Goal: Task Accomplishment & Management: Manage account settings

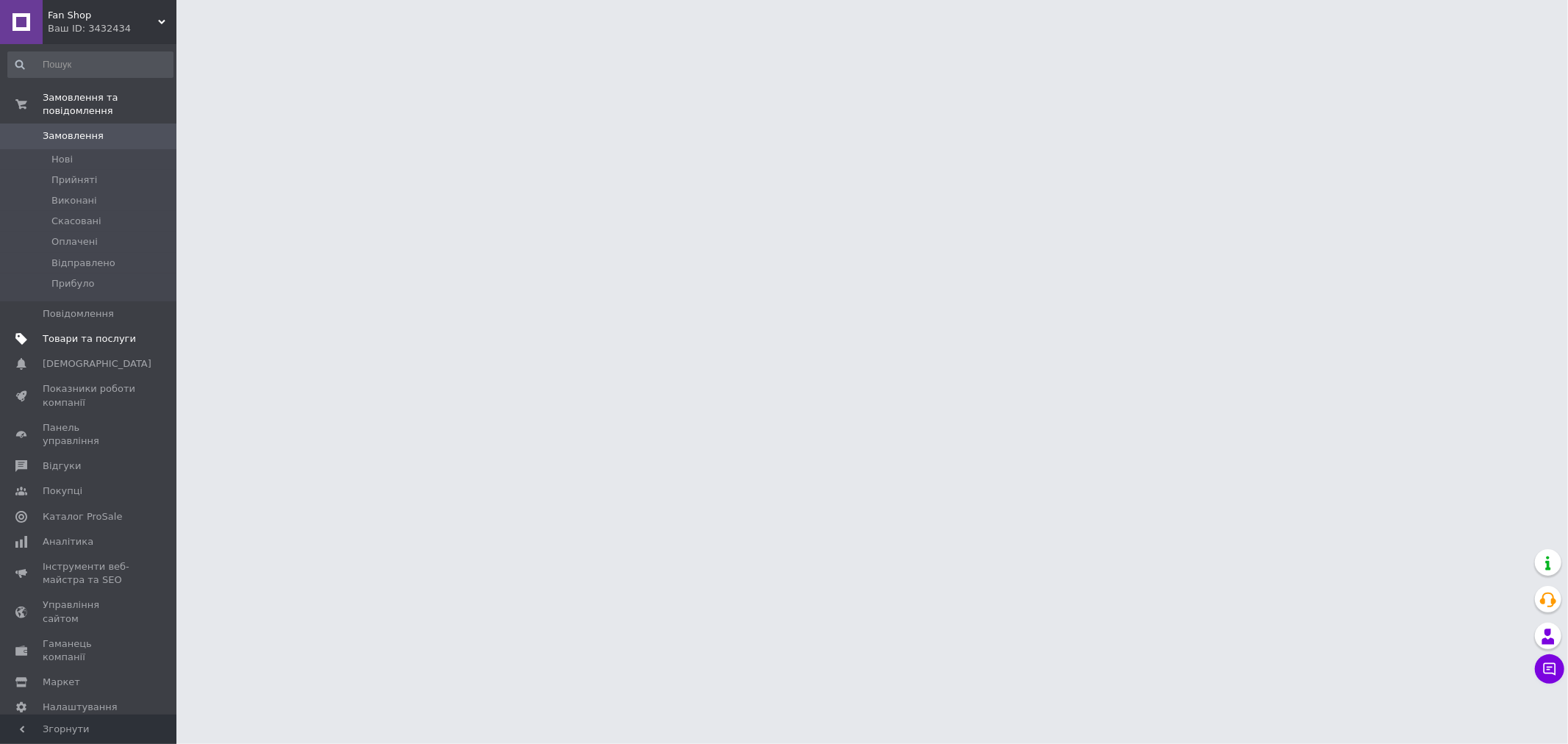
click at [92, 332] on span "Товари та послуги" at bounding box center [89, 338] width 93 height 13
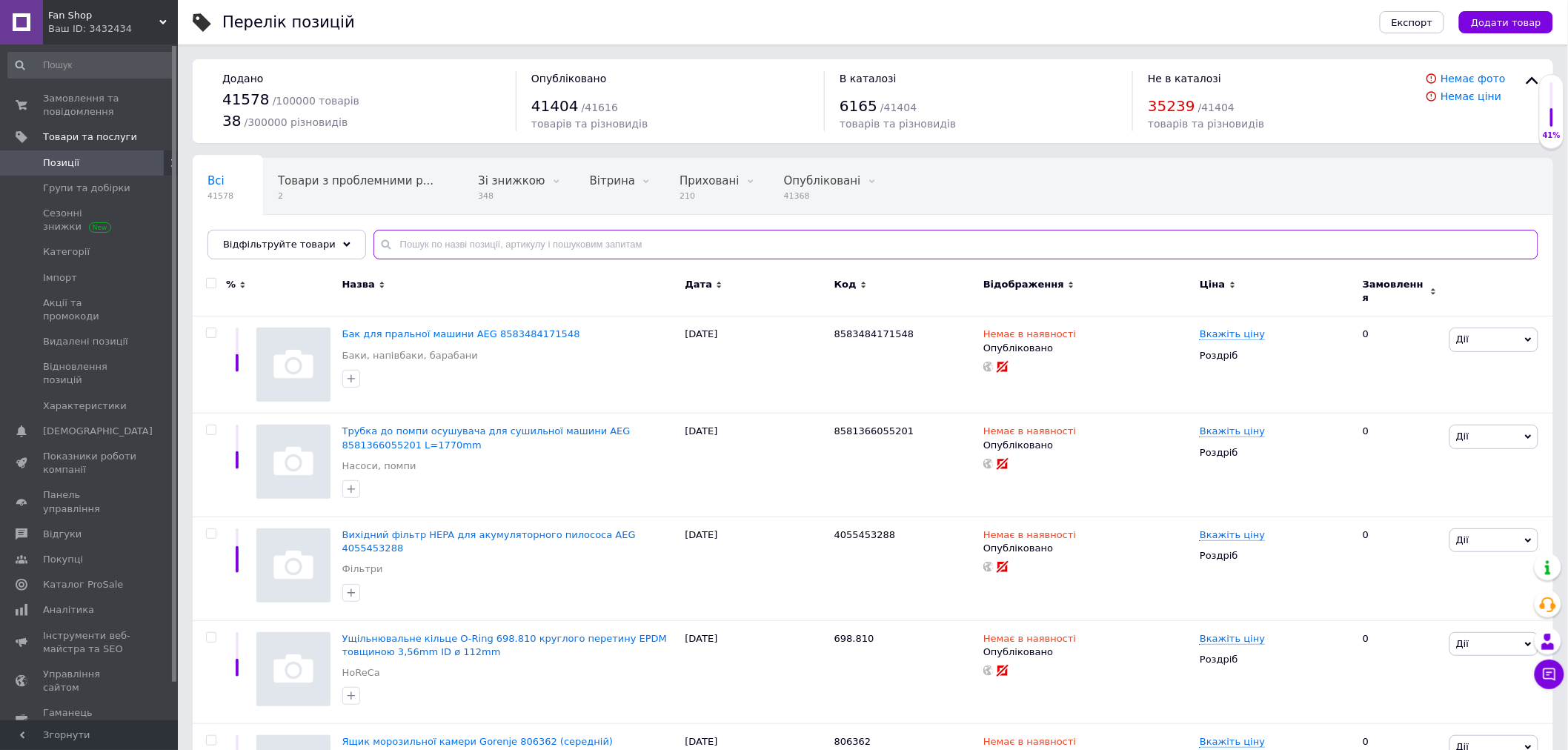
click at [397, 240] on input "text" at bounding box center [955, 245] width 1164 height 30
paste input "[PERSON_NAME] для бойлера [PERSON_NAME] D=20mm L=230mm, різьблення M6"
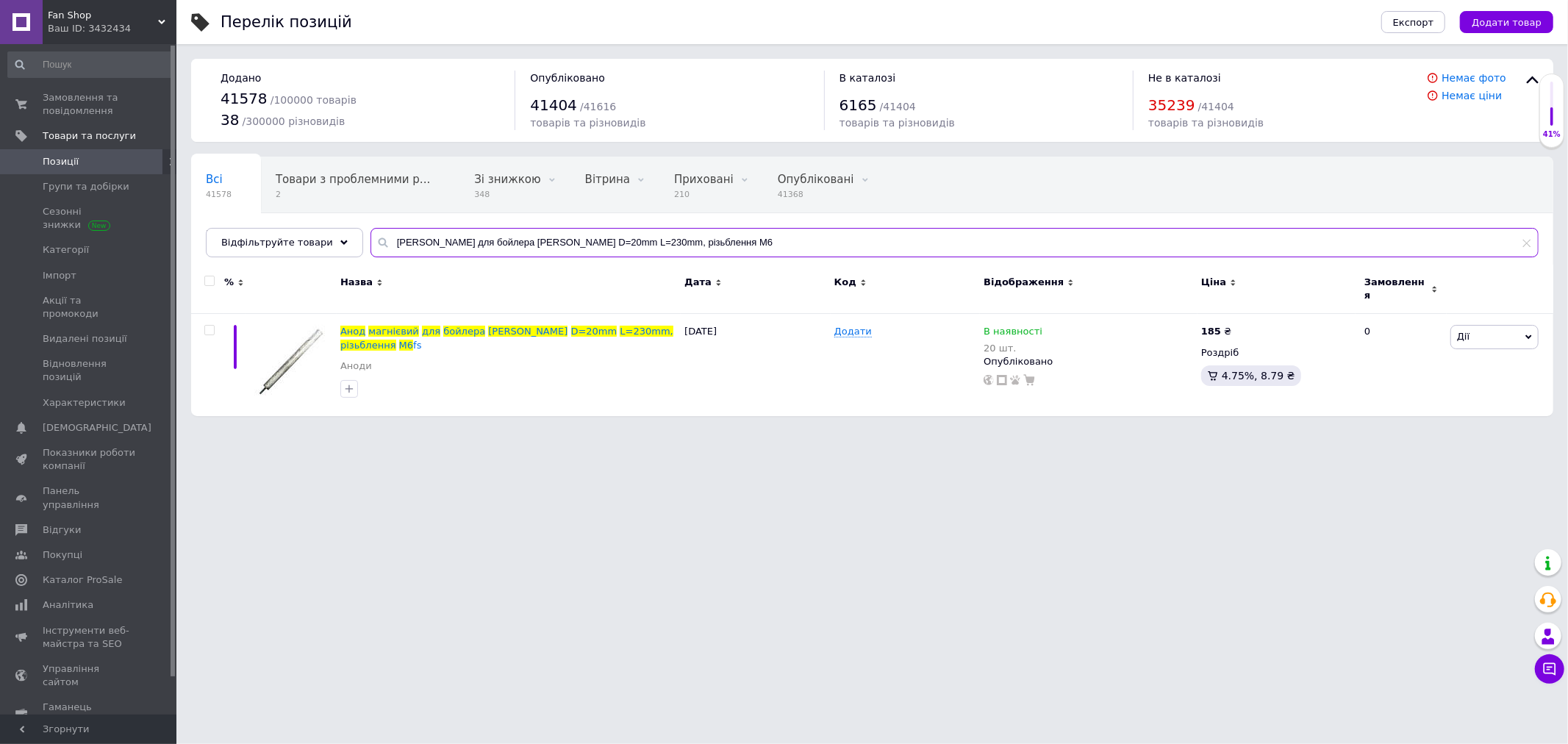
type input "[PERSON_NAME] для бойлера [PERSON_NAME] D=20mm L=230mm, різьблення M6"
click at [287, 359] on img at bounding box center [291, 362] width 74 height 74
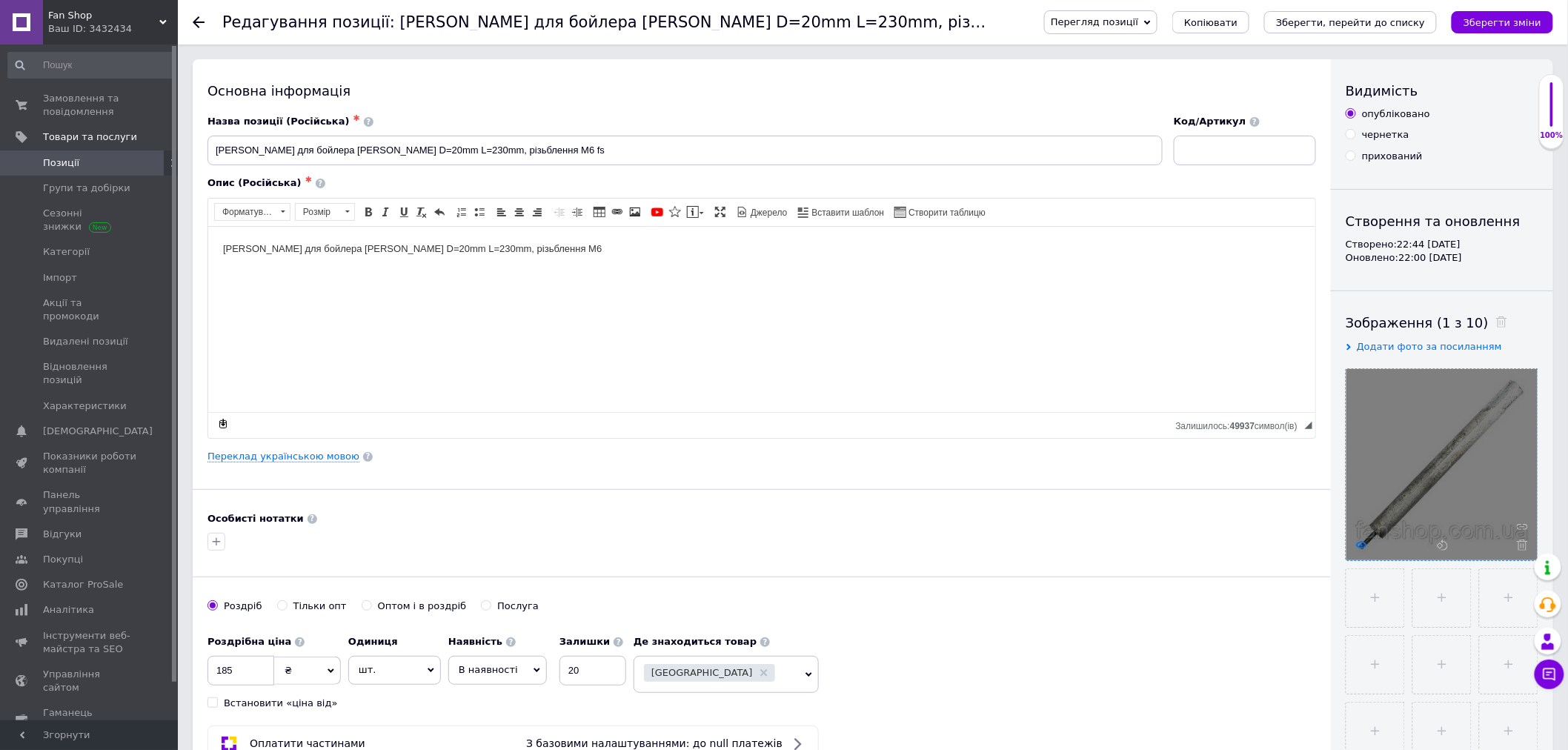
click at [1366, 549] on icon at bounding box center [1361, 545] width 11 height 11
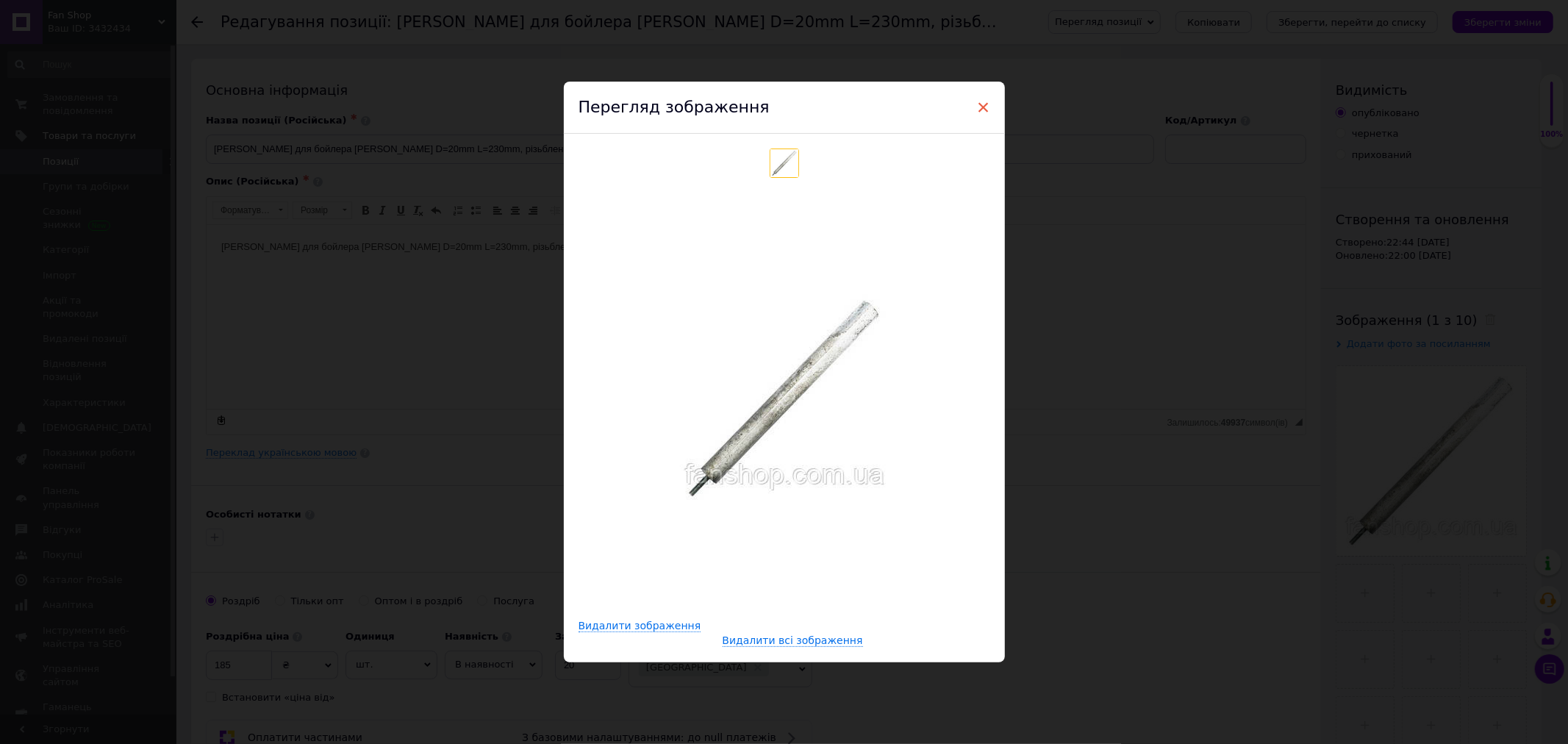
click at [981, 106] on span "×" at bounding box center [983, 107] width 13 height 25
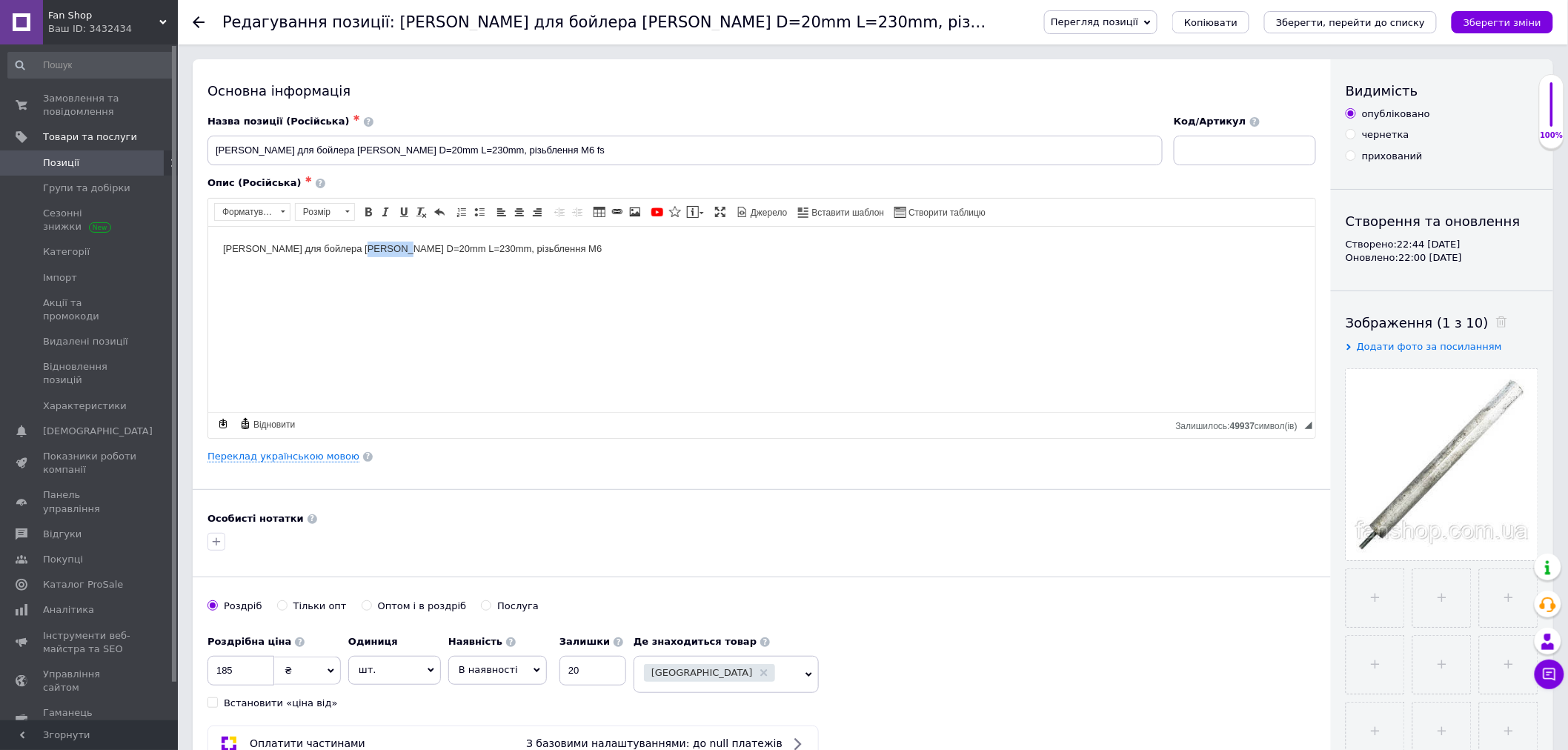
drag, startPoint x: 391, startPoint y: 248, endPoint x: 354, endPoint y: 248, distance: 37.0
click at [354, 248] on body "[PERSON_NAME] для бойлера [PERSON_NAME] D=20mm L=230mm, різьблення M6" at bounding box center [761, 249] width 1077 height 16
click at [412, 249] on body "[PERSON_NAME] для бойлера D=20mm L=230mm, різьблення M6" at bounding box center [761, 249] width 1077 height 16
click at [514, 250] on body "[PERSON_NAME] для бойлера D=20mm L=250mm, різьблення M6" at bounding box center [761, 249] width 1077 height 16
drag, startPoint x: 383, startPoint y: 152, endPoint x: 351, endPoint y: 154, distance: 32.1
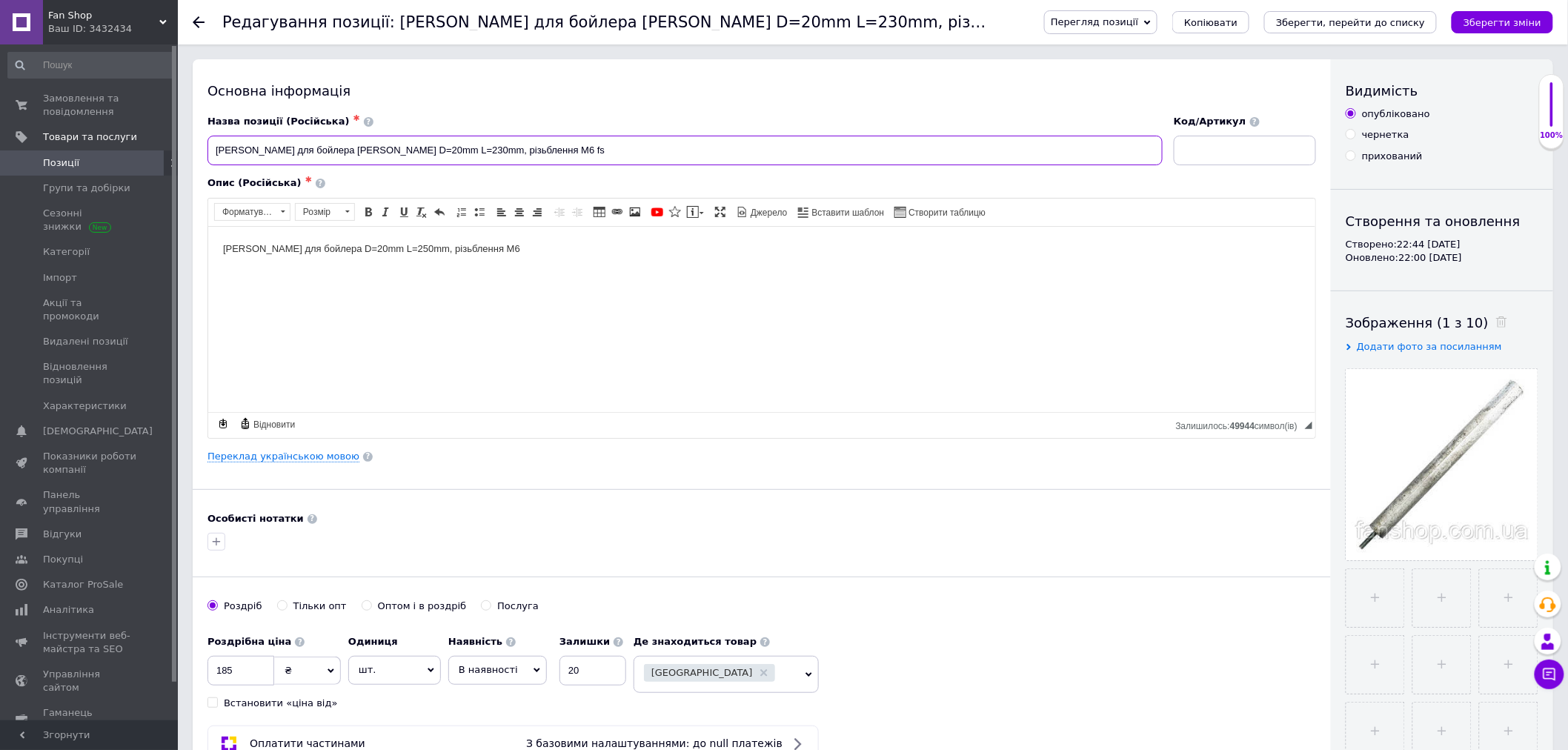
click at [351, 154] on input "Анод магнієвий для бойлера WILLER D=20mm L=230mm, різьблення M6 fs" at bounding box center [685, 151] width 955 height 30
type input "Анод магнієвий для бойлера D=20mm L=230mm, різьблення M6 fs"
click at [538, 260] on html "[PERSON_NAME] для бойлера D=20mm L=250mm, різьблення M6" at bounding box center [761, 249] width 1107 height 45
click at [1496, 324] on icon at bounding box center [1501, 322] width 11 height 11
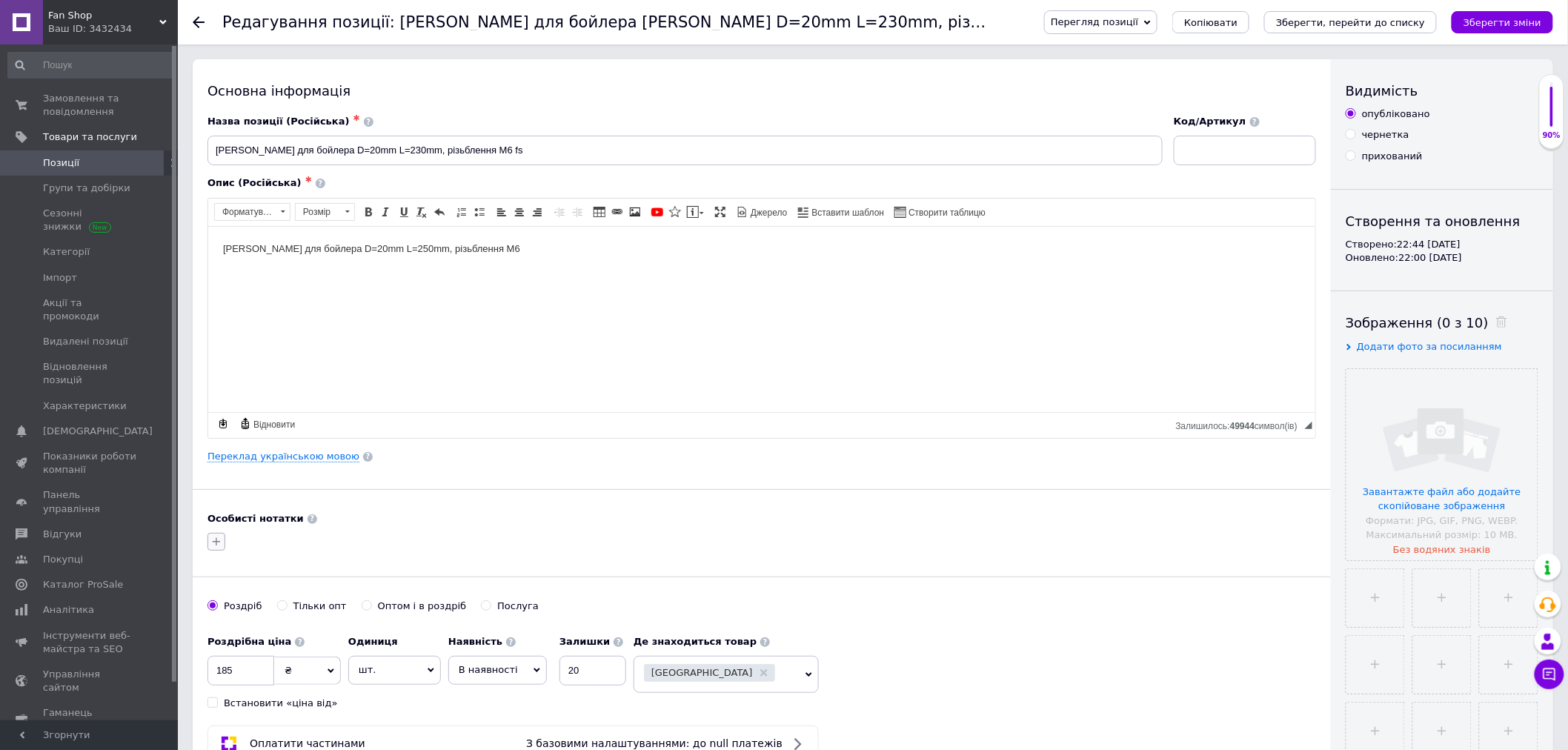
click at [217, 539] on icon "button" at bounding box center [216, 542] width 12 height 12
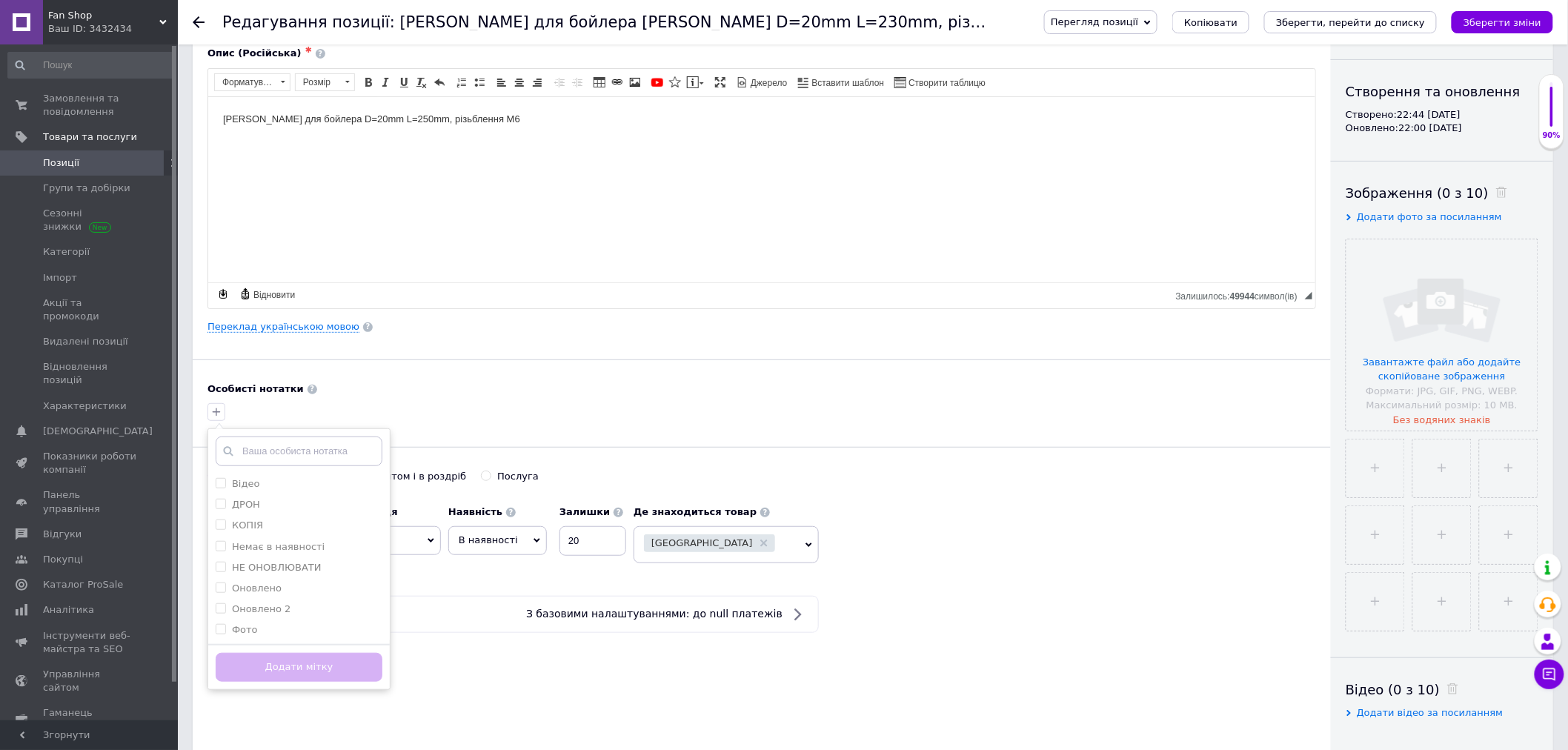
scroll to position [165, 0]
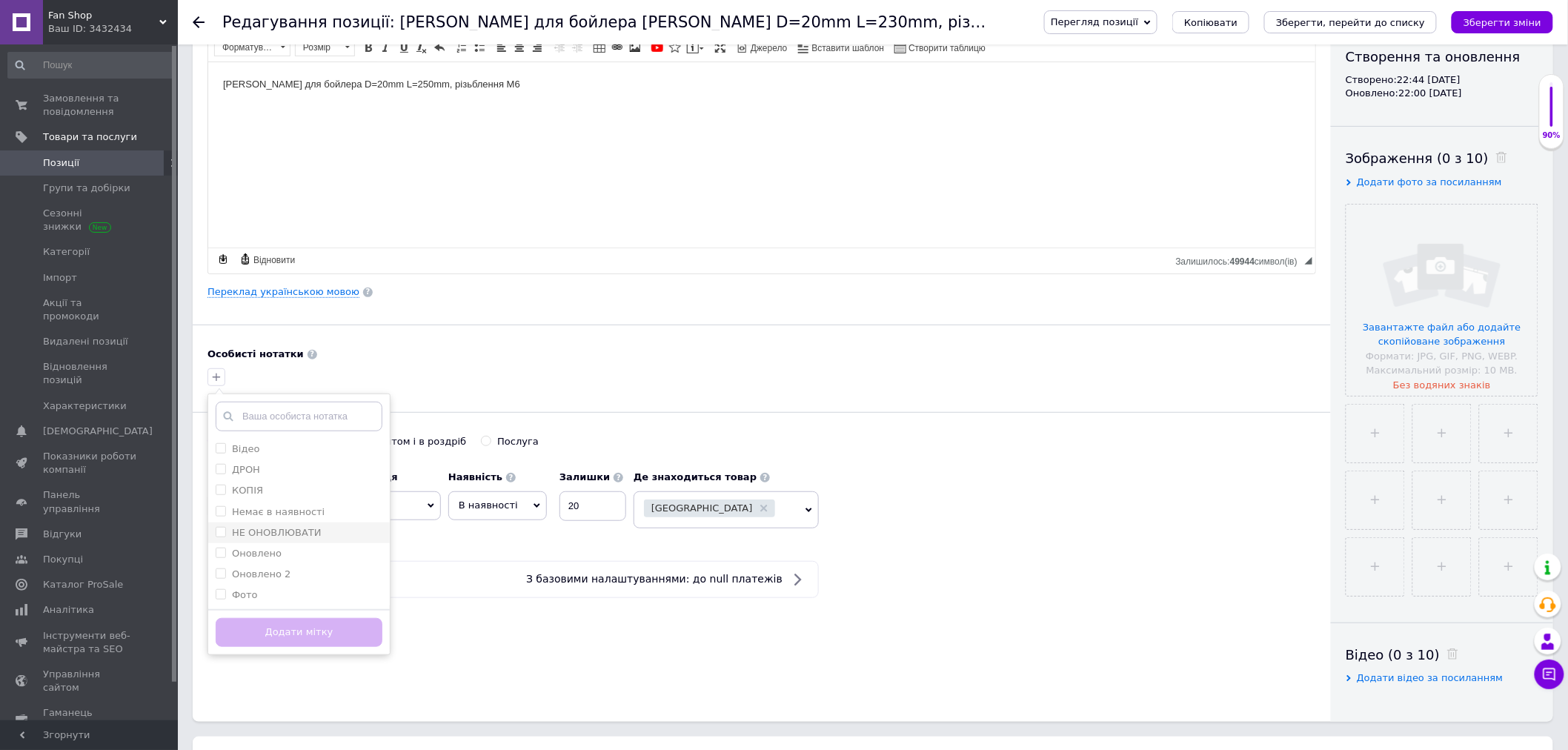
click at [268, 536] on label "НЕ ОНОВЛЮВАТИ" at bounding box center [276, 532] width 90 height 11
checkbox input "true"
click at [341, 632] on button "Додати мітку" at bounding box center [298, 632] width 166 height 29
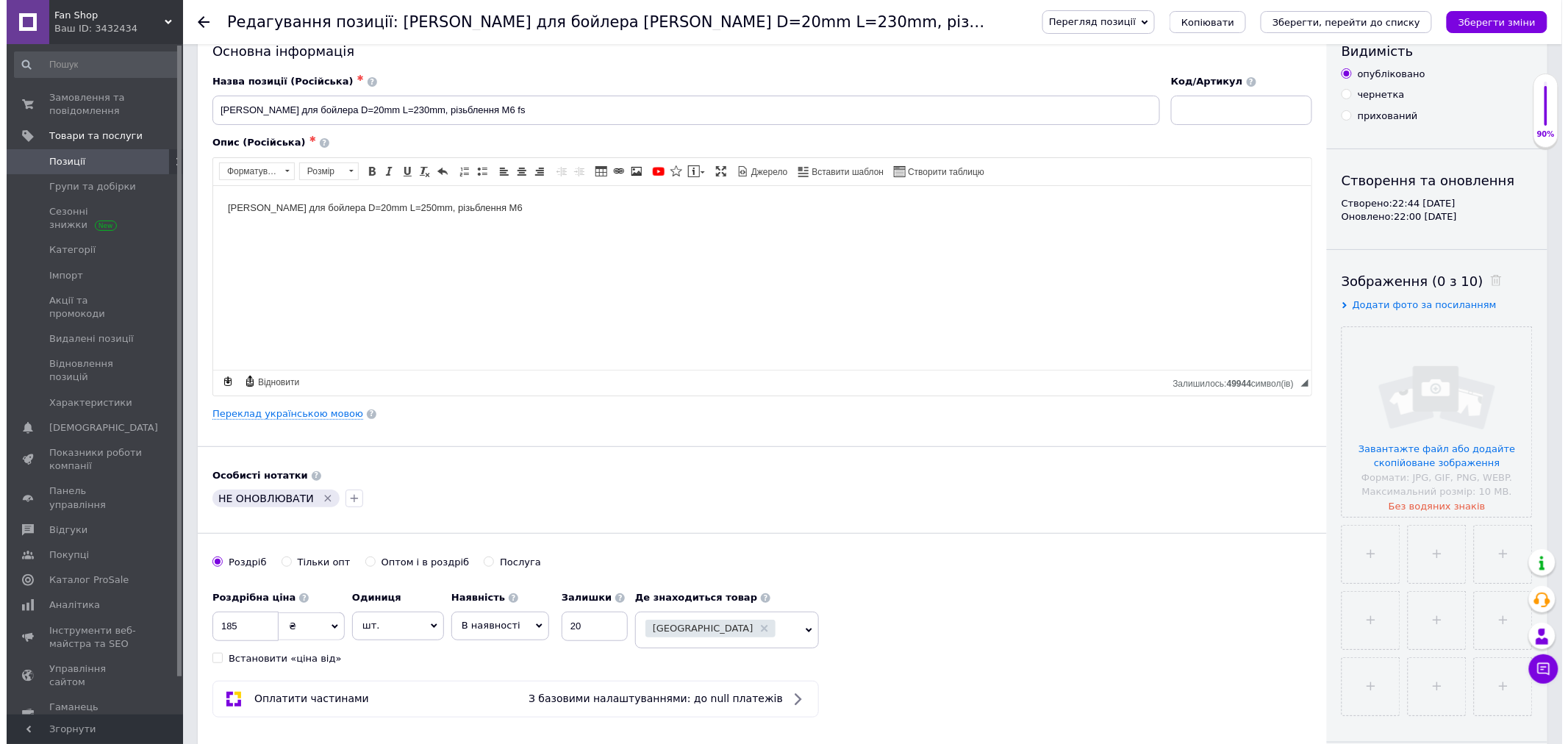
scroll to position [0, 0]
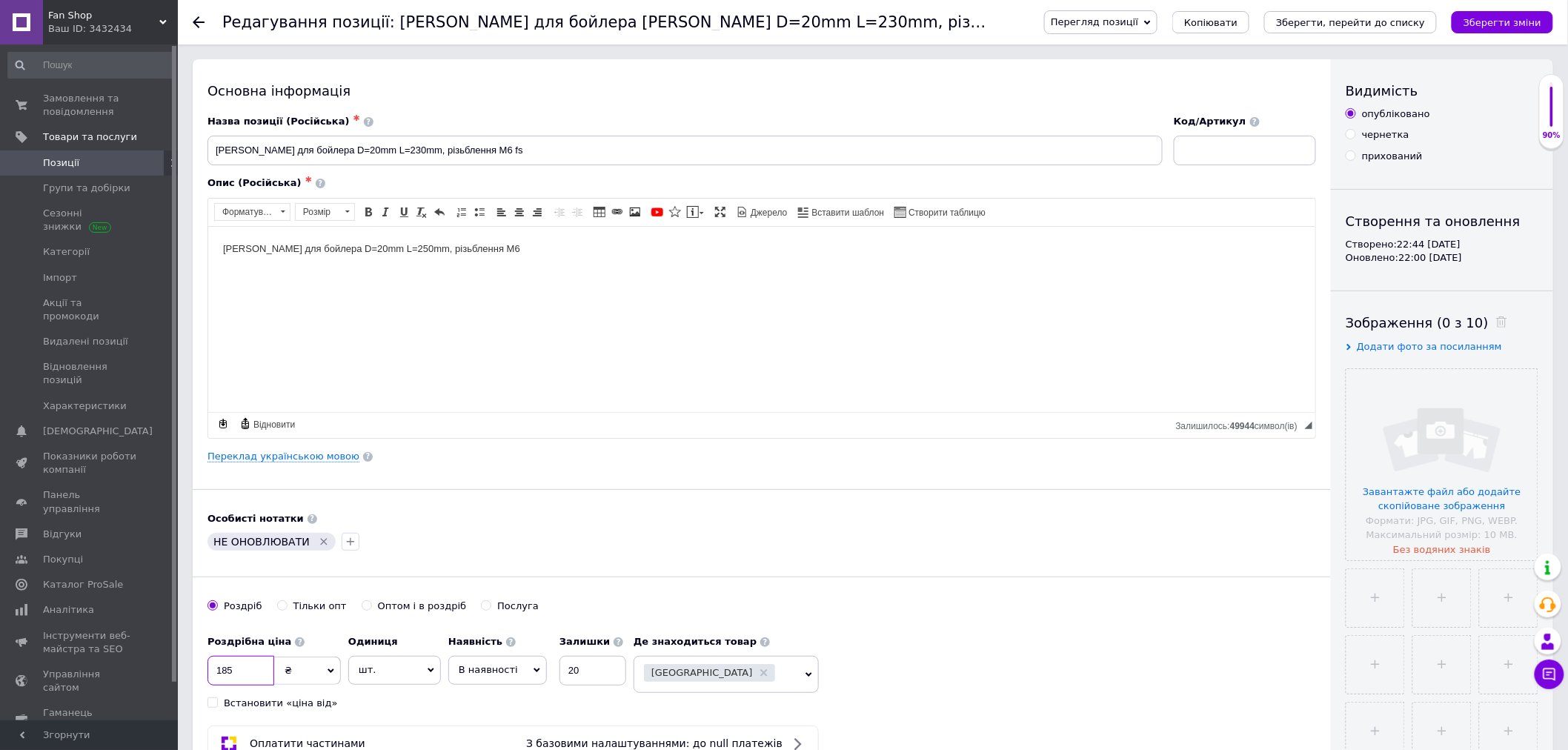
drag, startPoint x: 224, startPoint y: 669, endPoint x: 214, endPoint y: 670, distance: 10.0
click at [214, 670] on input "185" at bounding box center [241, 671] width 67 height 30
type input "285"
click at [1508, 33] on div "Перегляд позиції Зберегти та переглянути на сайті Зберегти та переглянути на ма…" at bounding box center [1284, 22] width 539 height 44
click at [1499, 32] on button "Зберегти зміни" at bounding box center [1502, 23] width 101 height 23
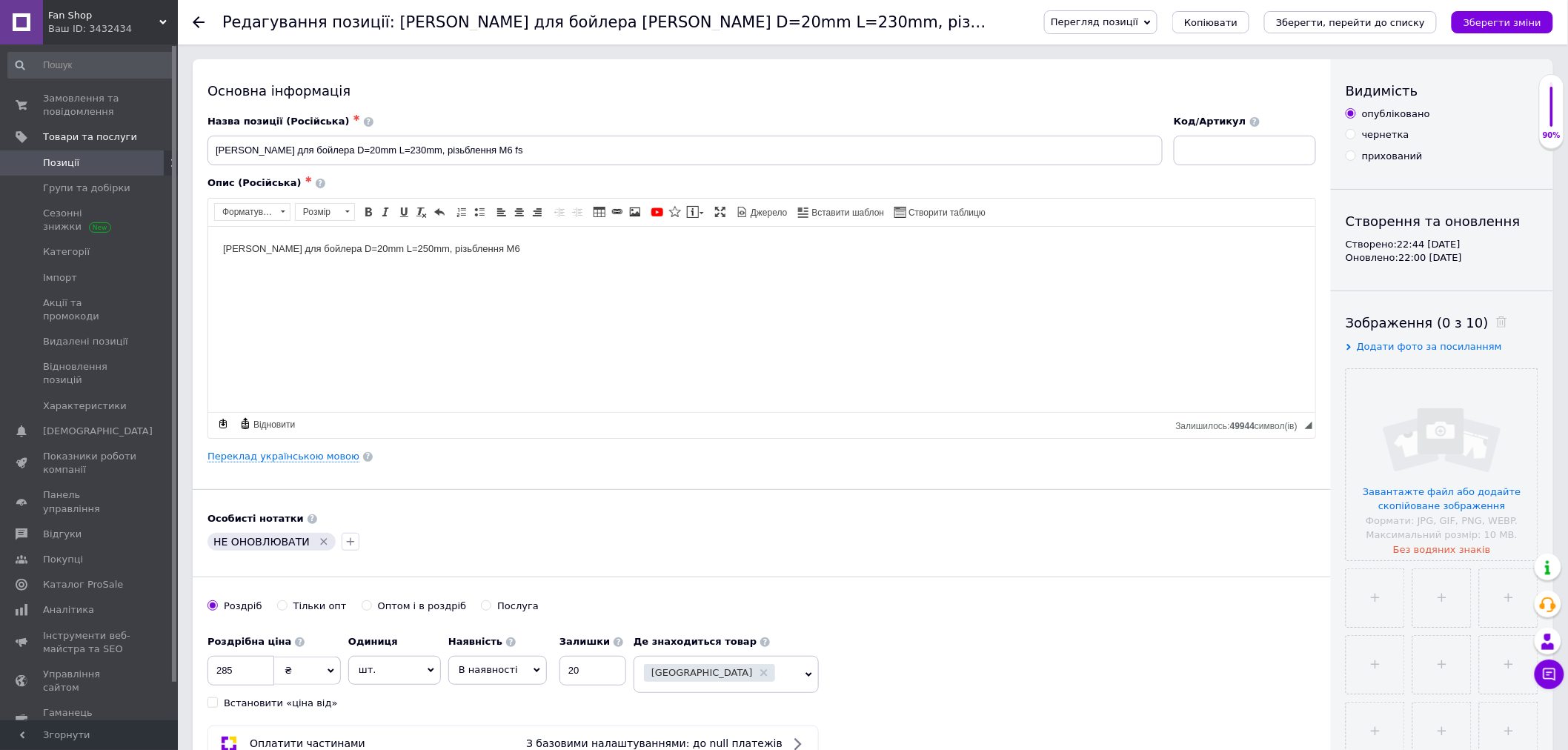
drag, startPoint x: 1174, startPoint y: 165, endPoint x: 1198, endPoint y: 157, distance: 25.3
click at [1184, 165] on div "Код/Артикул" at bounding box center [1246, 140] width 153 height 62
click at [1198, 157] on input at bounding box center [1245, 151] width 142 height 30
paste input "02403"
type input "02403"
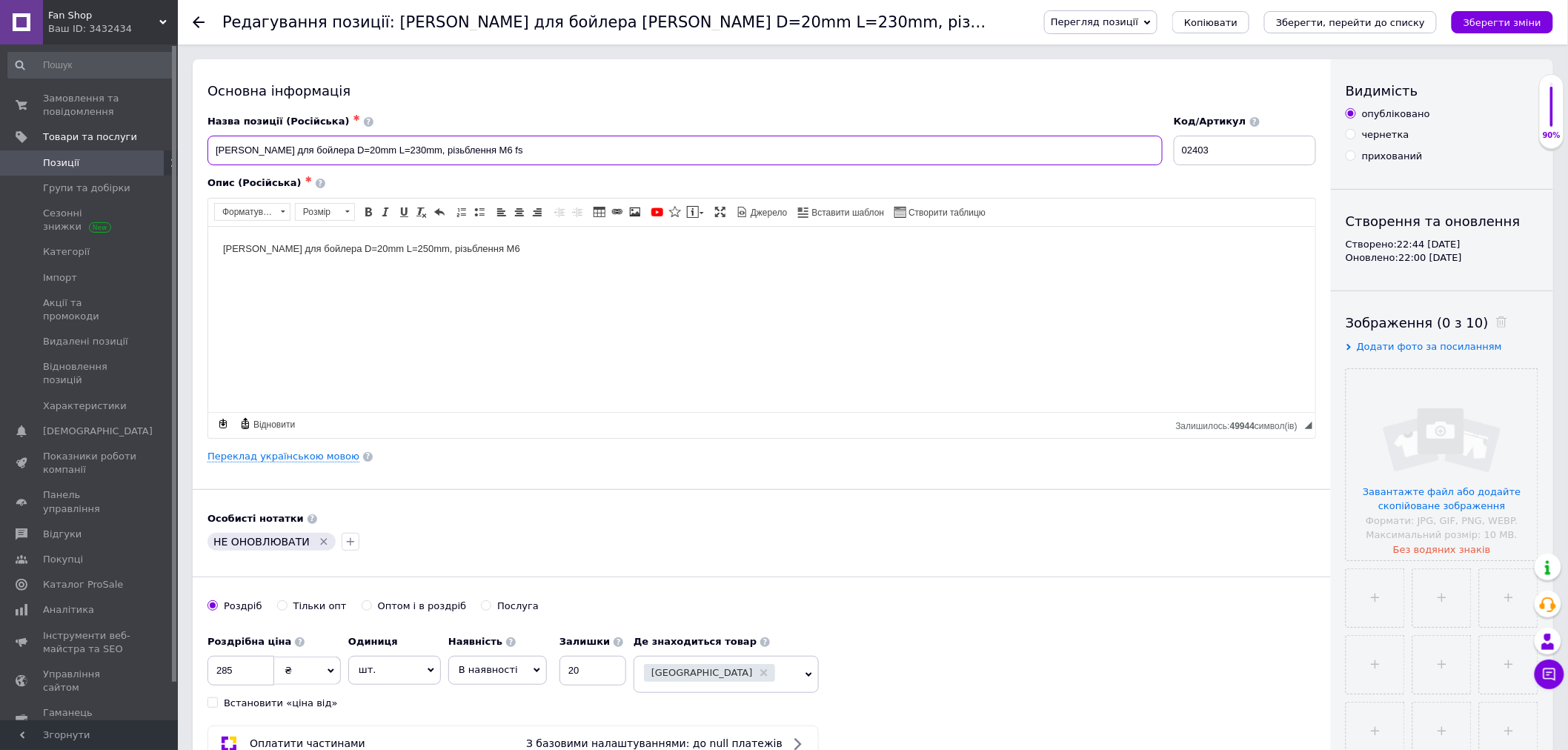
click at [406, 151] on input "Анод магнієвий для бойлера D=20mm L=230mm, різьблення M6 fs" at bounding box center [685, 151] width 955 height 30
type input "Анод магнієвий для бойлера D=20mm L=250mm, різьблення M6 fs"
click at [640, 262] on html "[PERSON_NAME] для бойлера D=20mm L=250mm, різьблення M6" at bounding box center [761, 249] width 1107 height 45
click at [1495, 12] on button "Зберегти зміни" at bounding box center [1502, 23] width 101 height 23
click at [1327, 32] on button "Зберегти, перейти до списку" at bounding box center [1350, 23] width 173 height 23
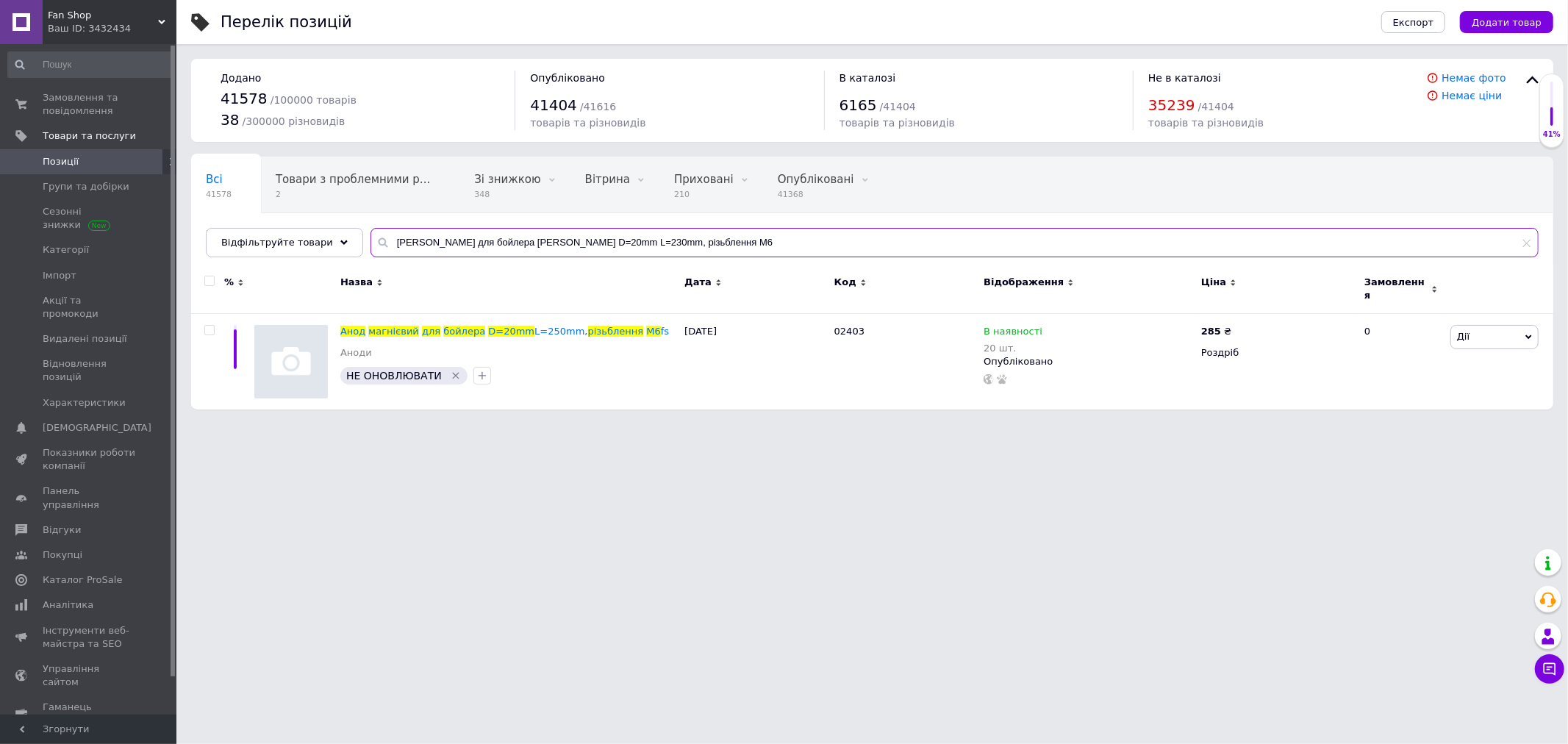
drag, startPoint x: 378, startPoint y: 239, endPoint x: 711, endPoint y: 243, distance: 333.0
click at [711, 243] on input "[PERSON_NAME] для бойлера [PERSON_NAME] D=20mm L=230mm, різьблення M6" at bounding box center [954, 243] width 1168 height 29
click at [130, 19] on span "Fan Shop" at bounding box center [103, 15] width 111 height 13
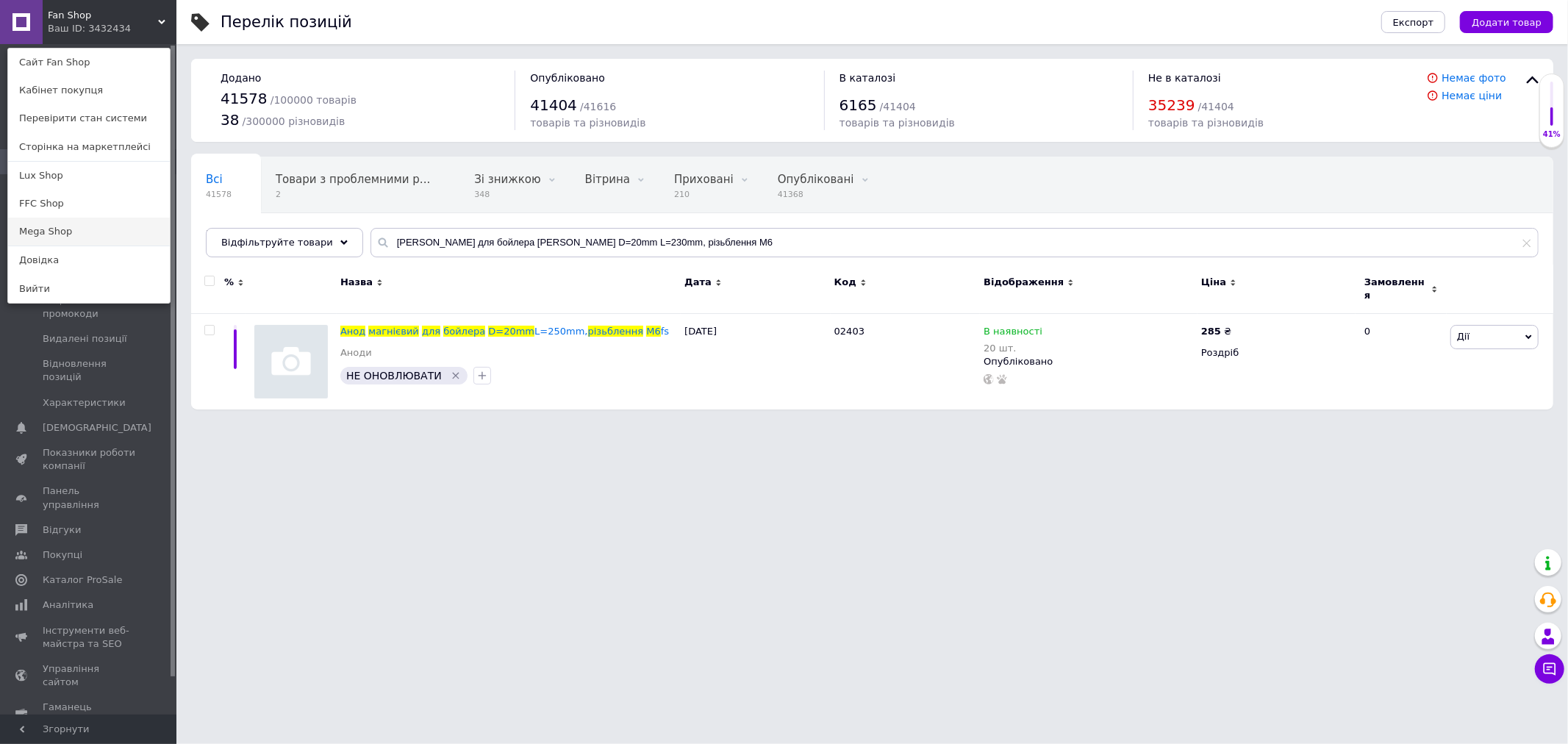
click at [56, 239] on link "Mega Shop" at bounding box center [88, 232] width 162 height 28
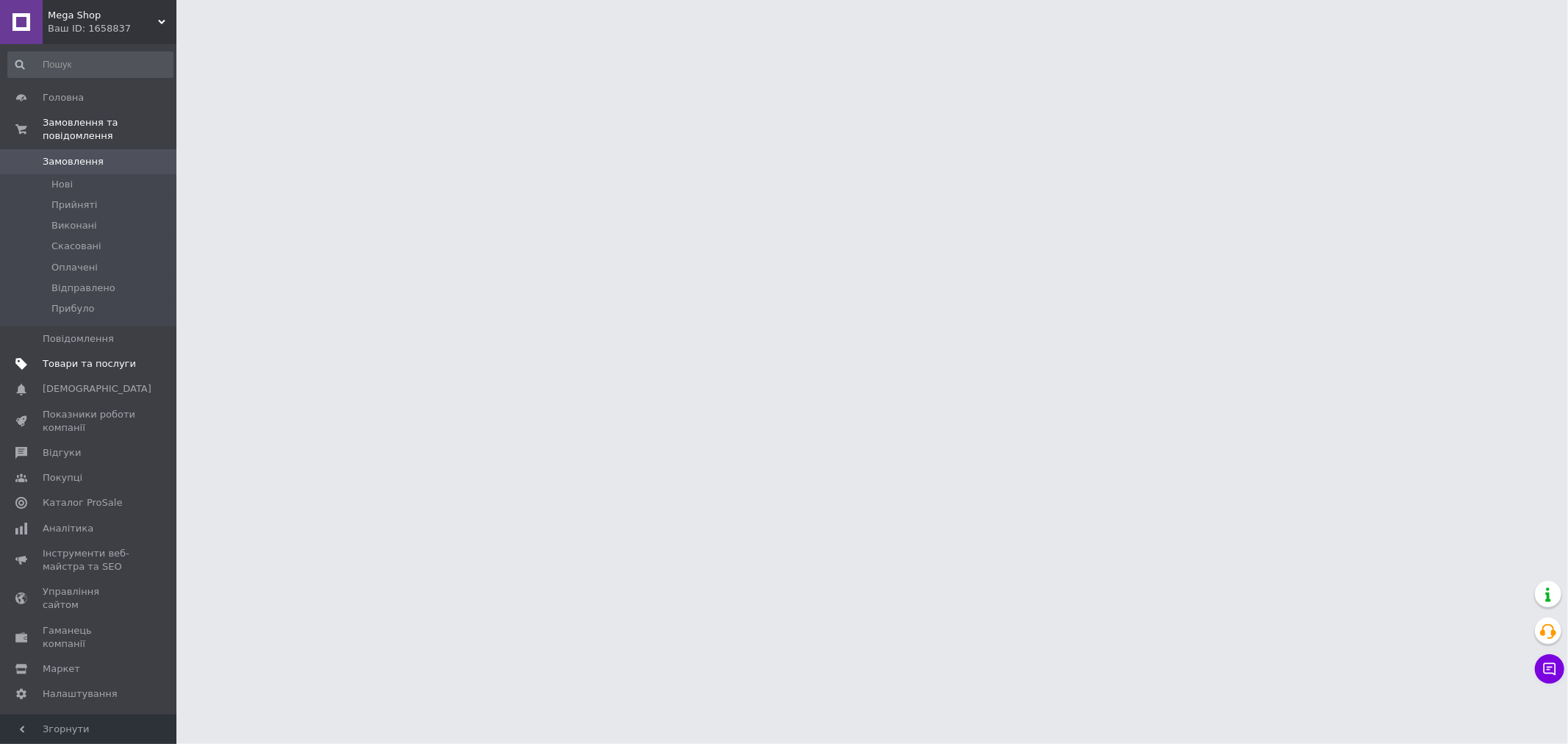
click at [74, 357] on span "Товари та послуги" at bounding box center [89, 363] width 93 height 13
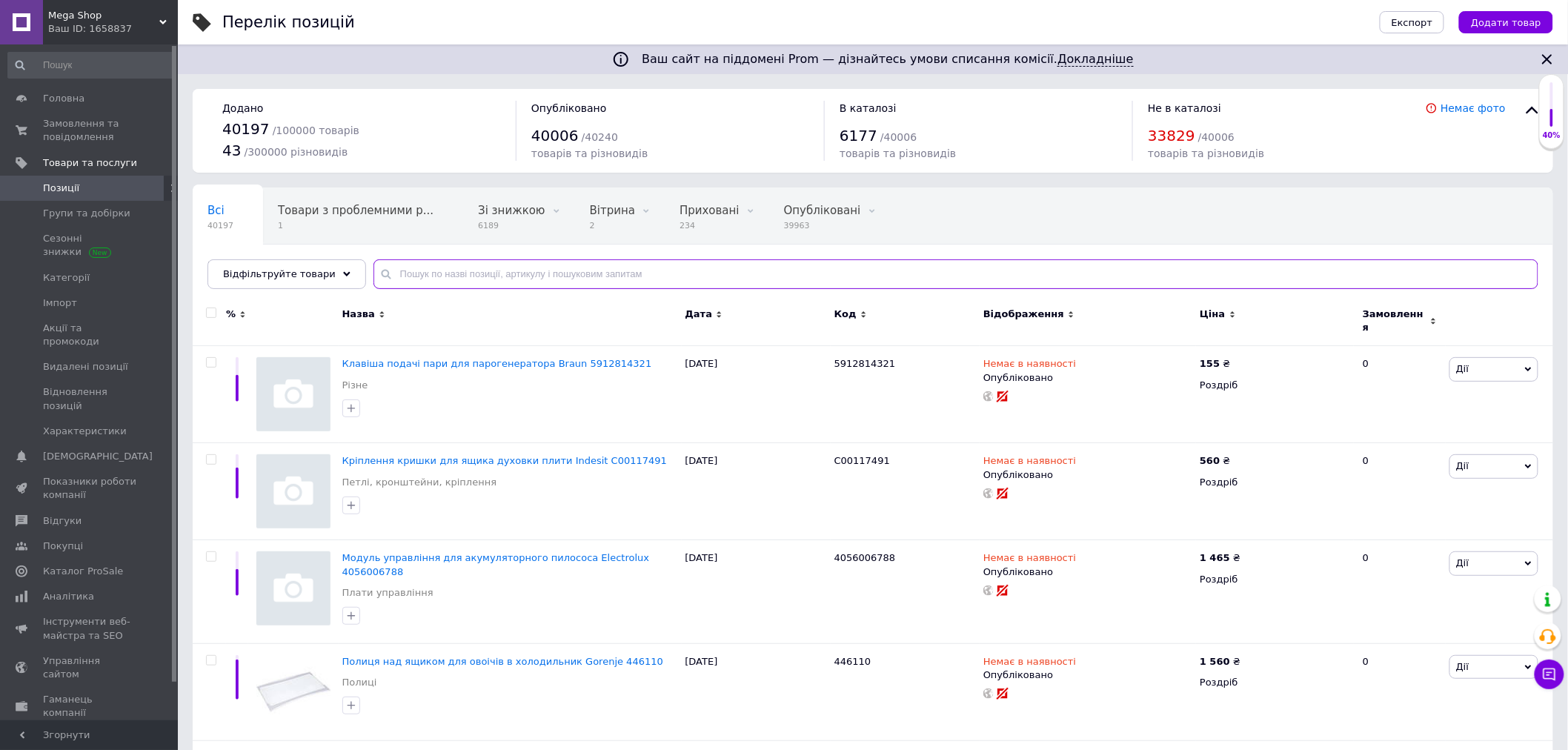
click at [394, 276] on input "text" at bounding box center [955, 275] width 1164 height 30
paste input "[PERSON_NAME] для бойлера [PERSON_NAME] D=20mm L=230mm, різьблення M6"
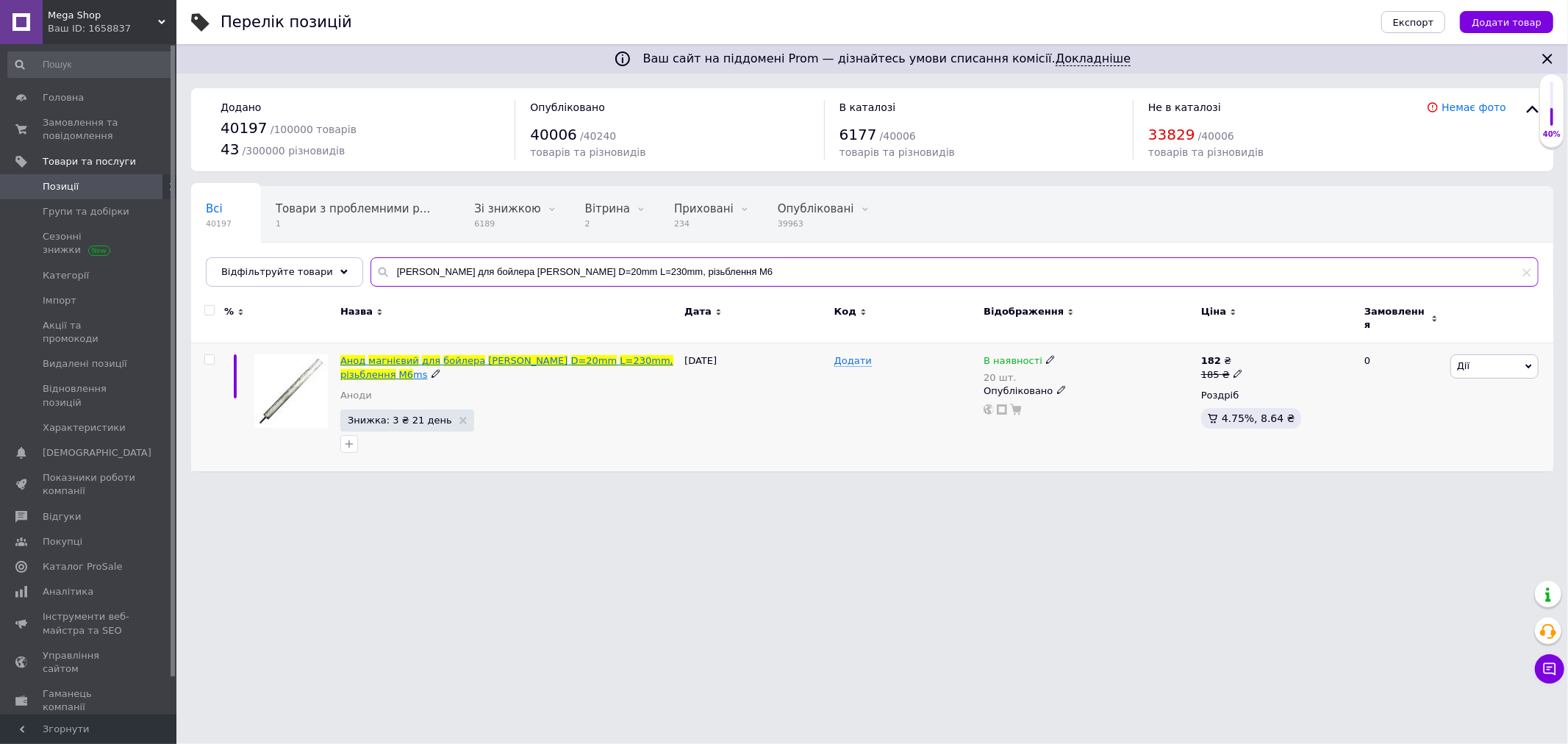
type input "[PERSON_NAME] для бойлера [PERSON_NAME] D=20mm L=230mm, різьблення M6"
click at [620, 356] on span "L=230mm," at bounding box center [646, 361] width 53 height 11
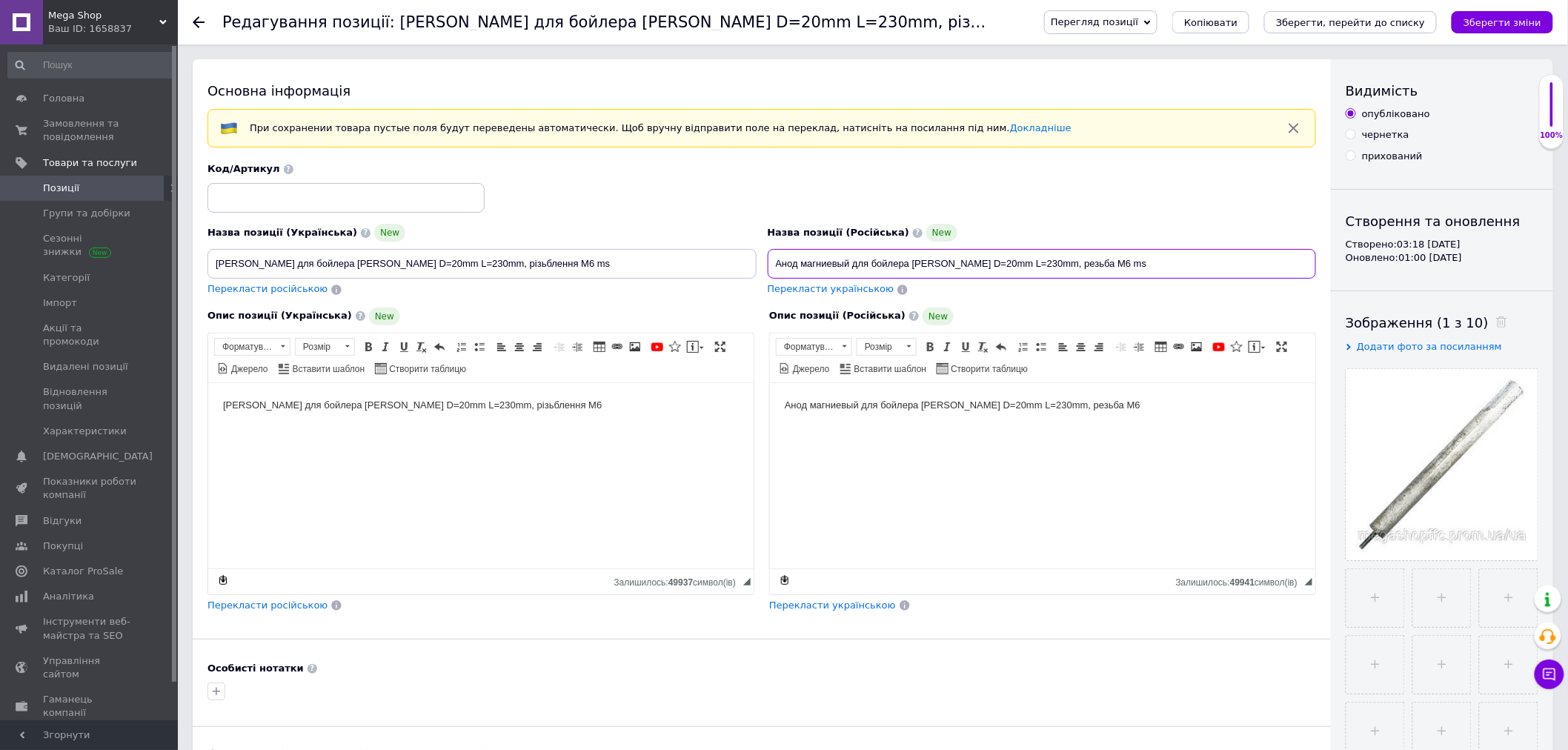
click at [1008, 260] on input "Анод магниевый для бойлера [PERSON_NAME] D=20mm L=230mm, резьба M6 ms" at bounding box center [1042, 264] width 549 height 30
drag, startPoint x: 952, startPoint y: 262, endPoint x: 916, endPoint y: 262, distance: 36.0
click at [916, 262] on input "Анод магниевый для бойлера [PERSON_NAME] D=20mm L=250mm, резьба M6 ms" at bounding box center [1042, 264] width 549 height 30
type input "Анод магниевый для бойлера D=20mm L=250mm, резьба M6 ms"
drag, startPoint x: 383, startPoint y: 255, endPoint x: 347, endPoint y: 258, distance: 36.1
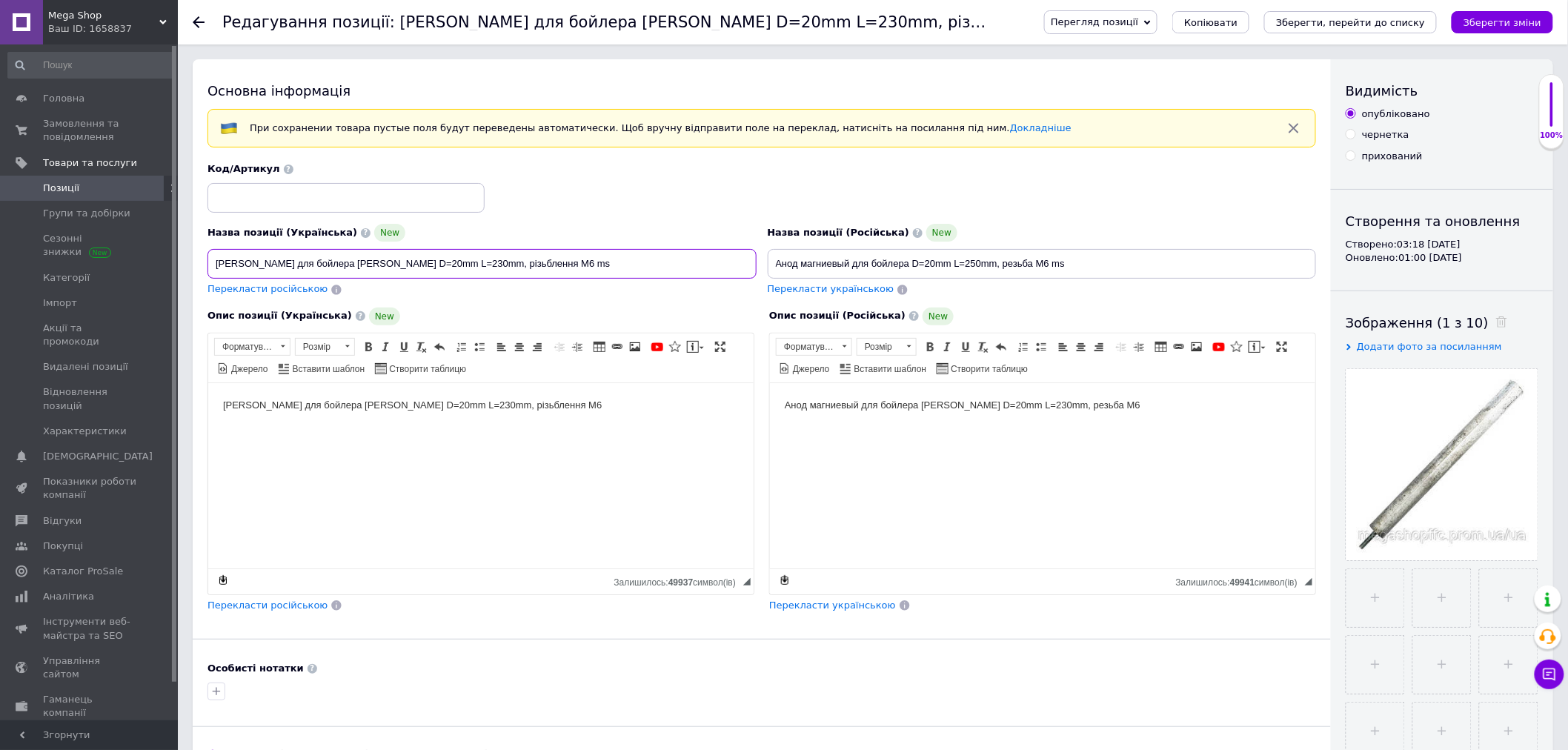
click at [347, 258] on input "[PERSON_NAME] для бойлера [PERSON_NAME] D=20mm L=230mm, різьблення M6 ms" at bounding box center [482, 264] width 549 height 30
click at [408, 261] on input "[PERSON_NAME] для бойлера D=20mm L=230mm, різьблення M6 ms" at bounding box center [482, 264] width 549 height 30
type input "[PERSON_NAME] для бойлера D=20mm L=250mm, різьблення M6 ms"
drag, startPoint x: 958, startPoint y: 402, endPoint x: 922, endPoint y: 403, distance: 36.0
click at [922, 403] on body "Анод магниевый для бойлера [PERSON_NAME] D=20mm L=230mm, резьба M6" at bounding box center [1042, 406] width 516 height 16
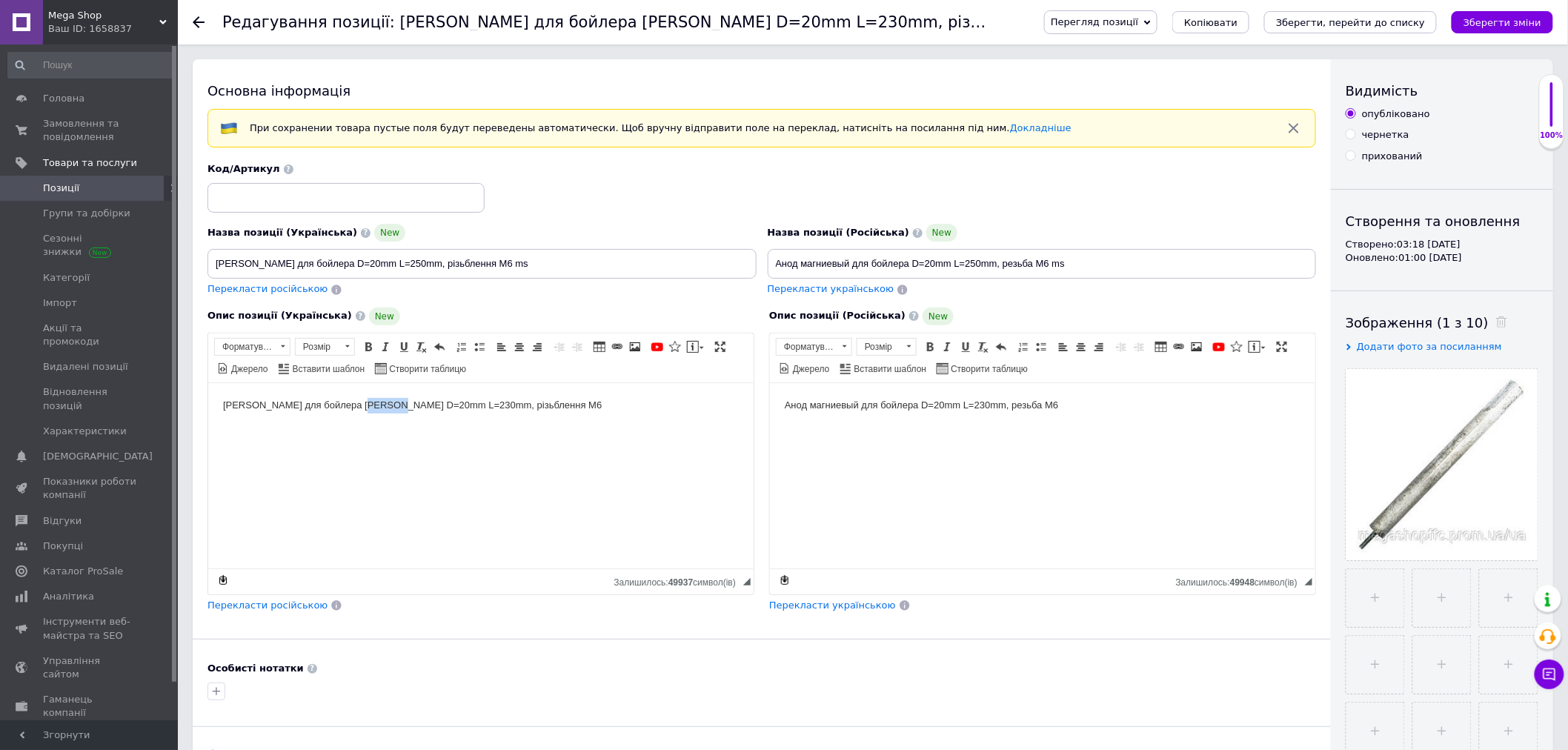
drag, startPoint x: 390, startPoint y: 401, endPoint x: 353, endPoint y: 403, distance: 37.1
click at [353, 403] on body "[PERSON_NAME] для бойлера [PERSON_NAME] D=20mm L=230mm, різьблення M6" at bounding box center [480, 406] width 516 height 16
click at [411, 406] on body "[PERSON_NAME] для бойлера D=20mm L=230mm, різьблення M6" at bounding box center [480, 406] width 516 height 16
click at [977, 405] on body "Анод магниевый для бойлера D=20mm L=230mm, резьба M6" at bounding box center [1042, 406] width 516 height 16
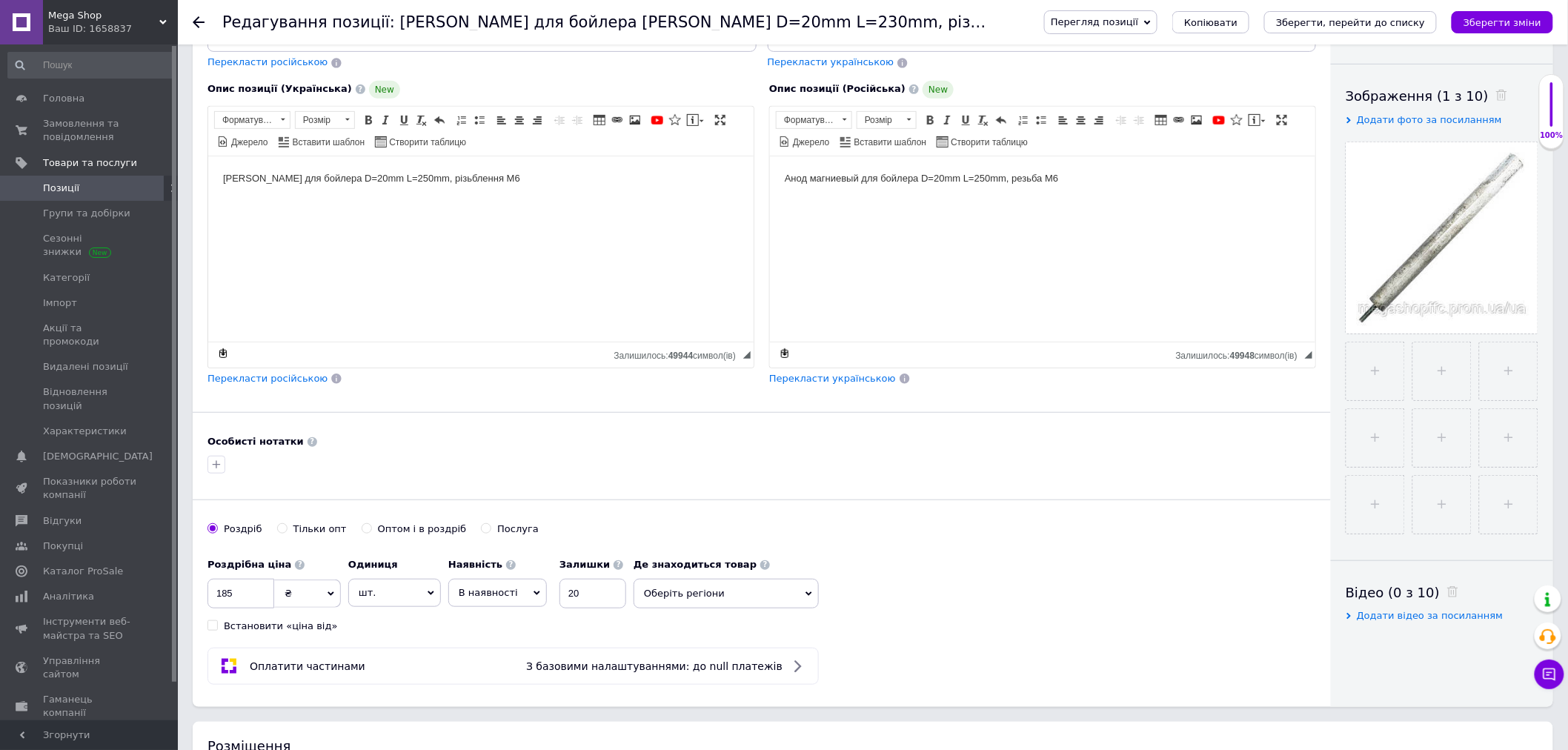
scroll to position [494, 0]
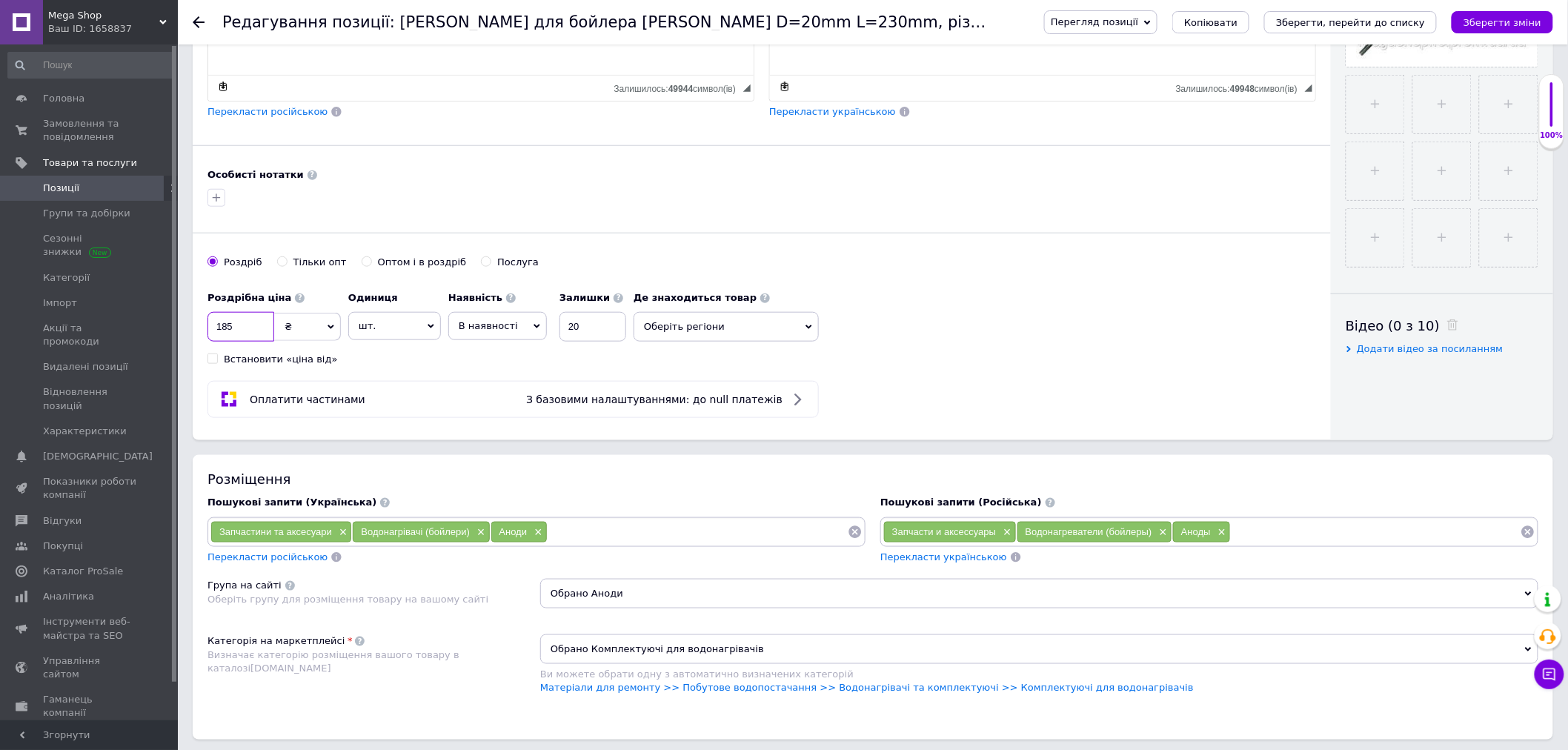
drag, startPoint x: 219, startPoint y: 330, endPoint x: 200, endPoint y: 330, distance: 19.0
click at [200, 330] on div "Основна інформація При сохранении товара пустые поля будут переведены автоматич…" at bounding box center [762, 3] width 1138 height 875
type input "250"
click at [1089, 345] on div "Роздрібна ціна 250 ₴ $ EUR CHF GBP ¥ PLN ₸ MDL HUF KGS CNY TRY KRW lei Встанови…" at bounding box center [762, 325] width 1109 height 82
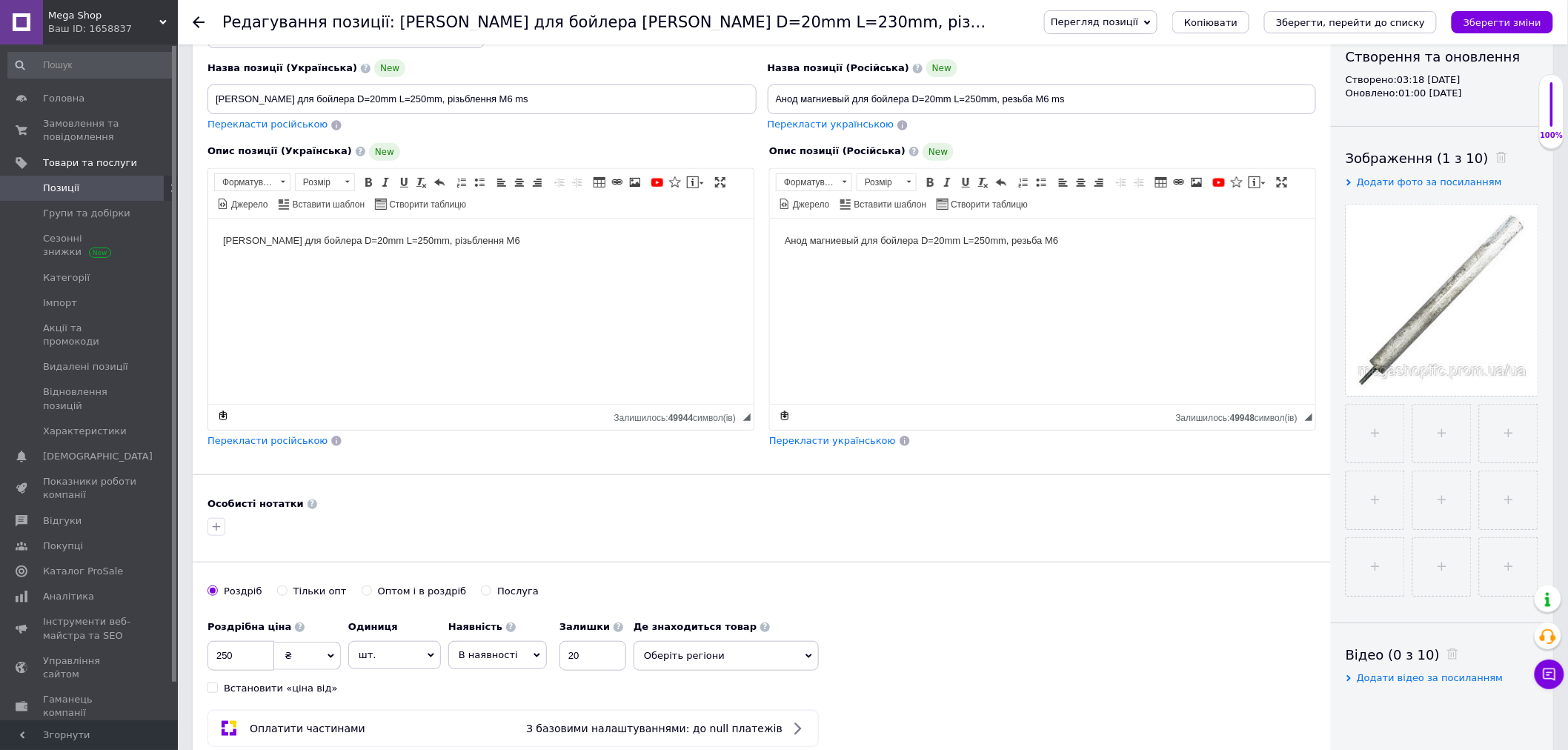
drag, startPoint x: 1480, startPoint y: 156, endPoint x: 1487, endPoint y: 164, distance: 10.6
click at [1488, 154] on div "Зображення (1 з 10)" at bounding box center [1442, 158] width 193 height 18
click at [1496, 154] on icon at bounding box center [1501, 157] width 11 height 11
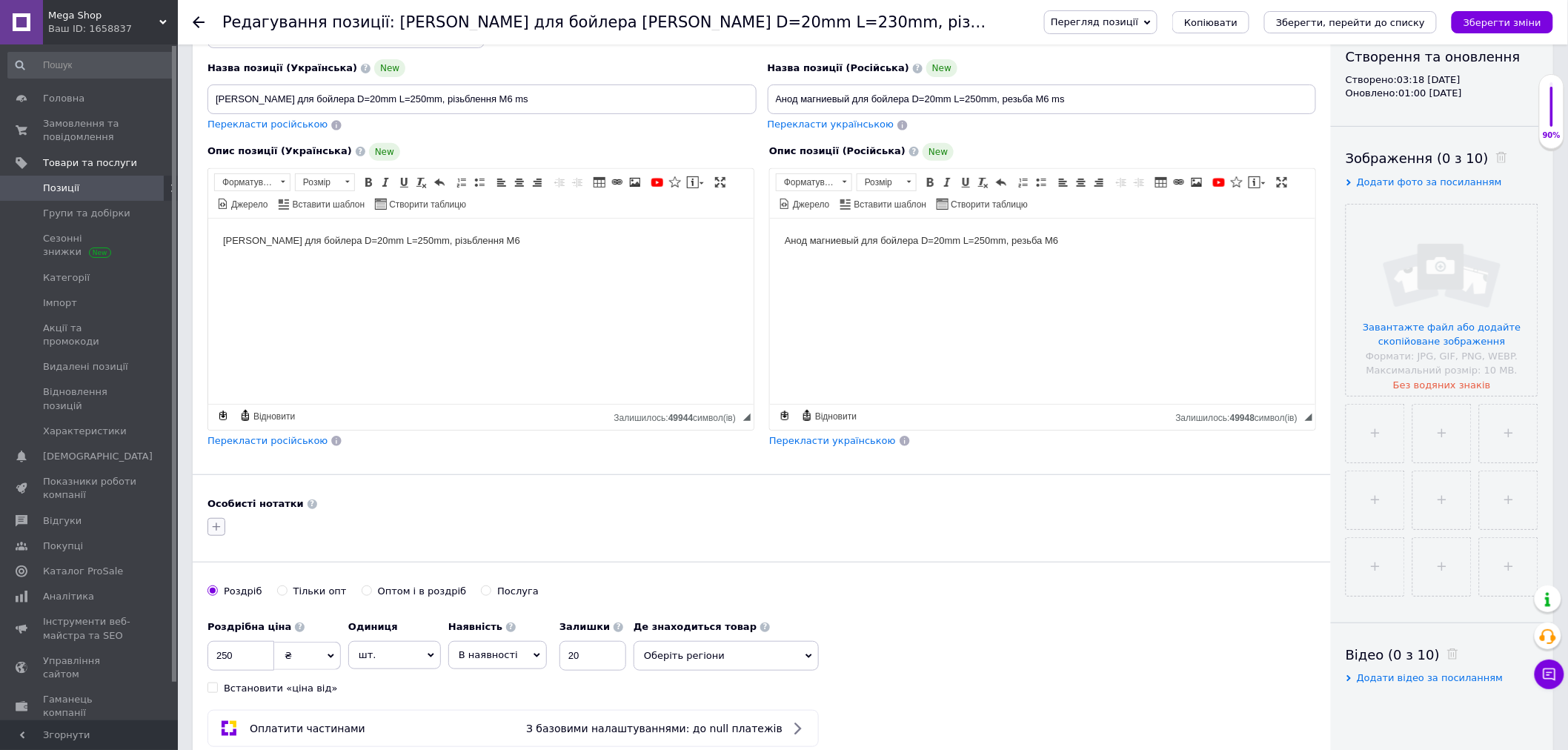
click at [222, 529] on button "button" at bounding box center [216, 527] width 17 height 17
click at [279, 656] on label "НЕ ОНОВЛЮВАТИ" at bounding box center [276, 660] width 90 height 11
checkbox input "true"
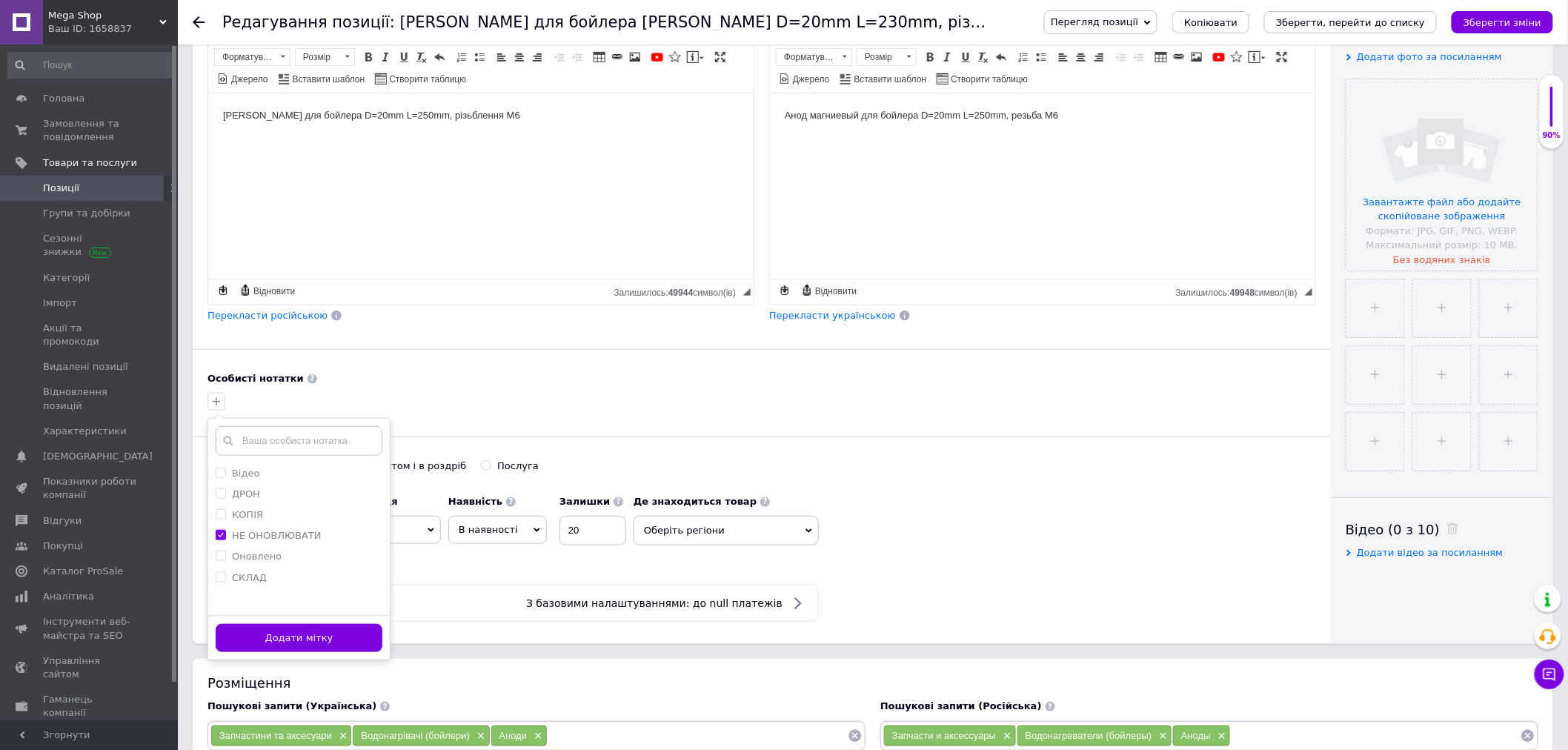
scroll to position [329, 0]
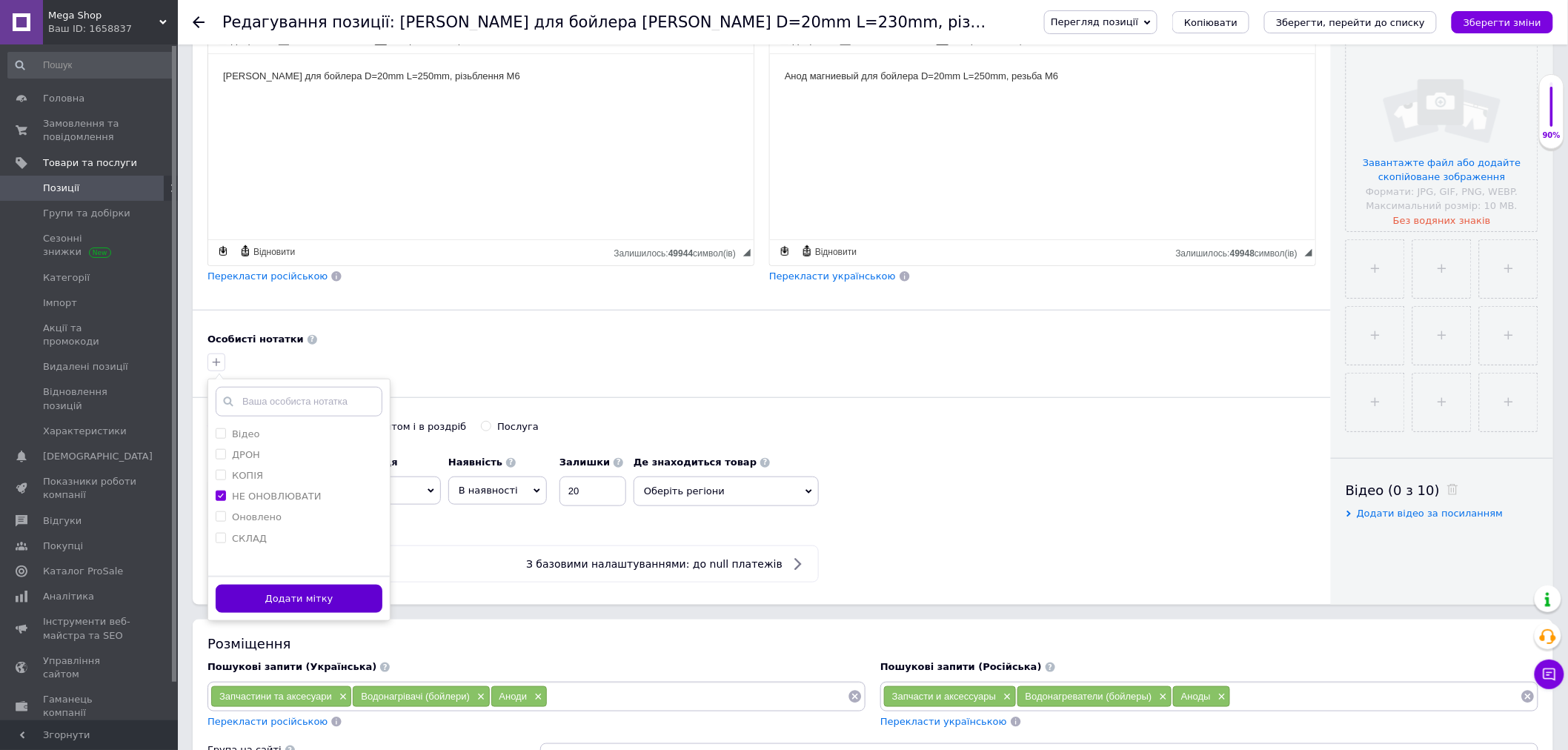
click at [314, 591] on button "Додати мітку" at bounding box center [298, 599] width 166 height 29
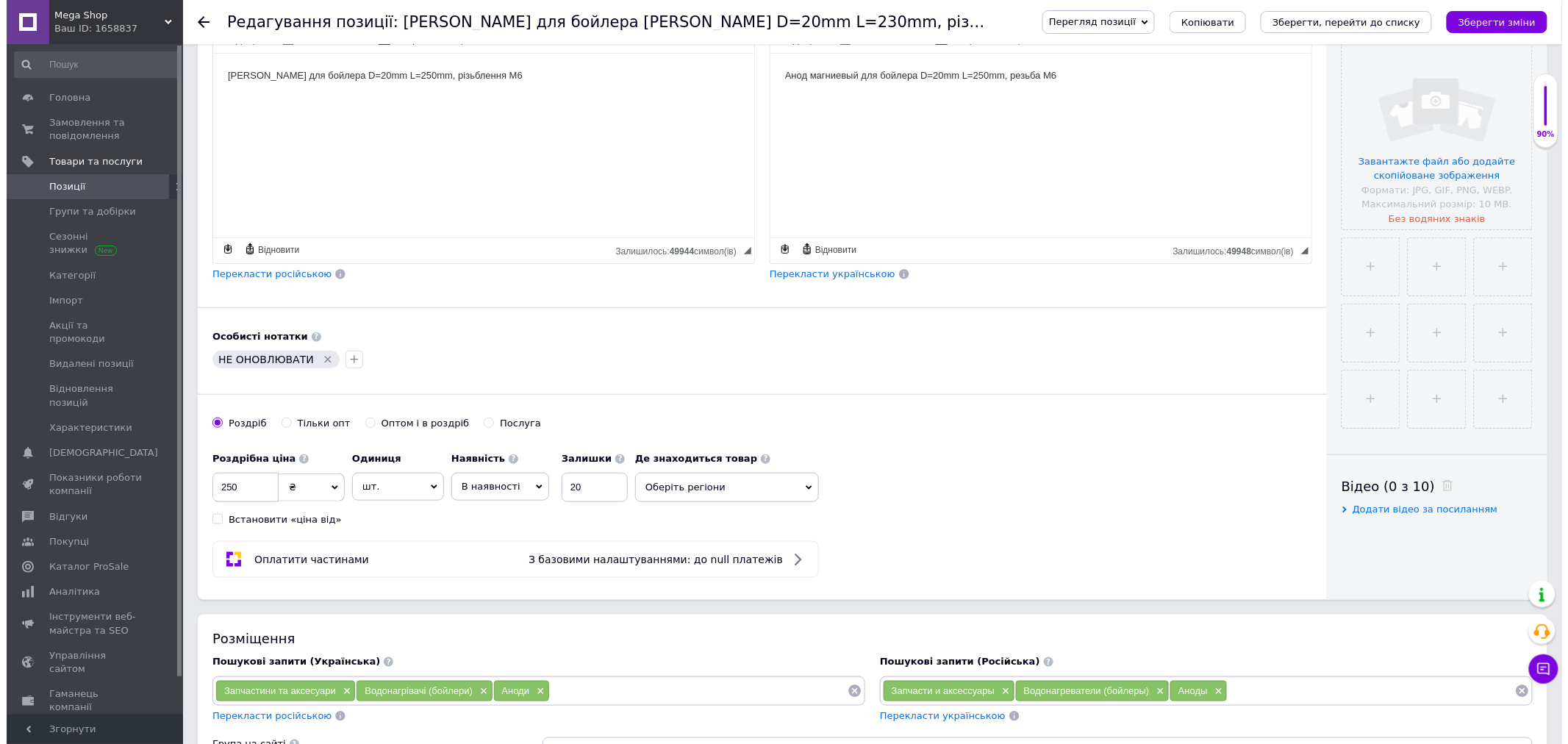
scroll to position [0, 0]
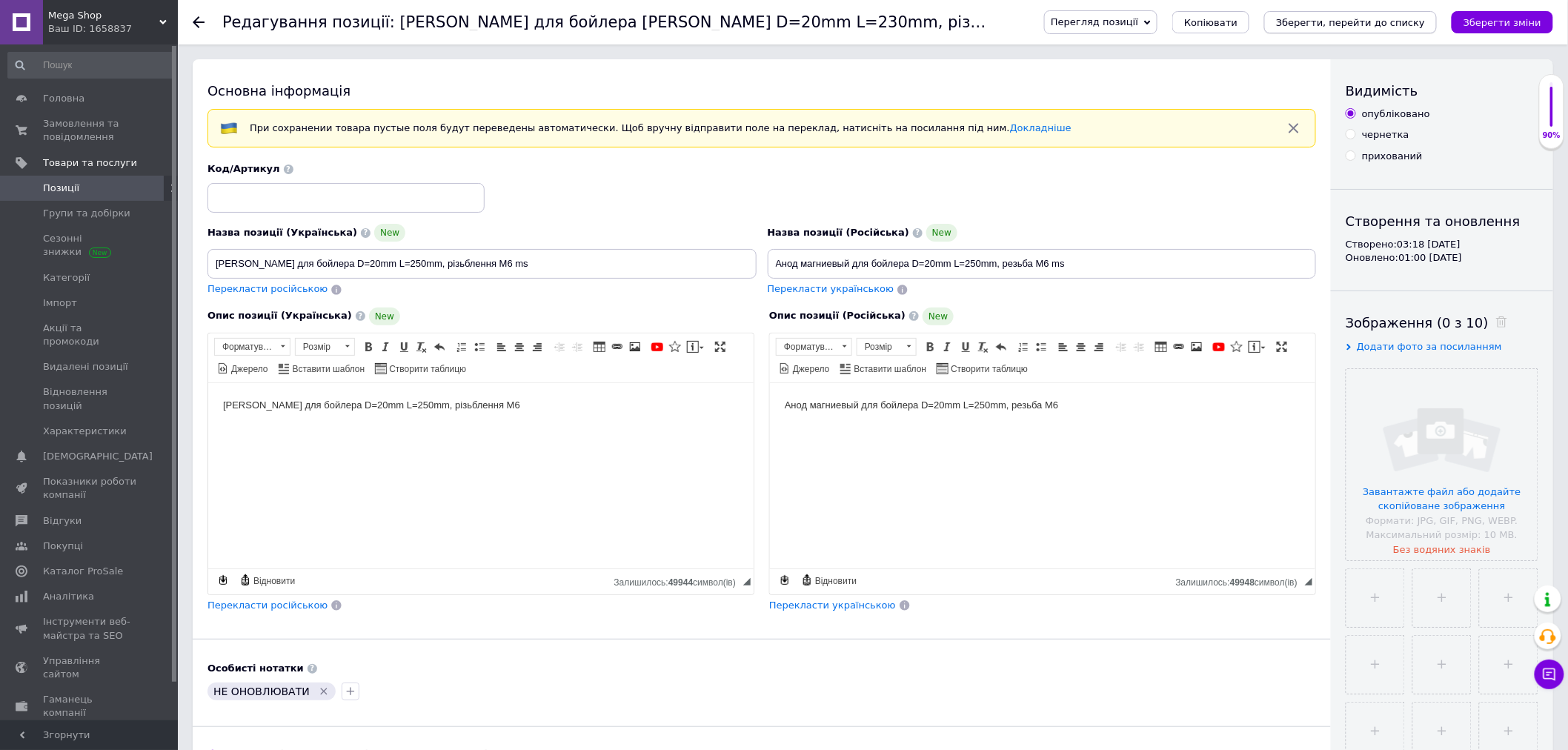
click at [1317, 23] on icon "Зберегти, перейти до списку" at bounding box center [1350, 23] width 149 height 11
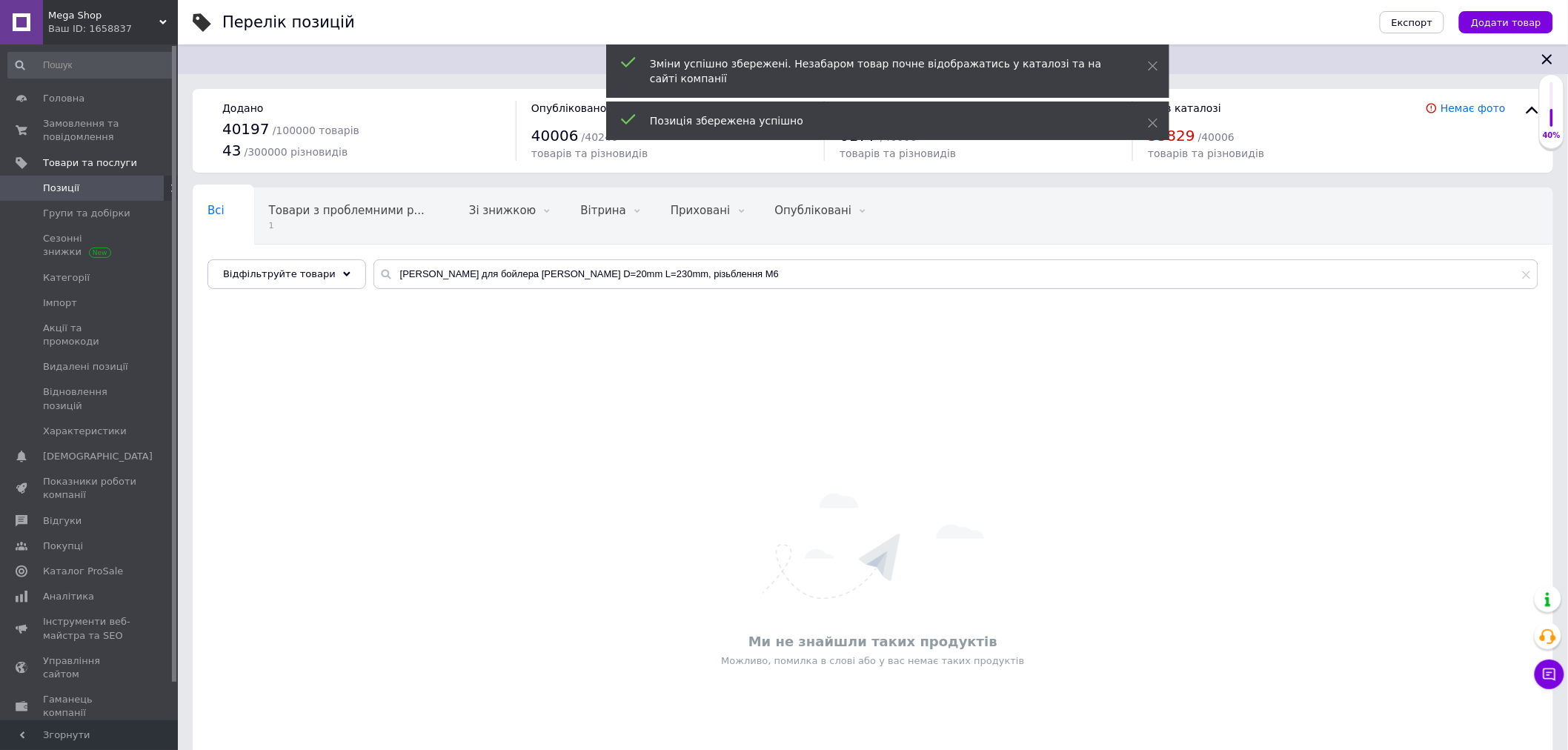
click at [156, 19] on span "Mega Shop" at bounding box center [104, 15] width 112 height 13
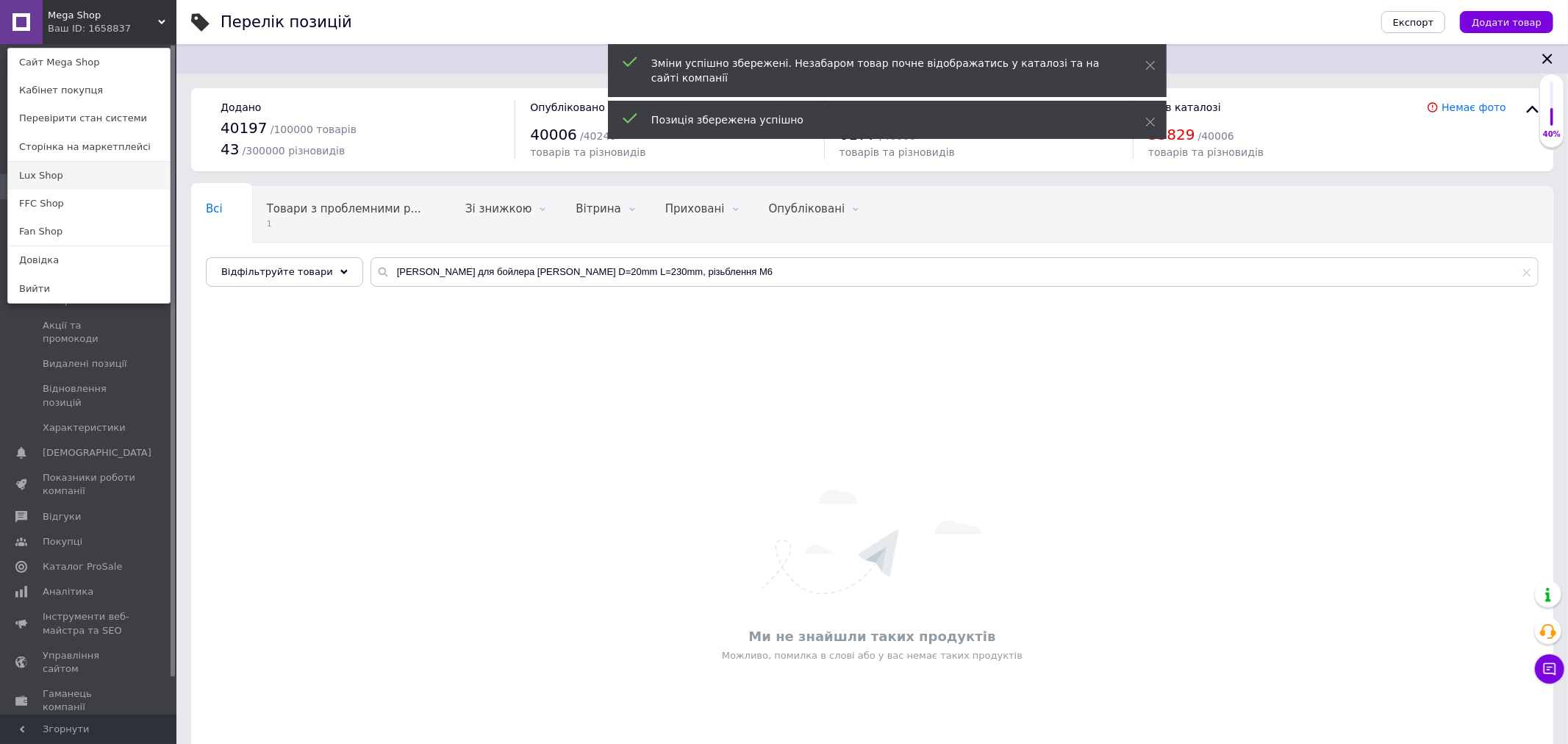
click at [48, 172] on link "Lux Shop" at bounding box center [88, 176] width 162 height 28
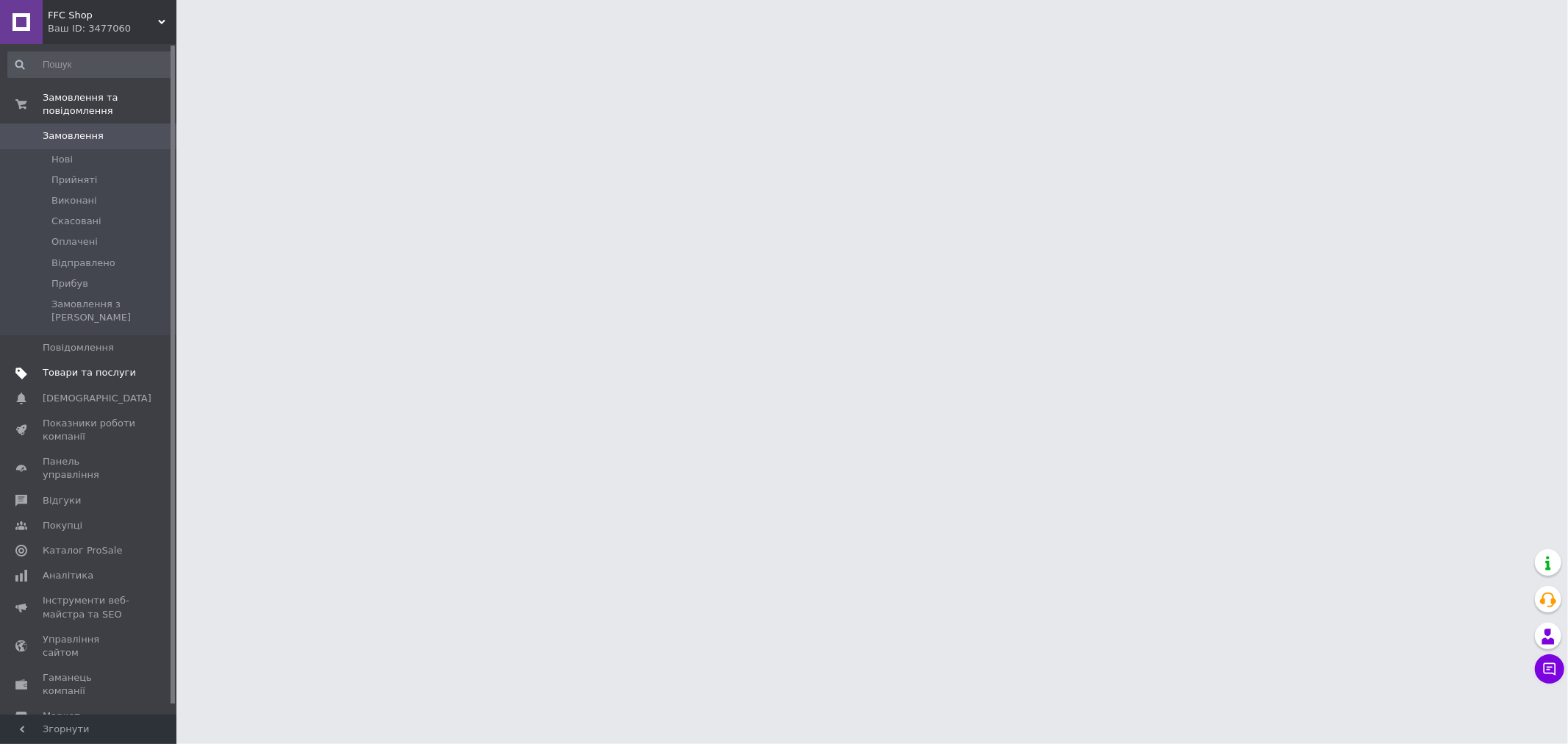
click at [81, 366] on span "Товари та послуги" at bounding box center [89, 372] width 93 height 13
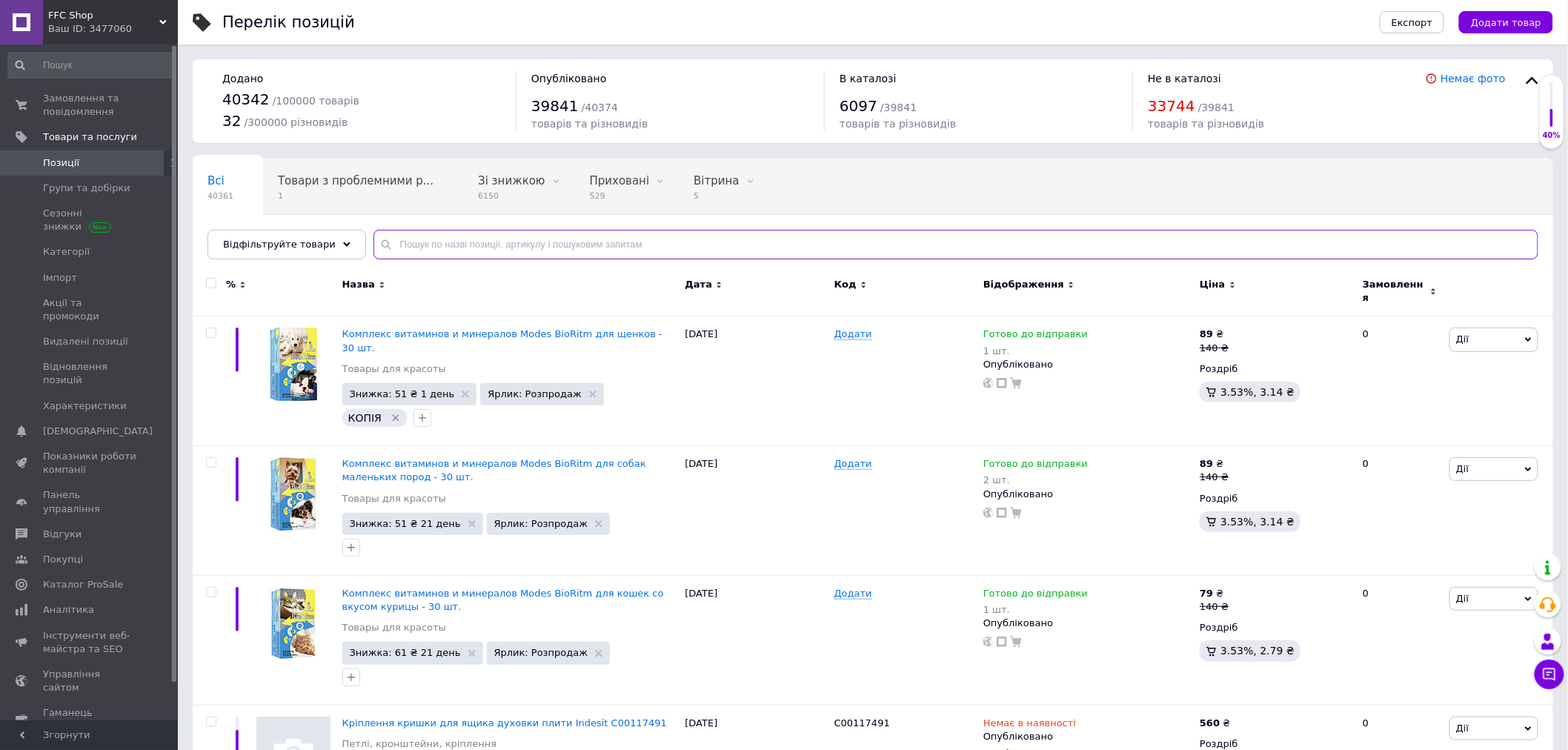
click at [410, 245] on input "text" at bounding box center [955, 245] width 1164 height 30
paste input "Анод магнієвий для бойлера D=20mm L=250mm, різьблення M6x10 Детальніше: https:/…"
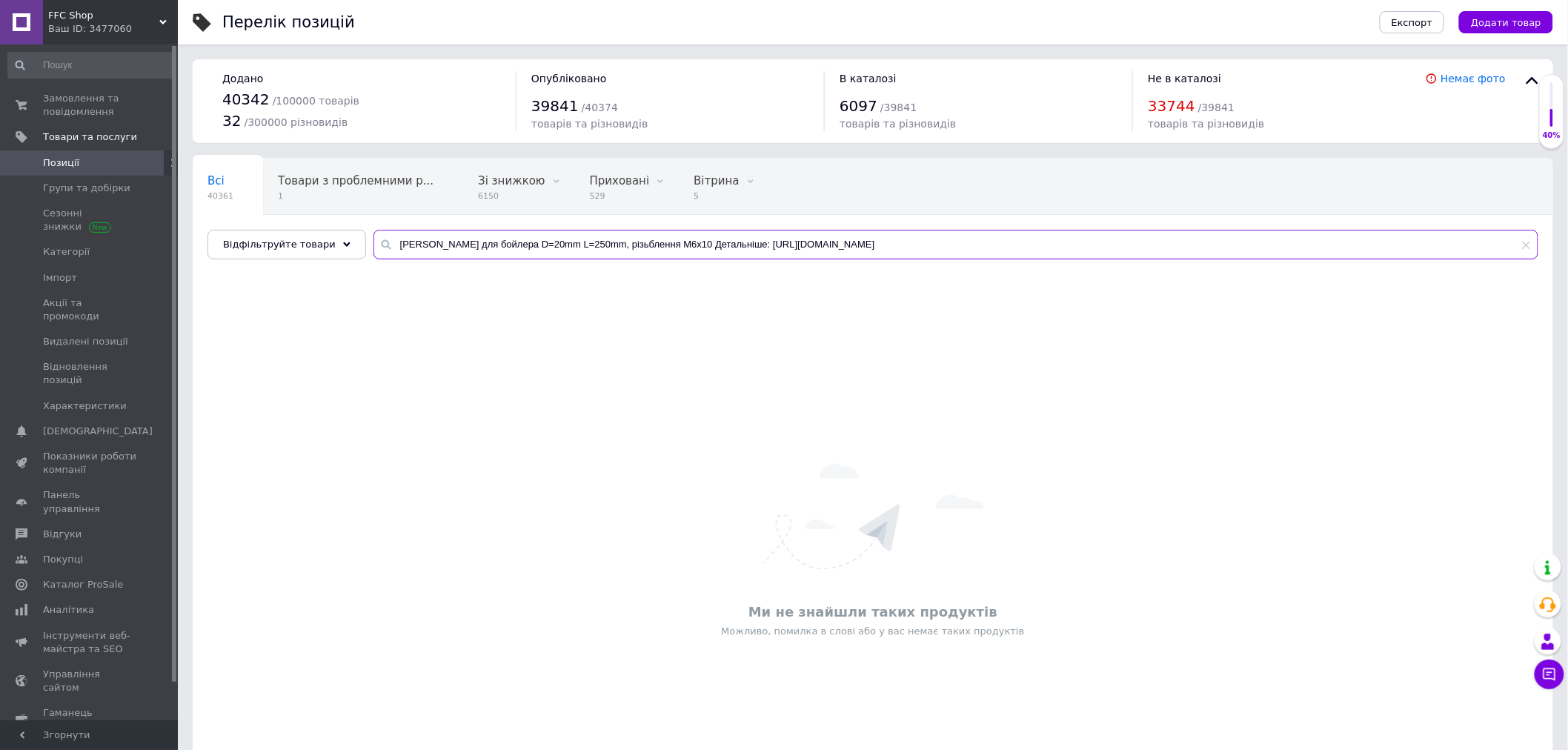
drag, startPoint x: 653, startPoint y: 243, endPoint x: 1161, endPoint y: 210, distance: 509.1
click at [1161, 210] on div "Всі 40361 Товари з проблемними р... 1 Зі знижкою 6150 Видалити Редагувати Прихо…" at bounding box center [872, 208] width 1361 height 101
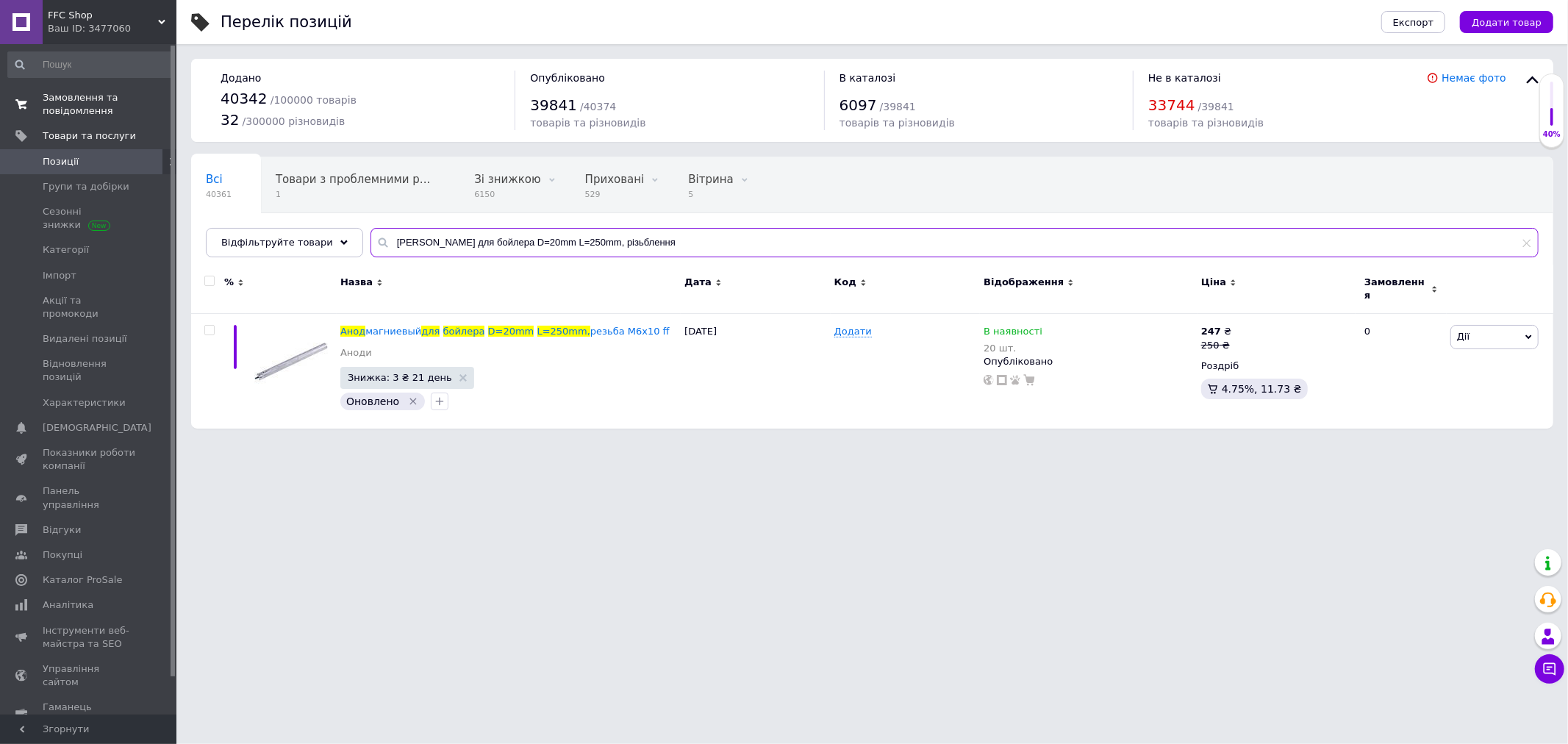
type input "Анод магнієвий для бойлера D=20mm L=250mm, різьблення"
click at [65, 111] on span "Замовлення та повідомлення" at bounding box center [89, 104] width 93 height 27
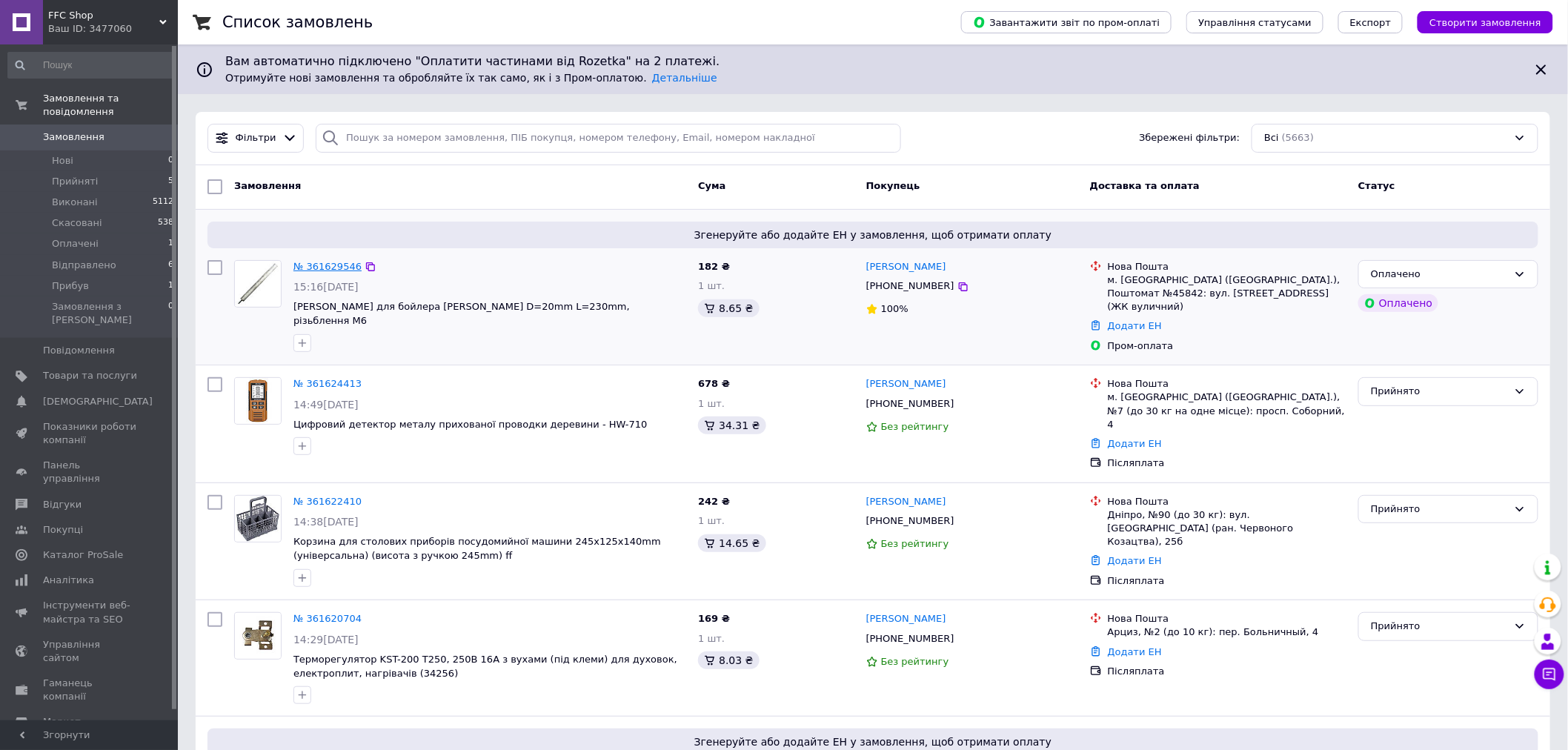
click at [304, 262] on link "№ 361629546" at bounding box center [328, 266] width 68 height 11
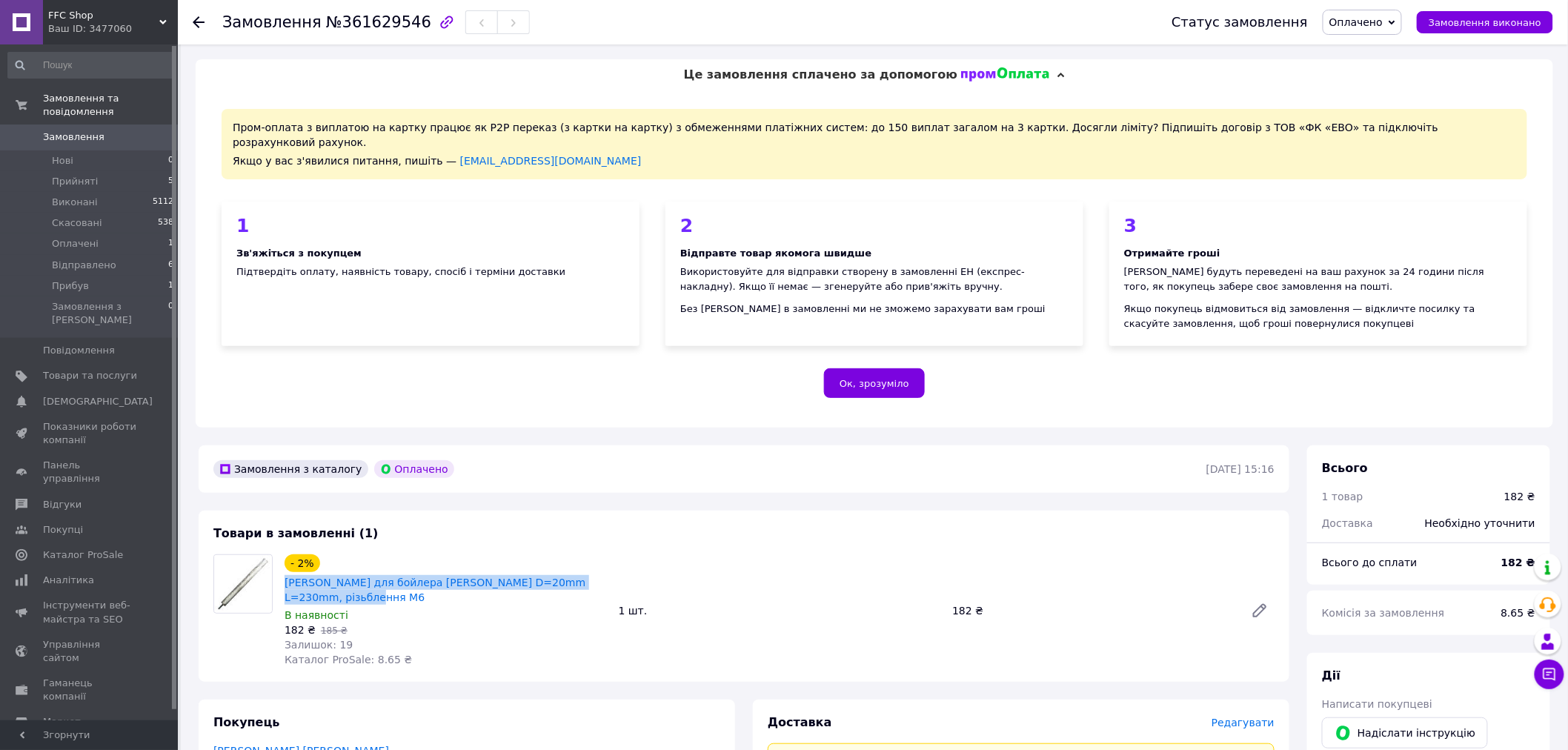
drag, startPoint x: 280, startPoint y: 568, endPoint x: 354, endPoint y: 584, distance: 75.7
click at [354, 584] on div "- 2% Анод магнієвий для бойлера WILLER D=20mm L=230mm, різьблення M6 В наявност…" at bounding box center [445, 610] width 334 height 119
copy link "[PERSON_NAME] для бойлера [PERSON_NAME] D=20mm L=230mm, різьблення M6"
click at [67, 369] on span "Товари та послуги" at bounding box center [90, 375] width 94 height 13
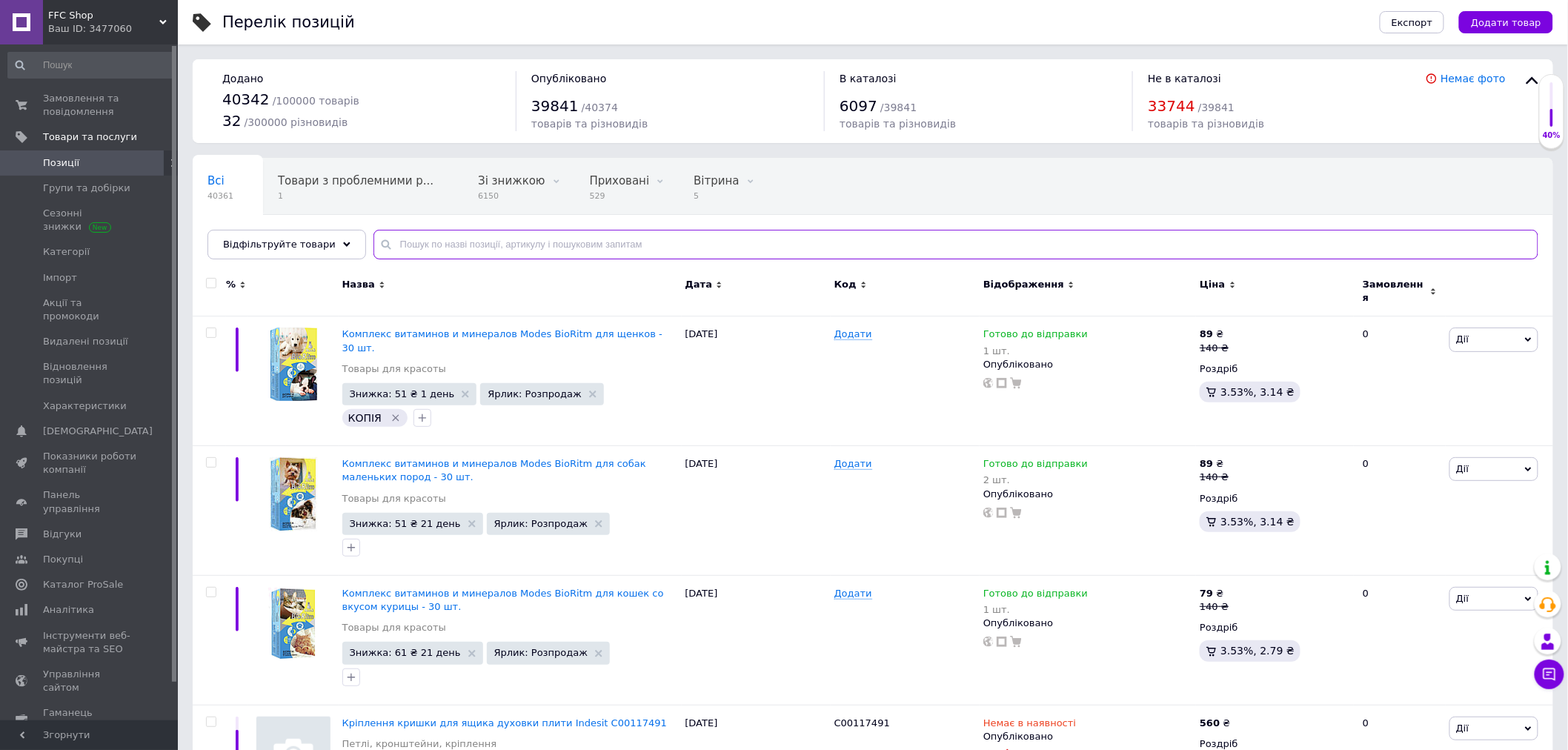
click at [408, 248] on input "text" at bounding box center [955, 245] width 1164 height 30
paste input "[PERSON_NAME] для бойлера [PERSON_NAME] D=20mm L=230mm, різьблення M6"
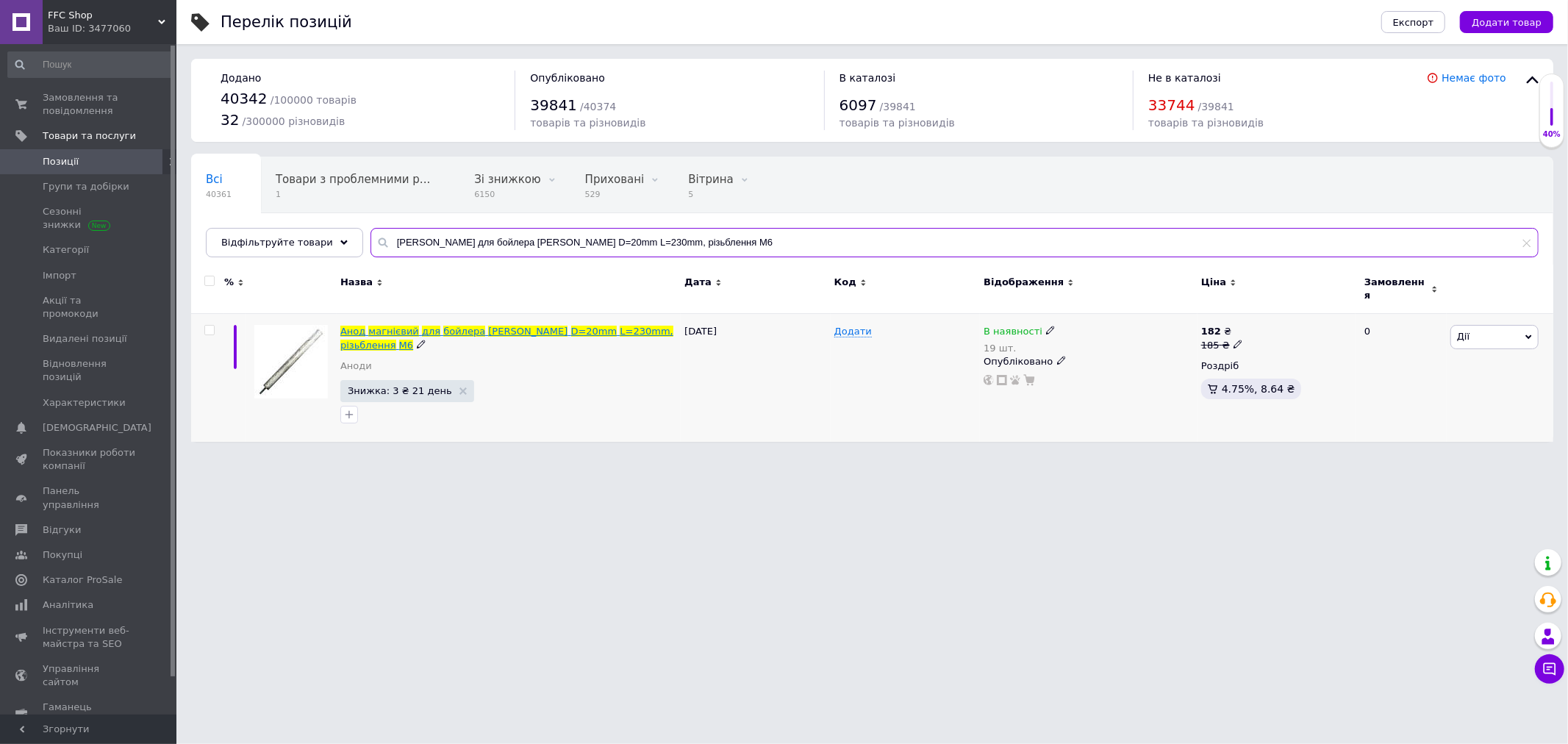
type input "[PERSON_NAME] для бойлера [PERSON_NAME] D=20mm L=230mm, різьблення M6"
click at [396, 340] on span "різьблення" at bounding box center [368, 345] width 56 height 11
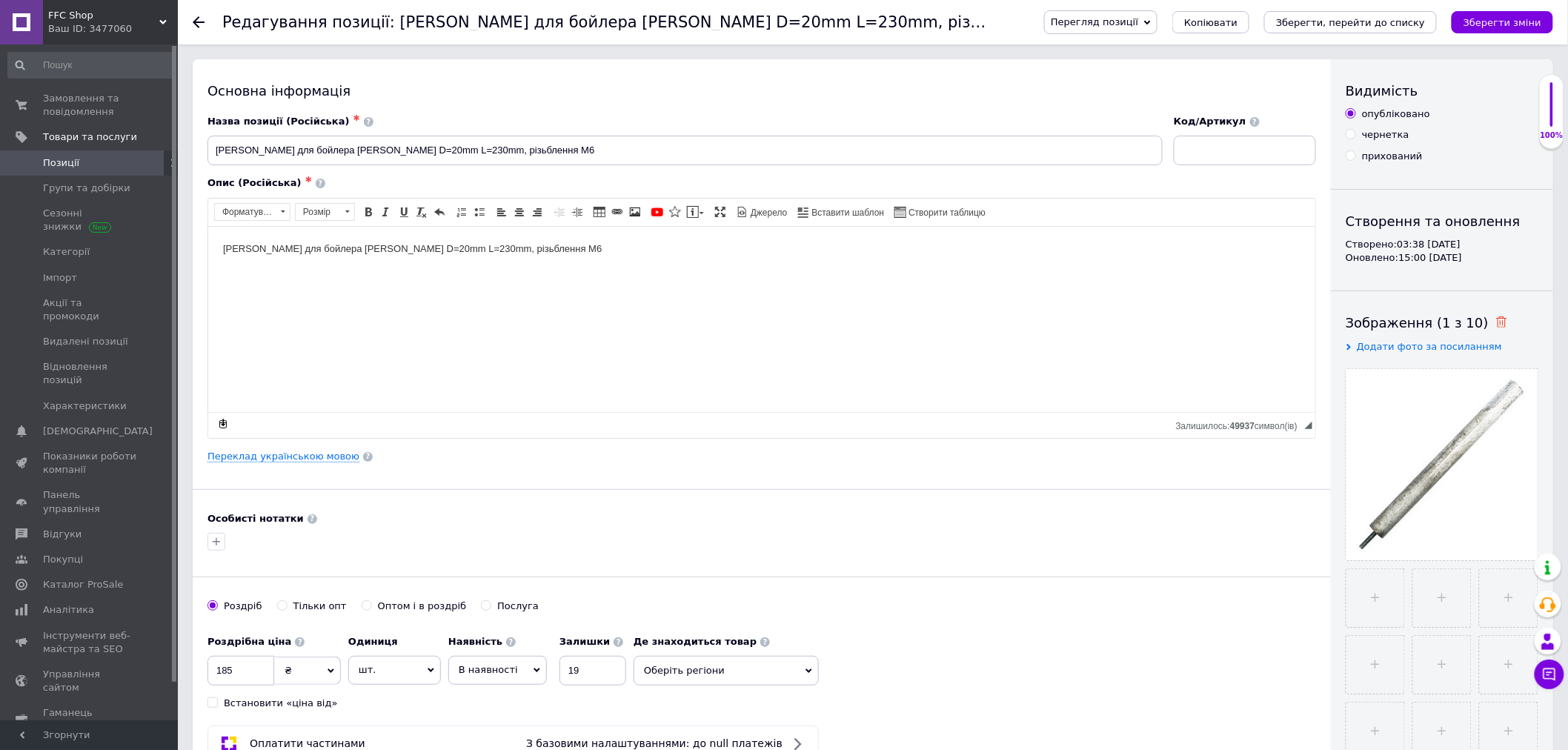
click at [1496, 322] on icon at bounding box center [1501, 322] width 11 height 11
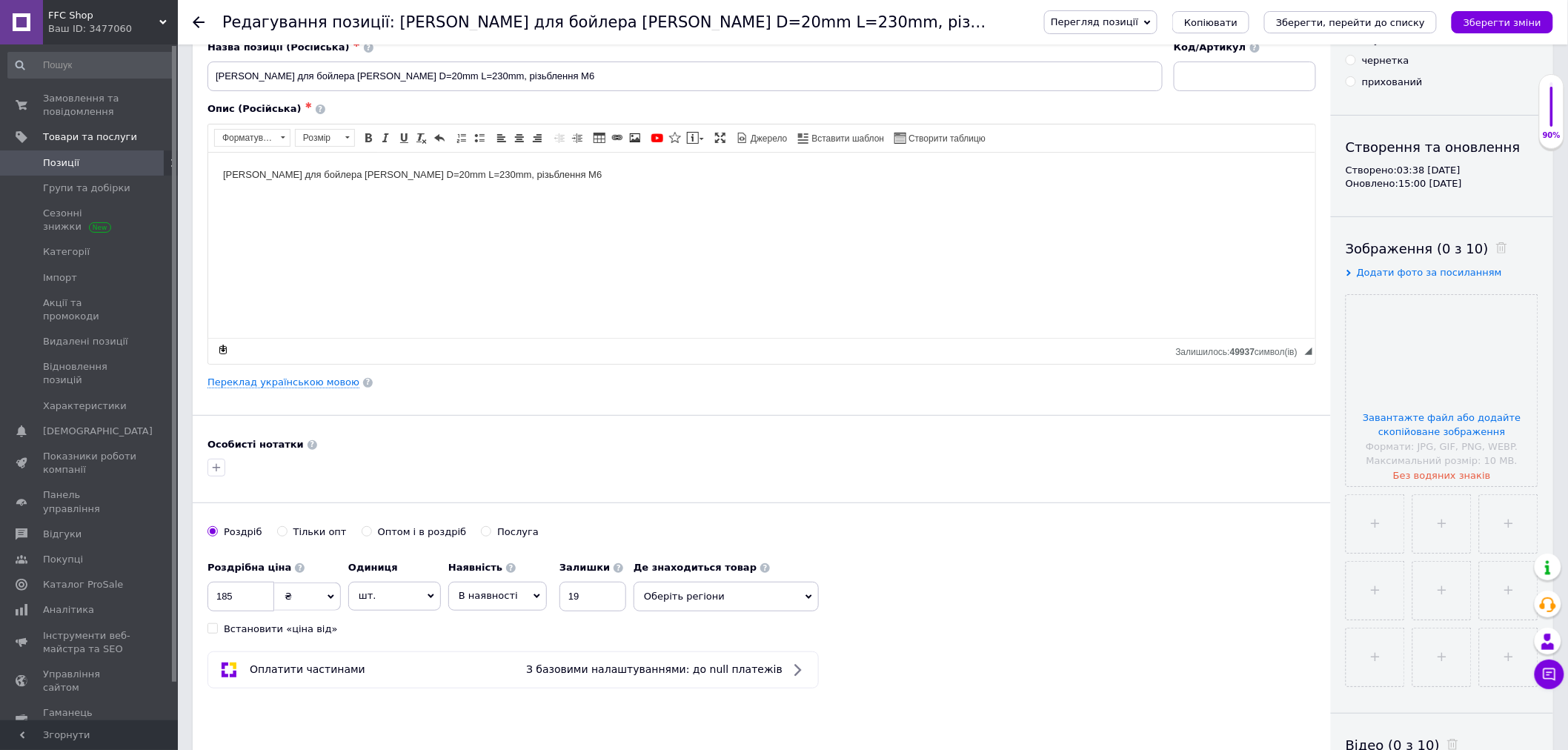
scroll to position [165, 0]
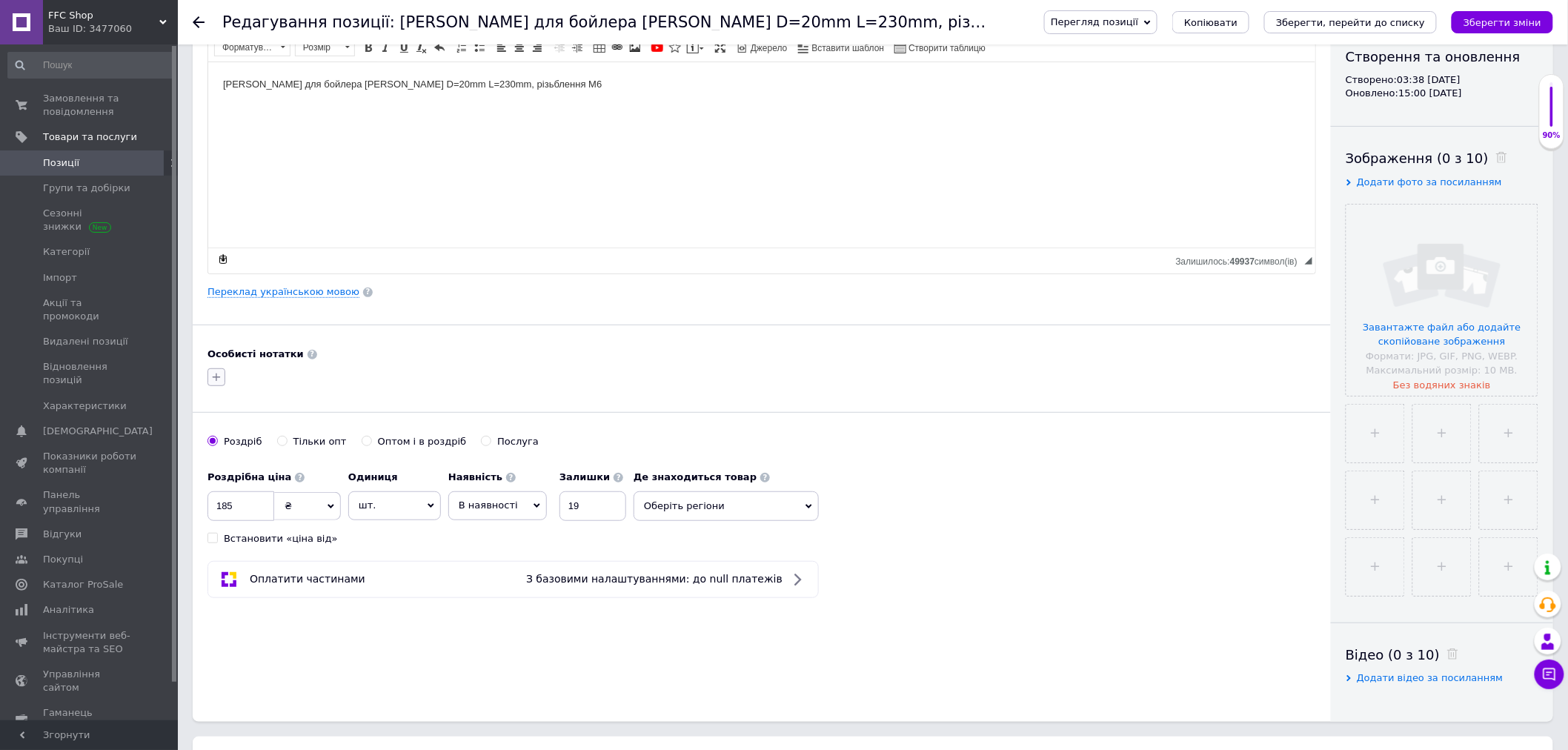
click at [220, 378] on icon "button" at bounding box center [216, 378] width 12 height 12
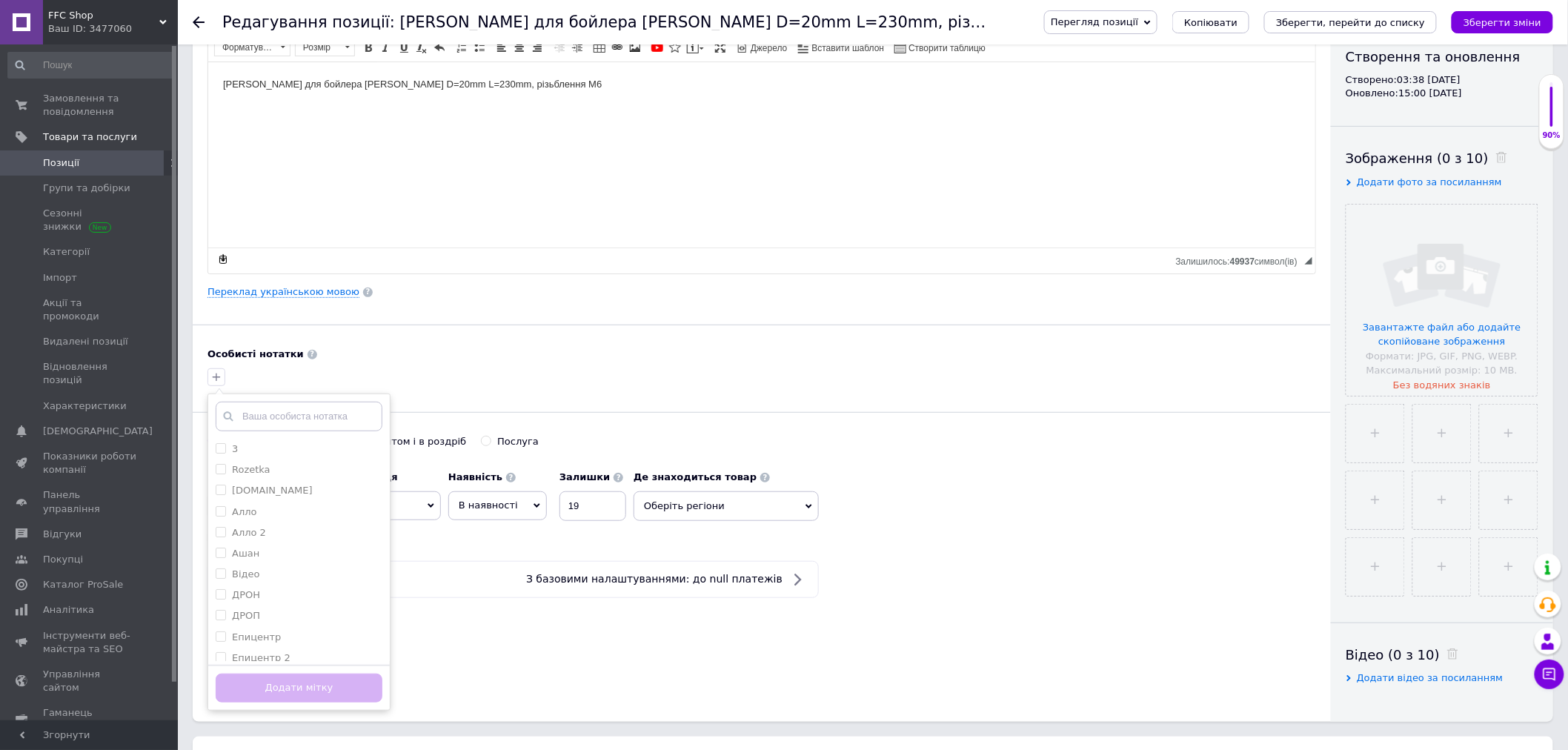
click at [205, 24] on div at bounding box center [207, 22] width 30 height 44
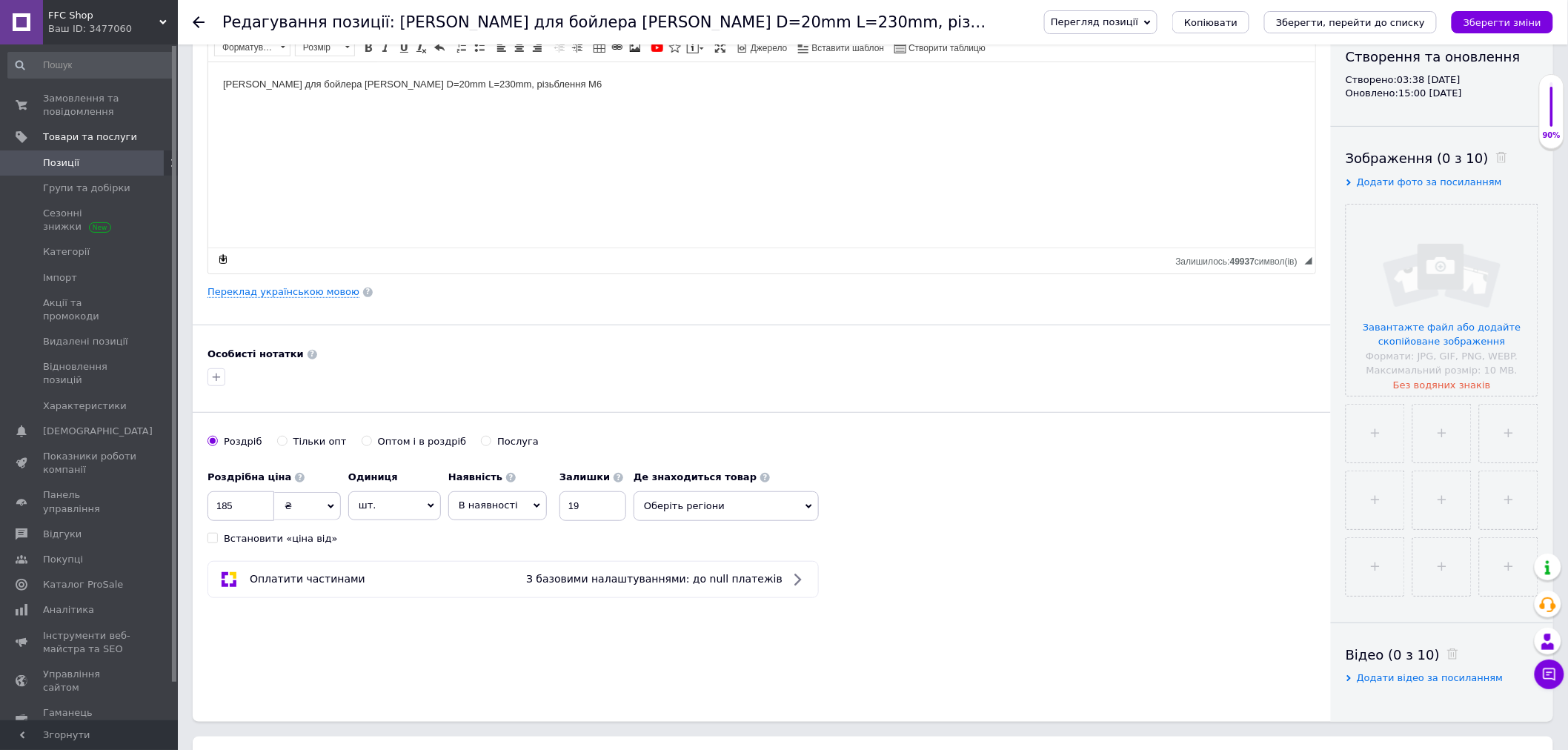
click at [202, 24] on icon at bounding box center [199, 23] width 12 height 12
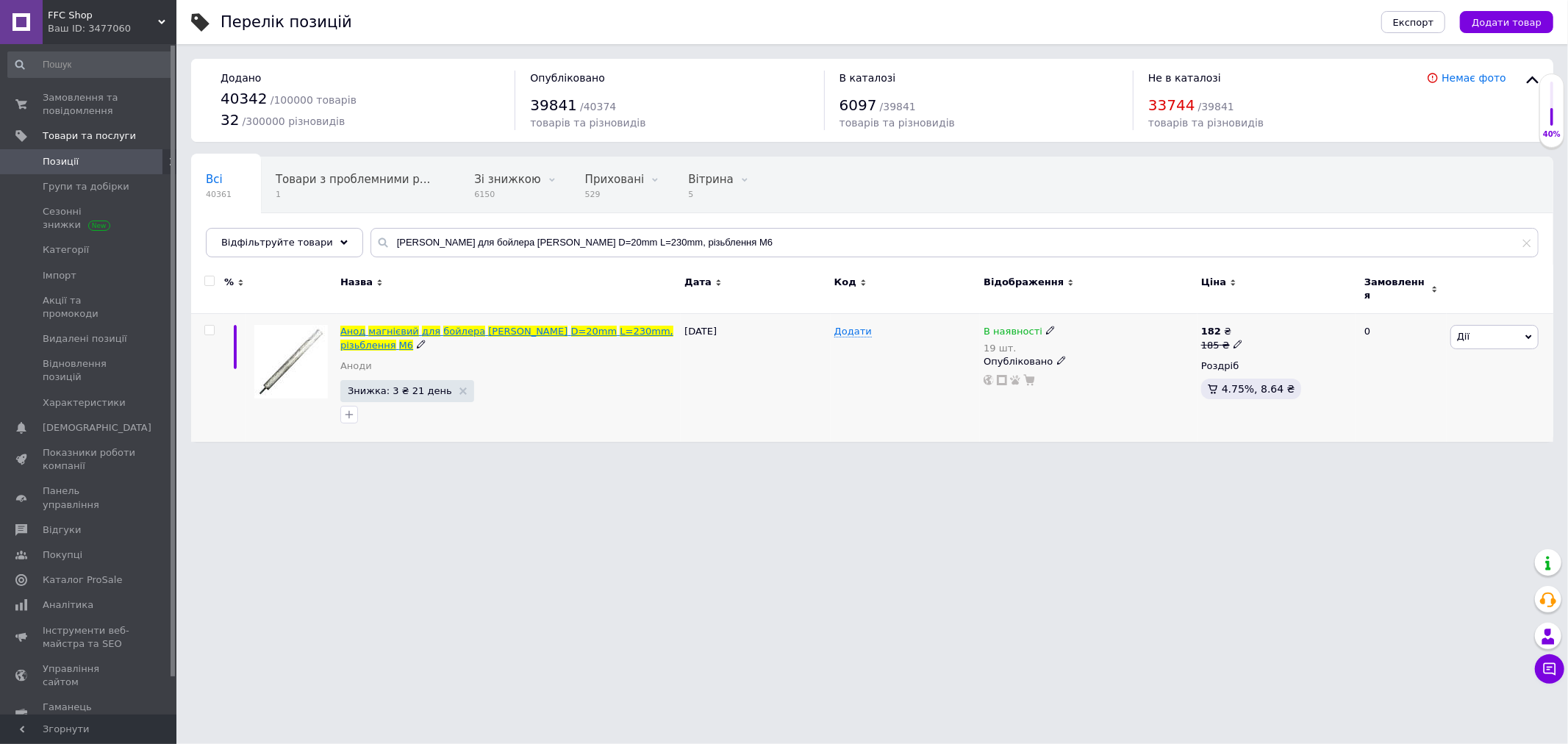
click at [572, 326] on span "D=20mm" at bounding box center [595, 331] width 47 height 11
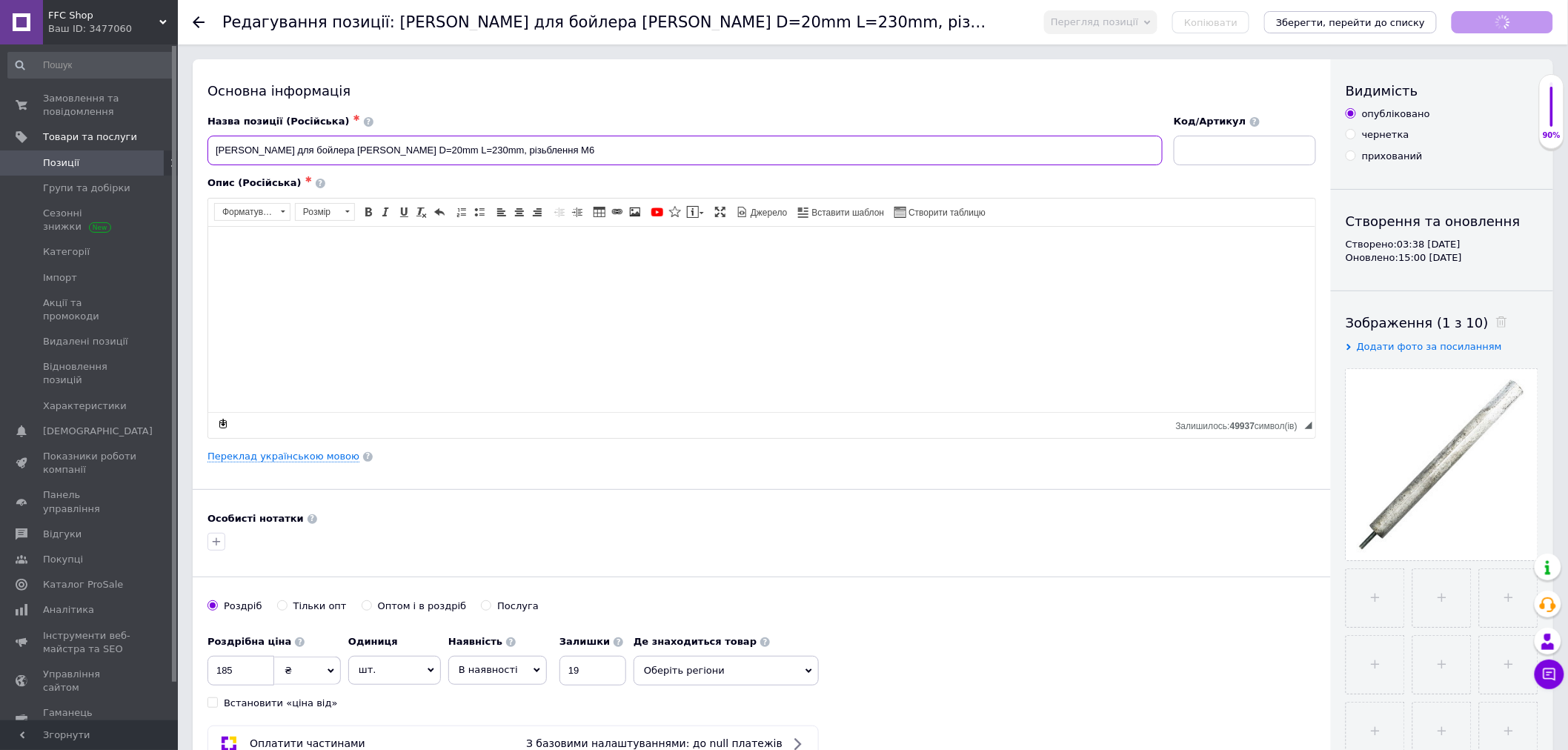
click at [445, 153] on input "[PERSON_NAME] для бойлера [PERSON_NAME] D=20mm L=230mm, різьблення M6" at bounding box center [685, 151] width 955 height 30
drag, startPoint x: 381, startPoint y: 149, endPoint x: 347, endPoint y: 156, distance: 34.7
click at [347, 156] on input "Анод магнієвий для бойлера WILLER D=20mm L=250mm, різьблення M6" at bounding box center [685, 151] width 955 height 30
type input "[PERSON_NAME] для бойлера D=20mm L=250mm, різьблення M6"
click at [279, 453] on link "Переклад українською мовою" at bounding box center [283, 457] width 152 height 12
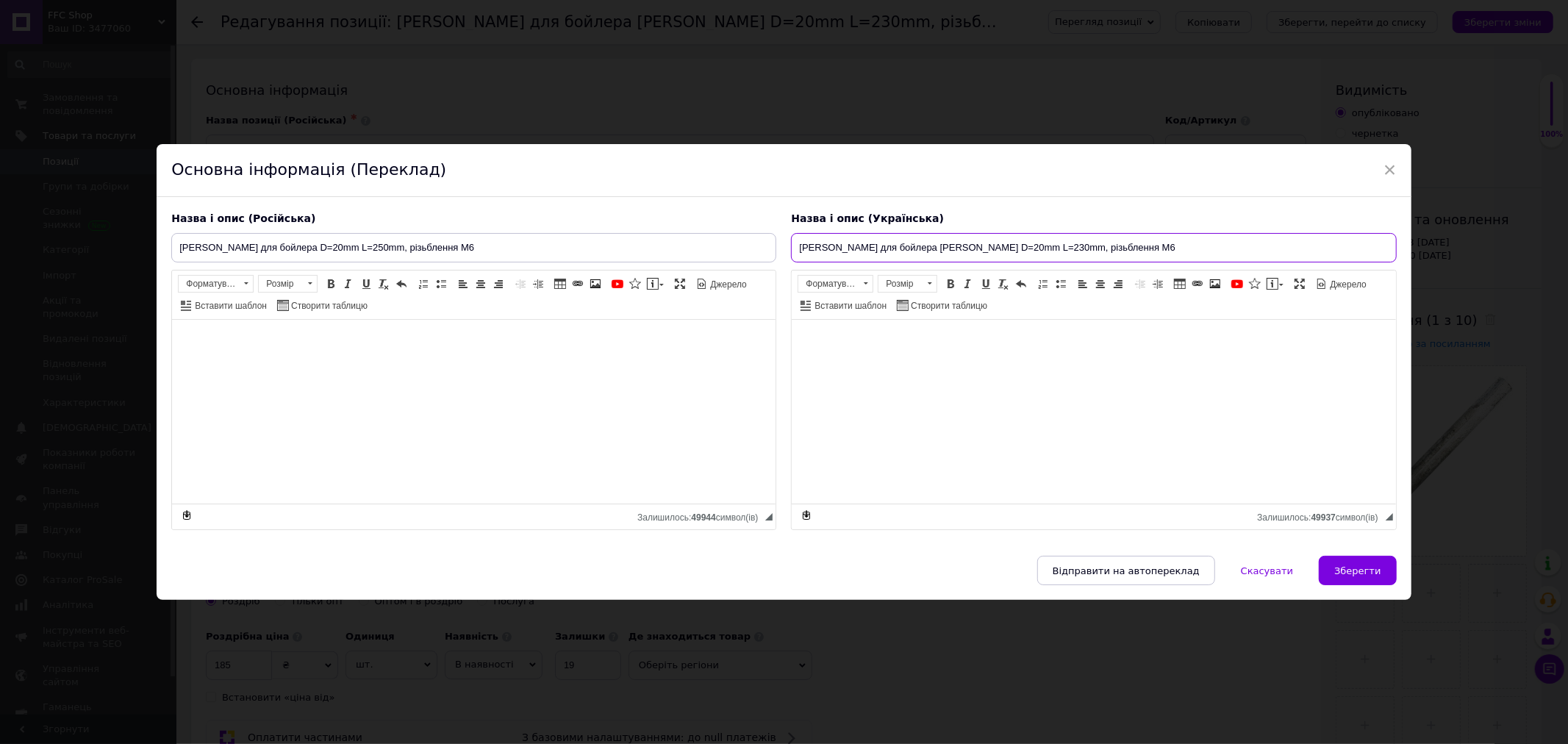
drag, startPoint x: 964, startPoint y: 243, endPoint x: 931, endPoint y: 243, distance: 33.0
click at [931, 243] on input "[PERSON_NAME] для бойлера [PERSON_NAME] D=20mm L=230mm, різьблення M6" at bounding box center [1094, 247] width 605 height 29
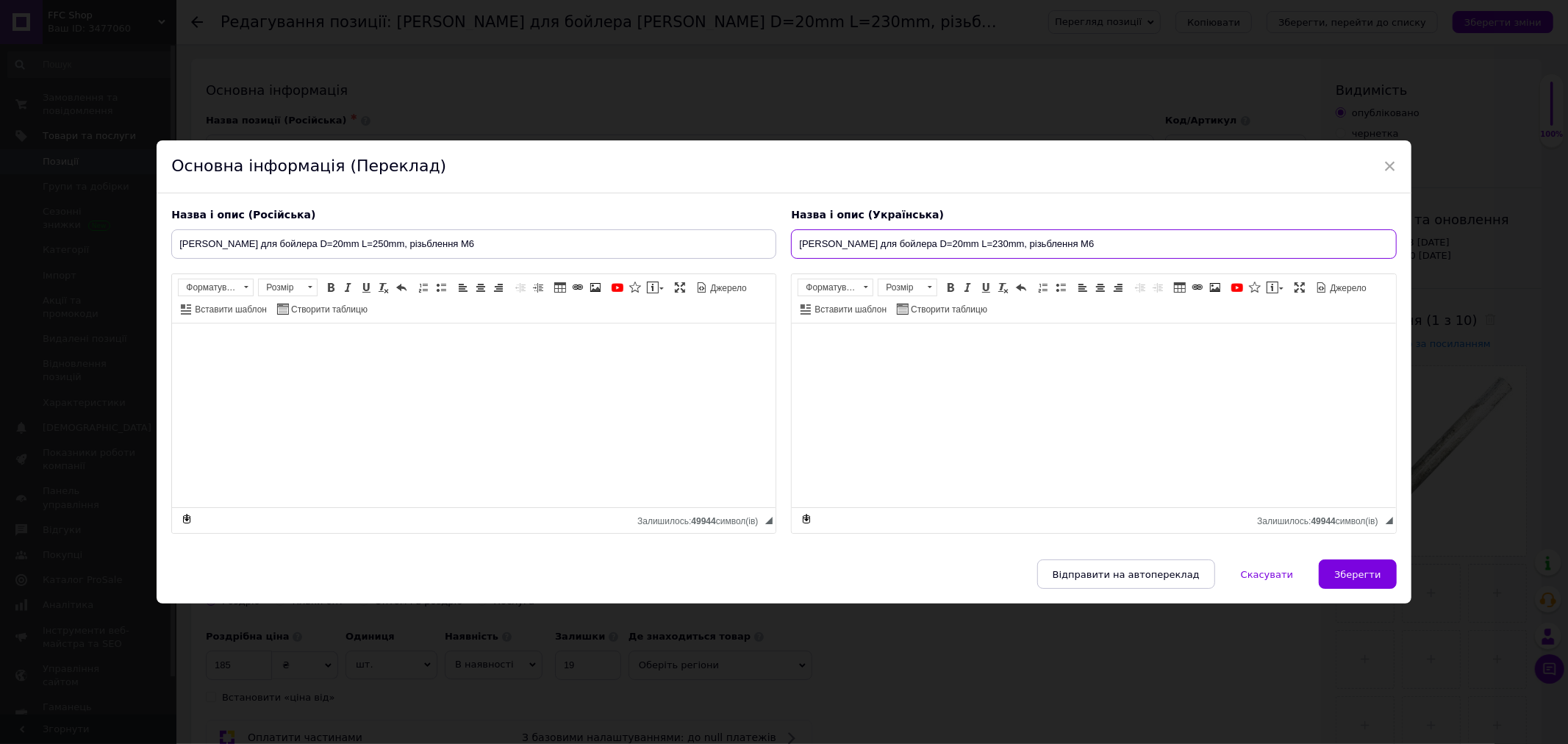
click at [989, 238] on input "[PERSON_NAME] для бойлера D=20mm L=230mm, різьблення M6" at bounding box center [1094, 244] width 605 height 29
type input "[PERSON_NAME] для бойлера D=20mm L=250mm, різьблення M6"
click at [1336, 565] on button "Зберегти" at bounding box center [1357, 574] width 77 height 29
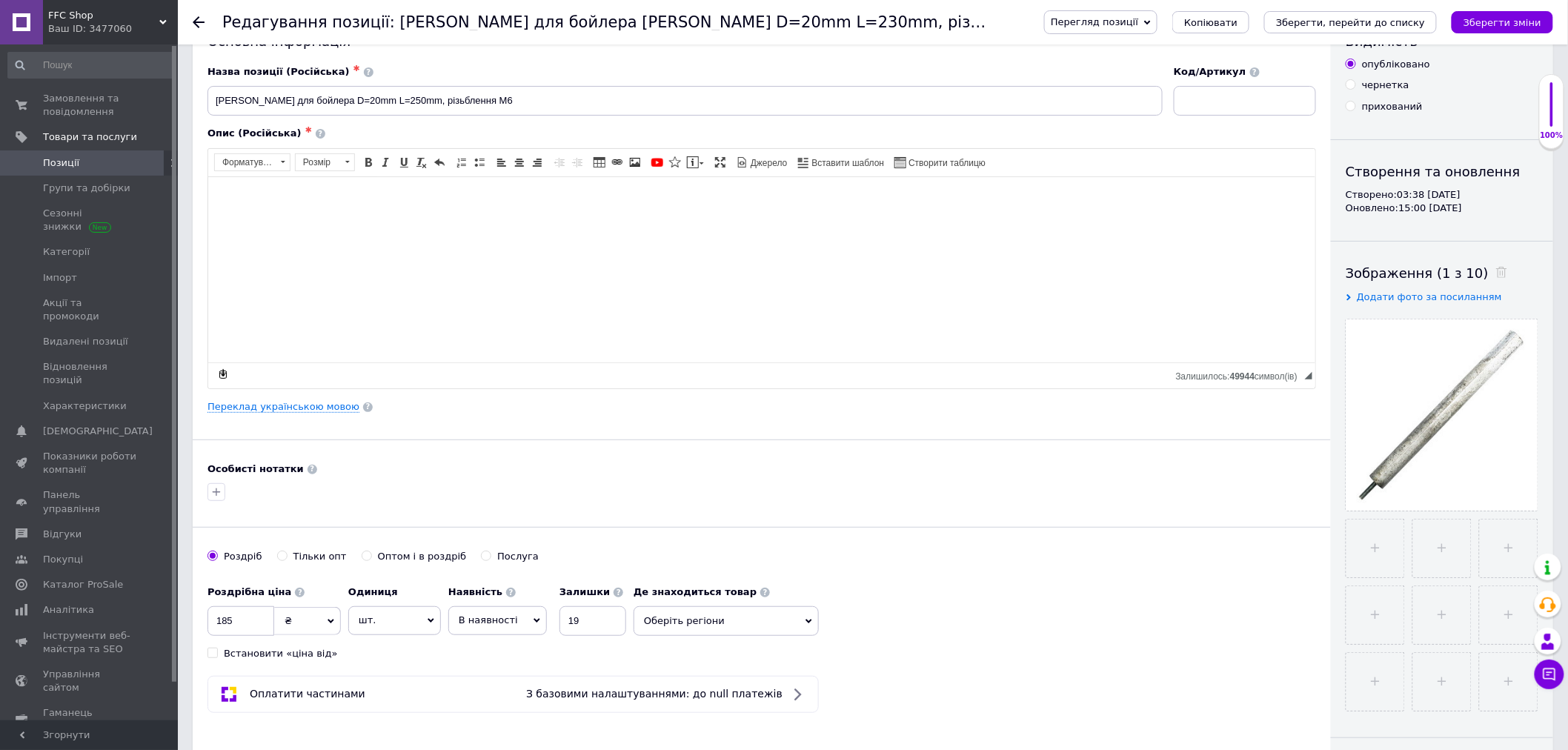
scroll to position [165, 0]
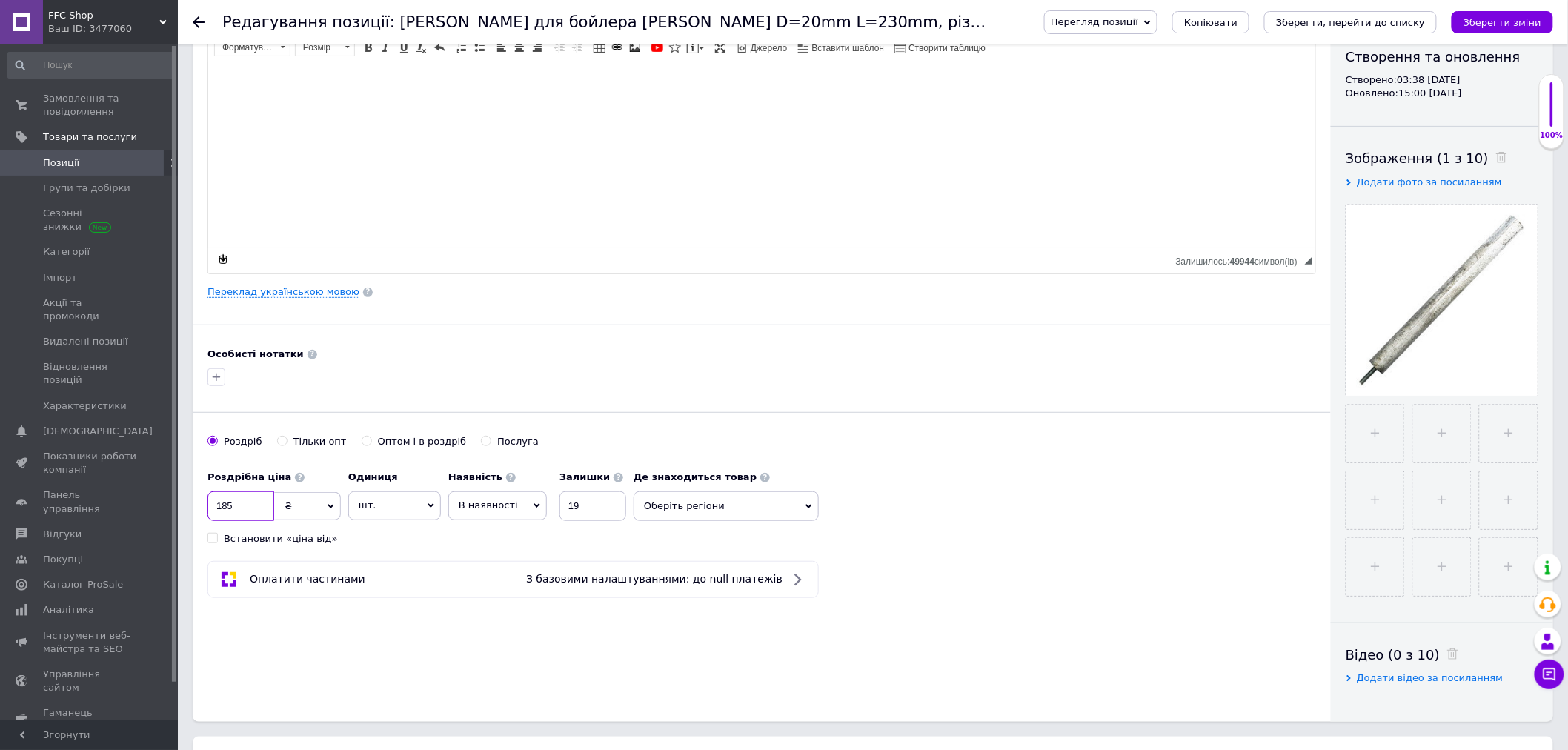
drag, startPoint x: 250, startPoint y: 501, endPoint x: 200, endPoint y: 513, distance: 51.4
click at [200, 513] on div "Основна інформація Назва позиції (Російська) ✱ Анод магнієвий для бойлера D=20m…" at bounding box center [762, 308] width 1138 height 828
type input "250"
click at [871, 473] on div "Роздрібна ціна 250 ₴ $ EUR CHF GBP ¥ PLN ₸ MDL HUF KGS CNY TRY KRW lei Встанови…" at bounding box center [762, 504] width 1109 height 82
click at [1499, 21] on icon "Зберегти зміни" at bounding box center [1502, 23] width 78 height 11
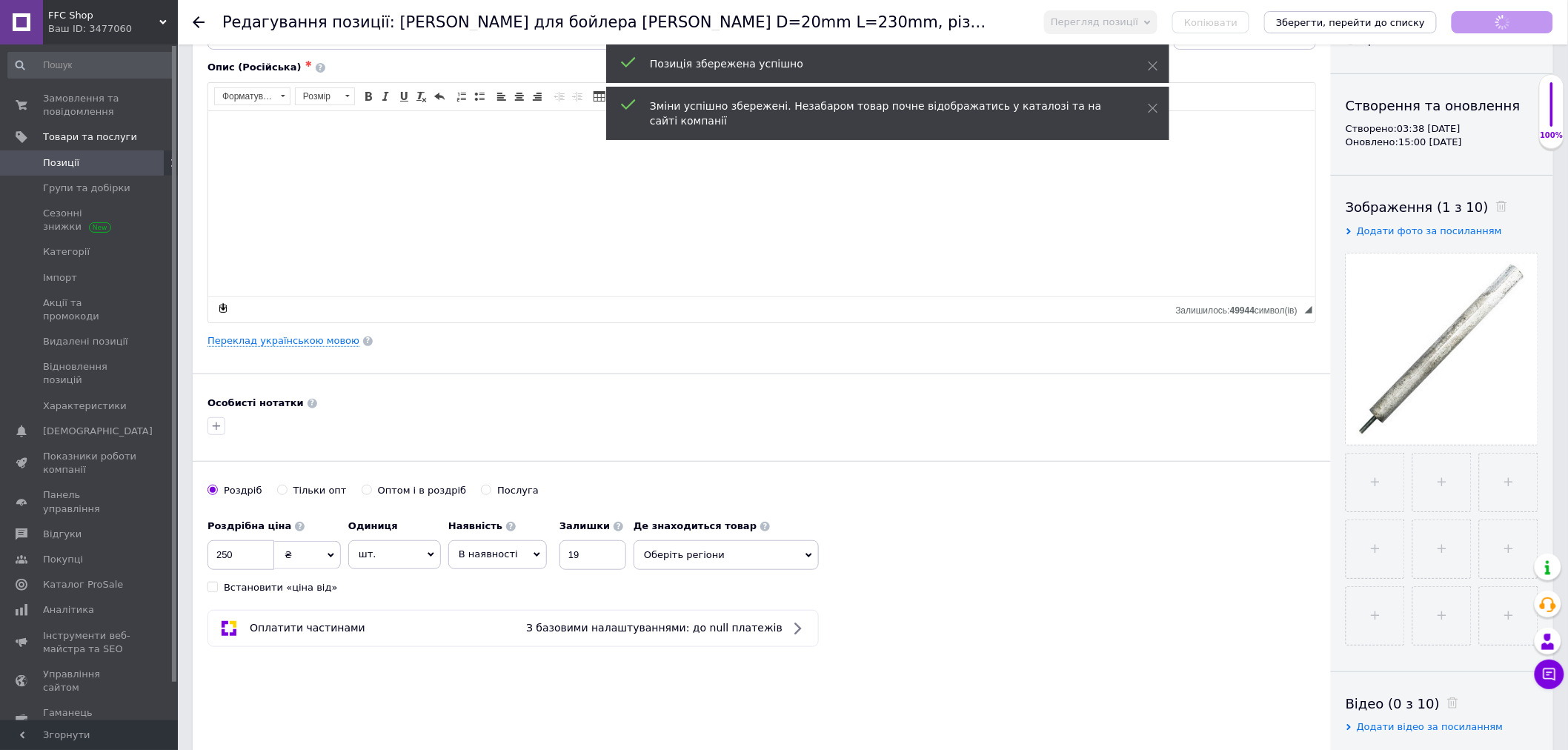
scroll to position [0, 0]
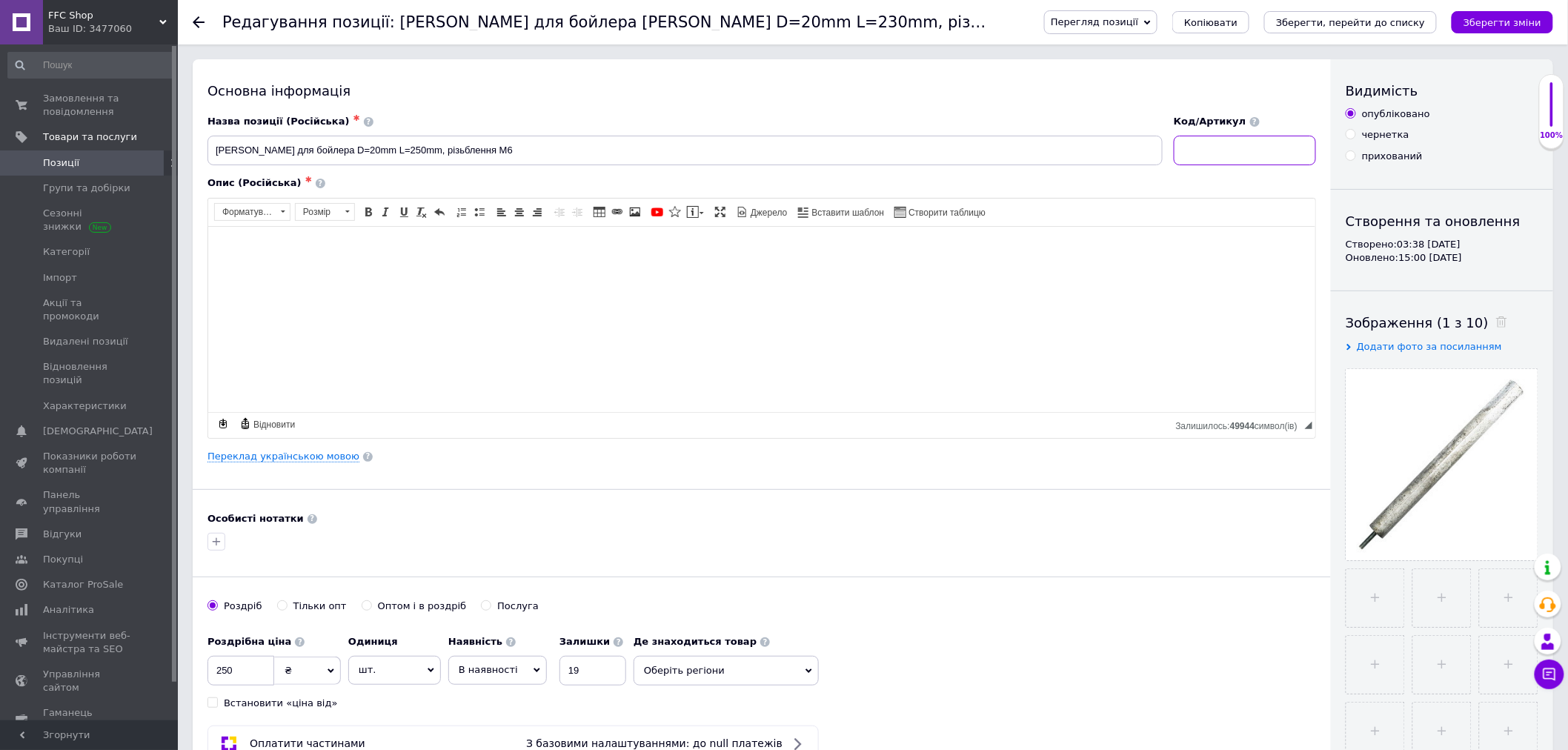
click at [1225, 149] on input at bounding box center [1245, 151] width 142 height 30
paste input "02403"
type input "02403"
click at [1494, 17] on icon "Зберегти зміни" at bounding box center [1502, 23] width 78 height 11
drag, startPoint x: 226, startPoint y: 535, endPoint x: 219, endPoint y: 542, distance: 9.9
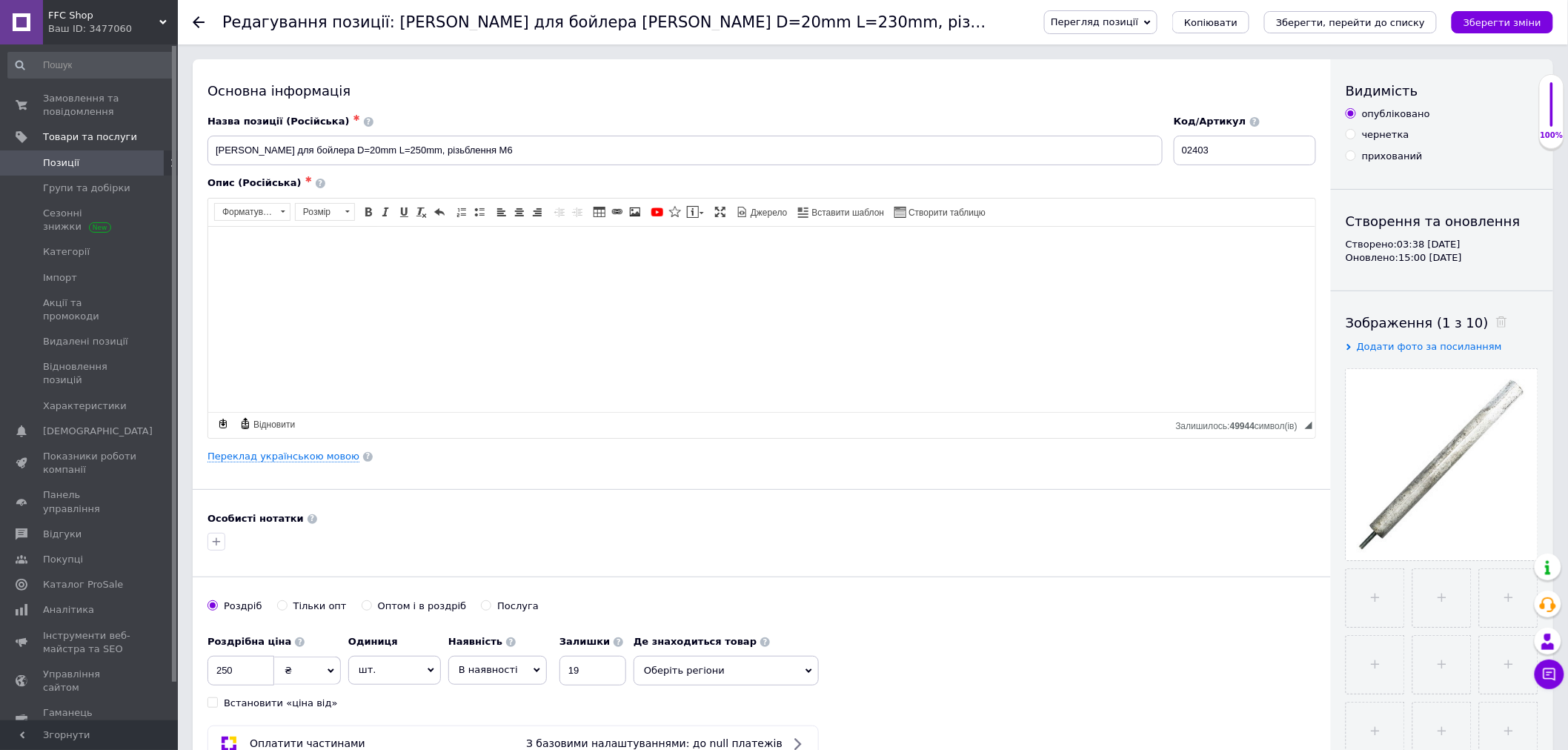
click at [223, 535] on div at bounding box center [216, 542] width 24 height 24
click at [219, 542] on icon "button" at bounding box center [216, 542] width 12 height 12
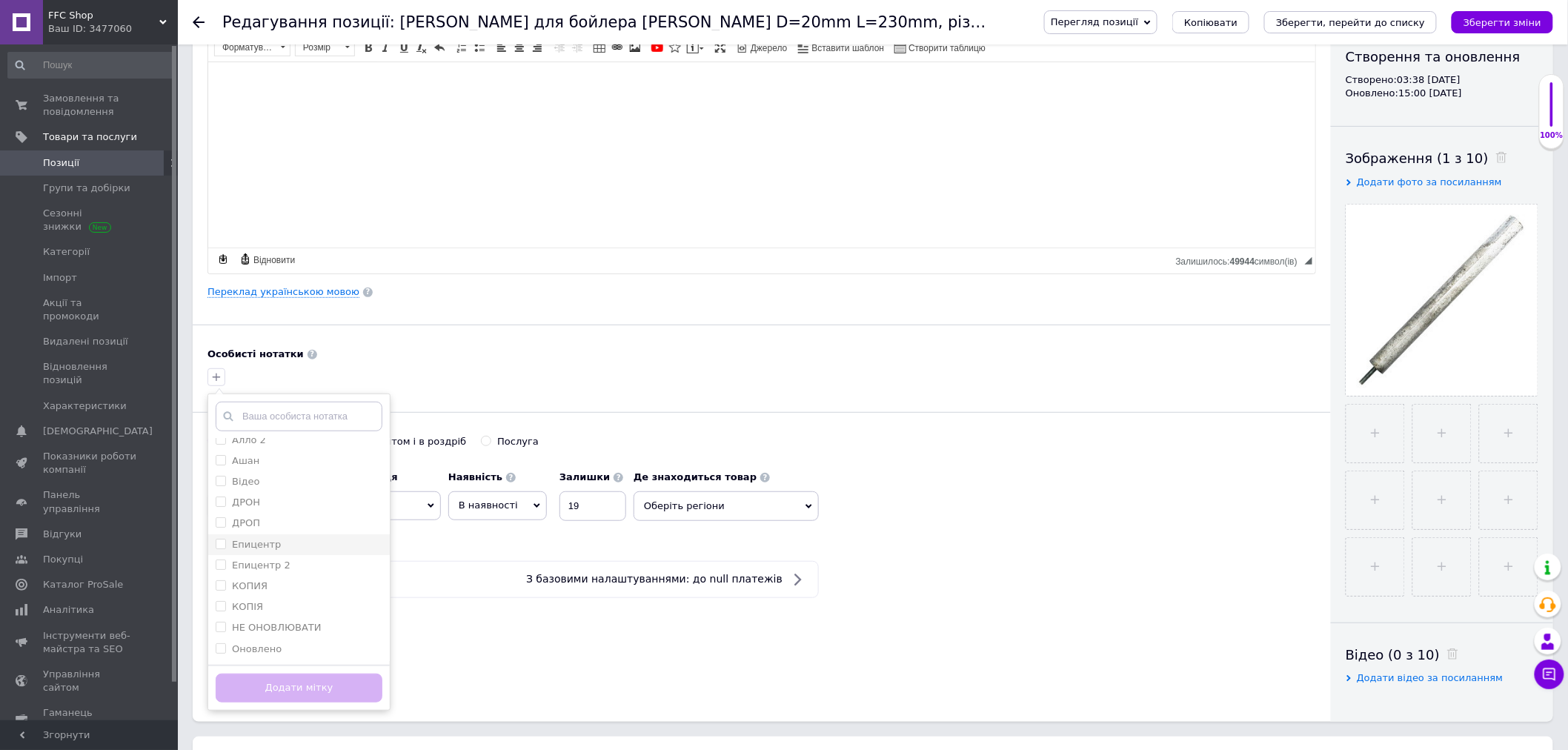
scroll to position [132, 0]
click at [276, 588] on label "НЕ ОНОВЛЮВАТИ" at bounding box center [276, 588] width 90 height 11
checkbox input "true"
click at [313, 688] on button "Додати мітку" at bounding box center [298, 688] width 166 height 29
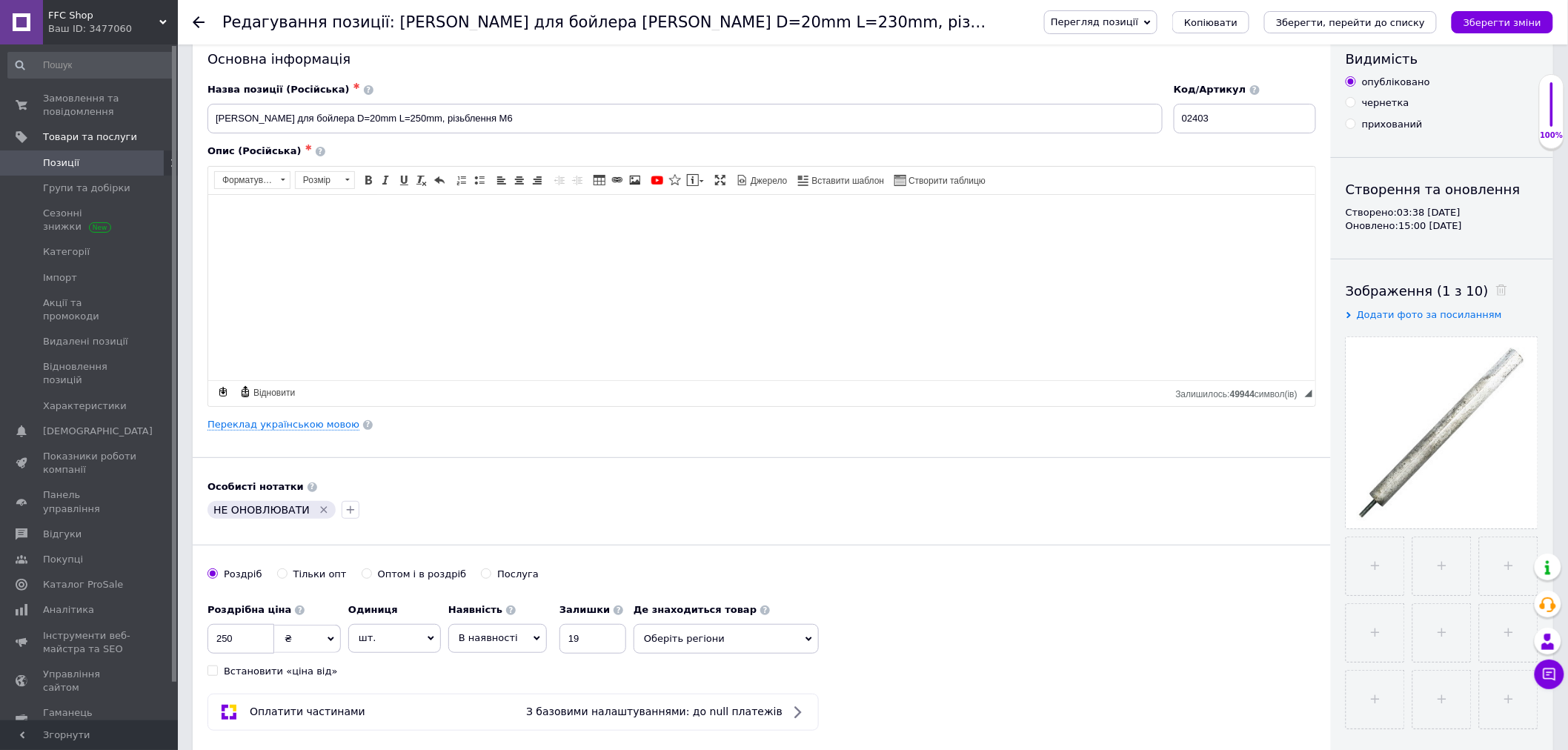
scroll to position [0, 0]
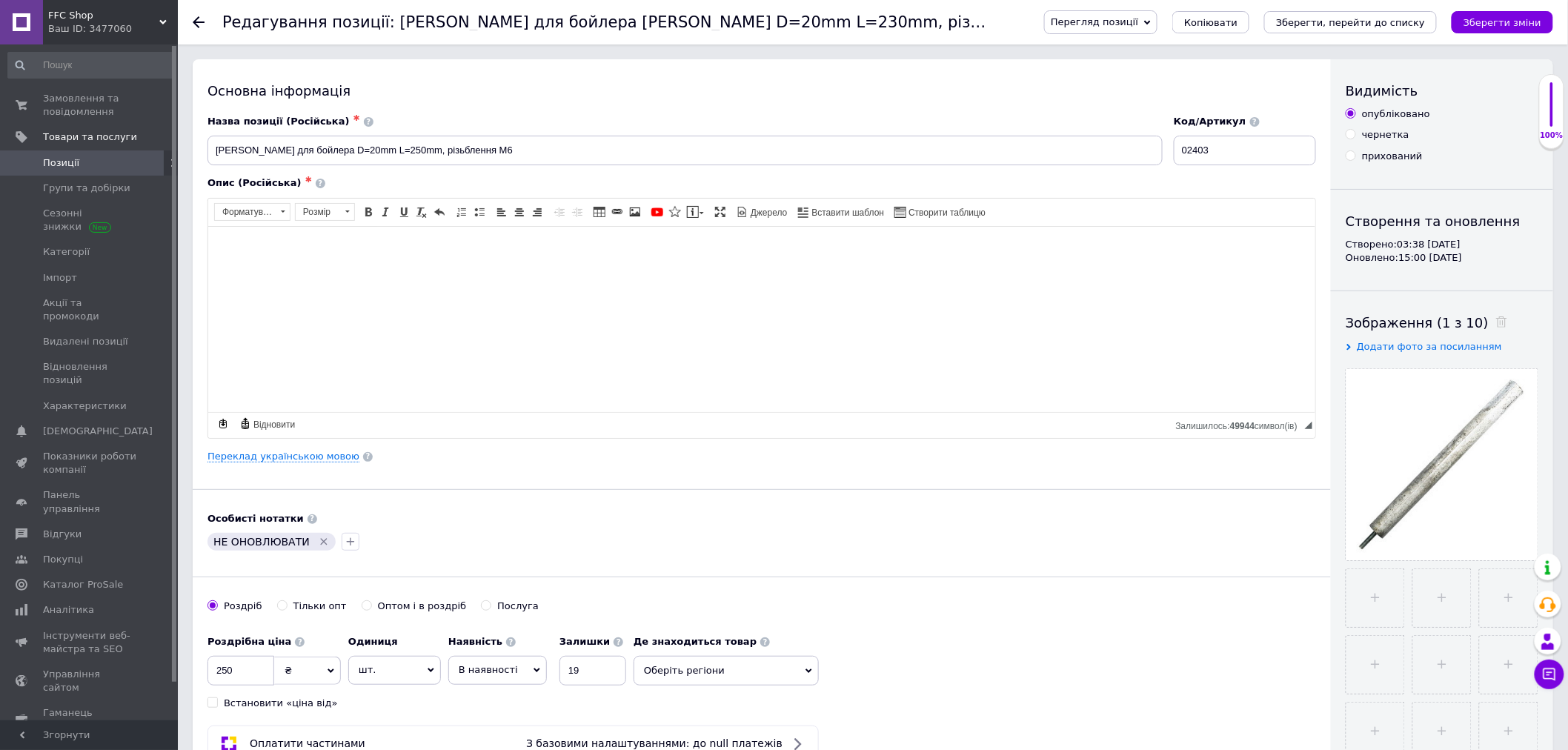
click at [1488, 17] on icon "Зберегти зміни" at bounding box center [1502, 23] width 78 height 11
click at [90, 107] on span "Замовлення та повідомлення" at bounding box center [90, 105] width 94 height 27
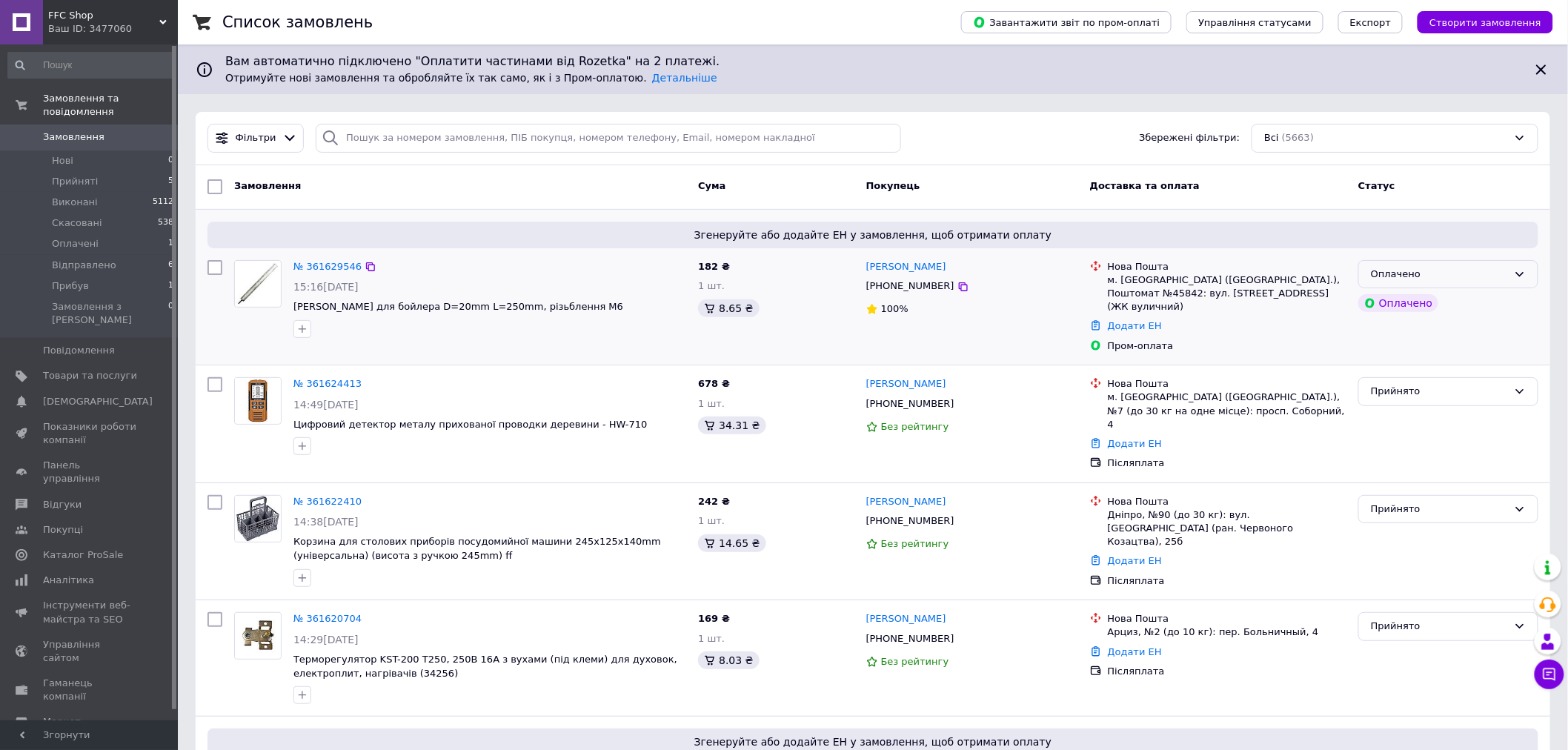
click at [1462, 273] on div "Оплачено" at bounding box center [1439, 275] width 137 height 16
click at [1394, 302] on li "Прийнято" at bounding box center [1448, 304] width 179 height 27
click at [62, 369] on span "Товари та послуги" at bounding box center [90, 375] width 94 height 13
